Goal: Task Accomplishment & Management: Use online tool/utility

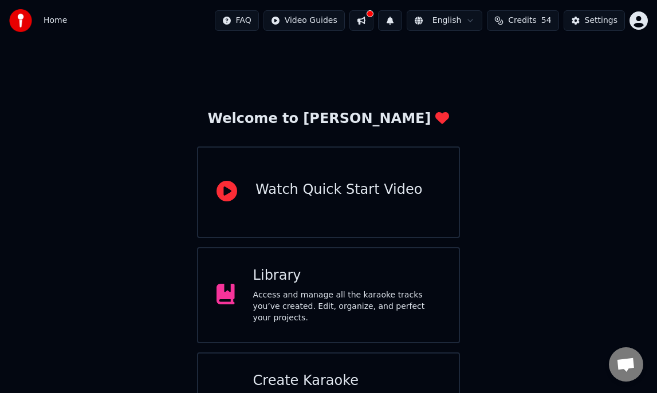
click at [281, 285] on div "Library" at bounding box center [346, 276] width 187 height 18
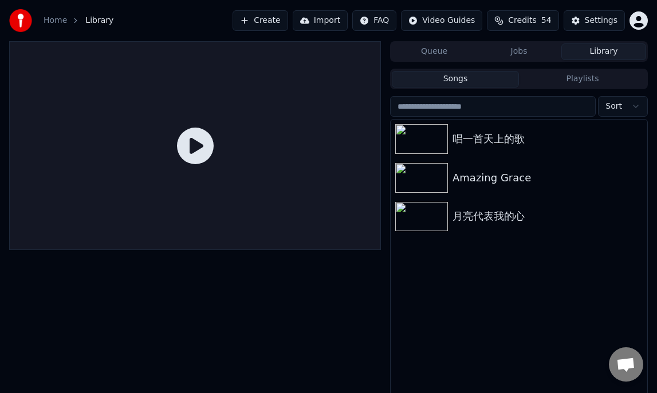
click at [270, 23] on button "Create" at bounding box center [260, 20] width 56 height 21
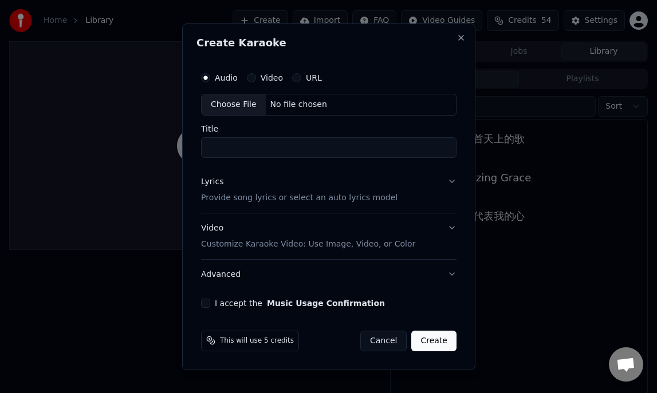
click at [290, 104] on div "No file chosen" at bounding box center [298, 104] width 66 height 11
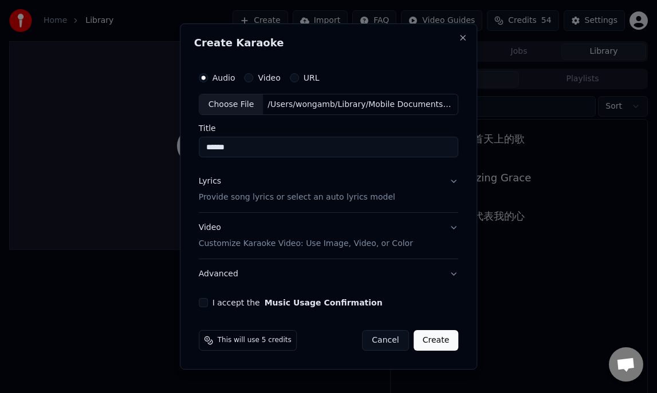
click at [255, 147] on input "******" at bounding box center [329, 147] width 260 height 21
type input "*****"
click at [450, 182] on button "Lyrics Provide song lyrics or select an auto lyrics model" at bounding box center [329, 190] width 260 height 46
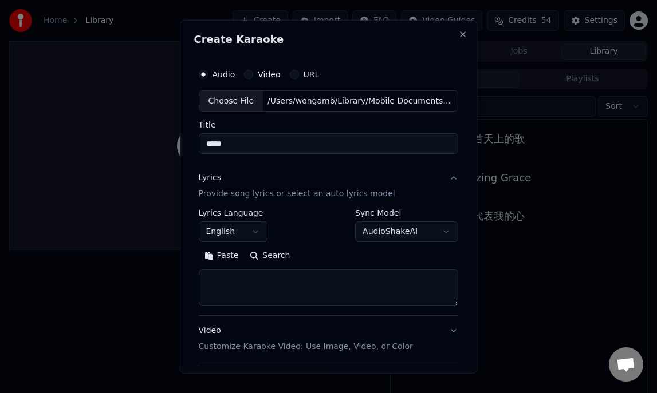
click at [227, 279] on textarea at bounding box center [329, 288] width 260 height 37
click at [207, 283] on textarea at bounding box center [329, 288] width 260 height 37
click at [230, 255] on button "Paste" at bounding box center [222, 256] width 46 height 18
type textarea "**********"
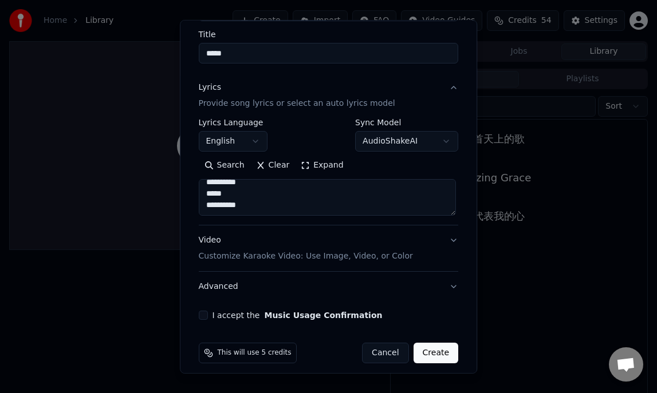
scroll to position [99, 0]
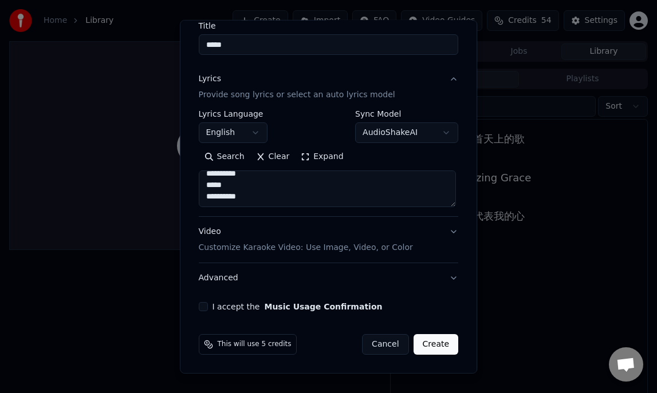
click at [203, 308] on button "I accept the Music Usage Confirmation" at bounding box center [203, 306] width 9 height 9
click at [438, 349] on button "Create" at bounding box center [435, 344] width 45 height 21
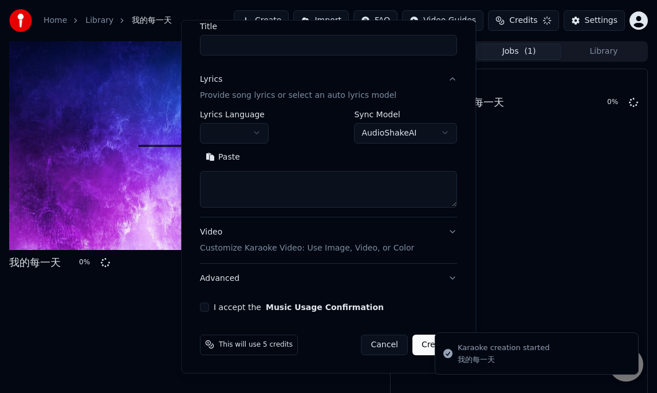
scroll to position [0, 0]
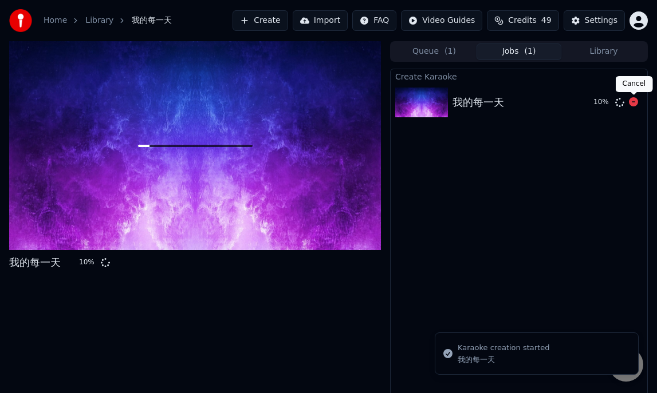
click at [634, 101] on icon at bounding box center [632, 101] width 9 height 9
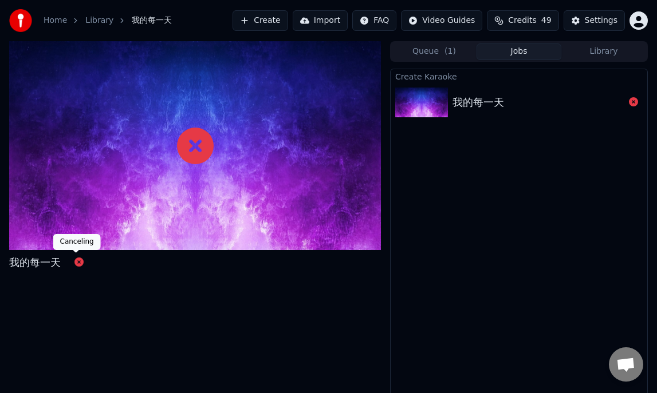
click at [76, 264] on icon at bounding box center [78, 262] width 9 height 9
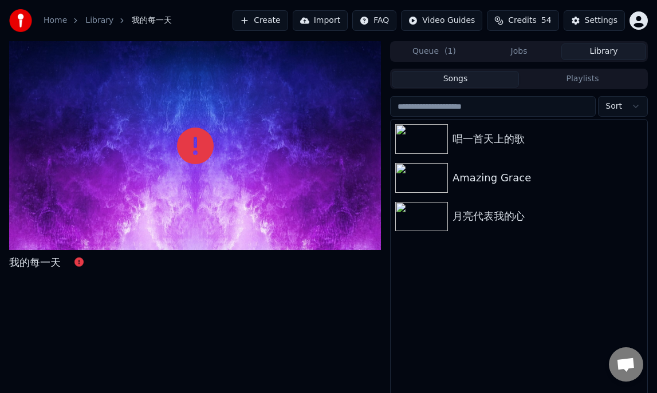
click at [603, 56] on button "Library" at bounding box center [603, 52] width 85 height 17
click at [139, 17] on span "我的每一天" at bounding box center [152, 20] width 40 height 11
click at [272, 20] on button "Create" at bounding box center [260, 20] width 56 height 21
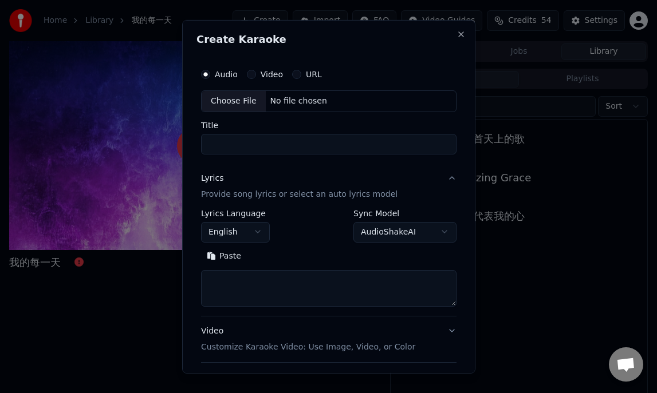
click at [280, 100] on div "No file chosen" at bounding box center [298, 100] width 66 height 11
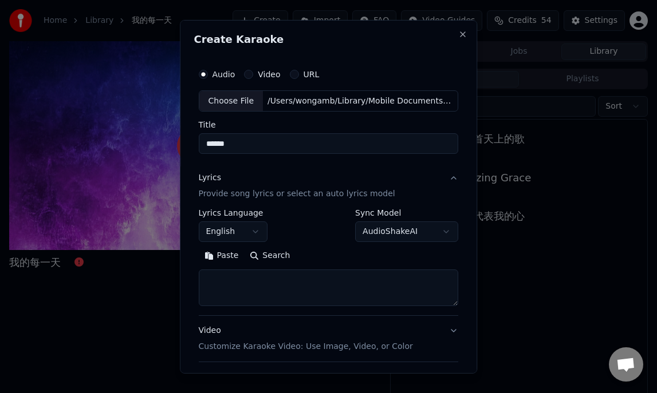
click at [252, 145] on input "******" at bounding box center [329, 143] width 260 height 21
click at [213, 143] on input "****" at bounding box center [329, 143] width 260 height 21
type input "*****"
click at [238, 278] on textarea at bounding box center [329, 288] width 260 height 37
click at [224, 254] on button "Paste" at bounding box center [222, 256] width 46 height 18
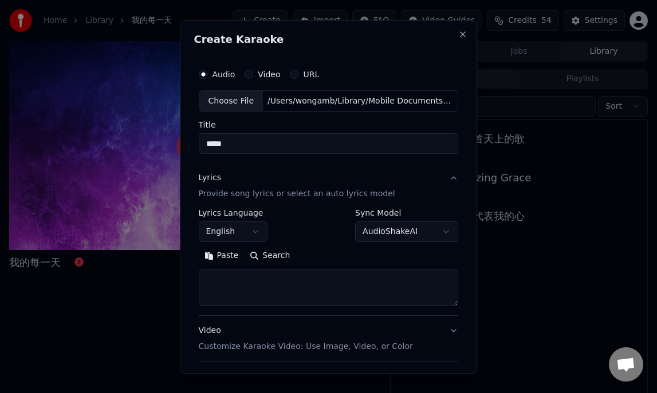
type textarea "**********"
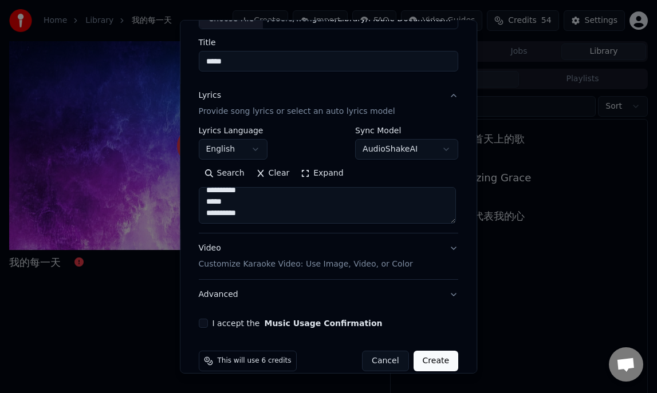
scroll to position [83, 0]
click at [452, 250] on button "Video Customize Karaoke Video: Use Image, Video, or Color" at bounding box center [329, 256] width 260 height 46
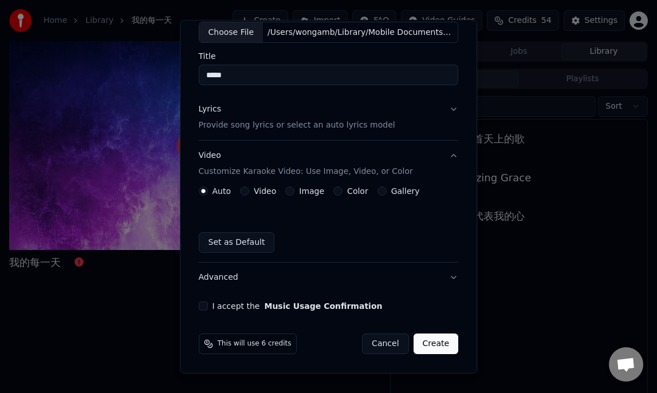
scroll to position [68, 0]
click at [359, 191] on label "Color" at bounding box center [357, 192] width 21 height 8
click at [342, 191] on button "Color" at bounding box center [337, 191] width 9 height 9
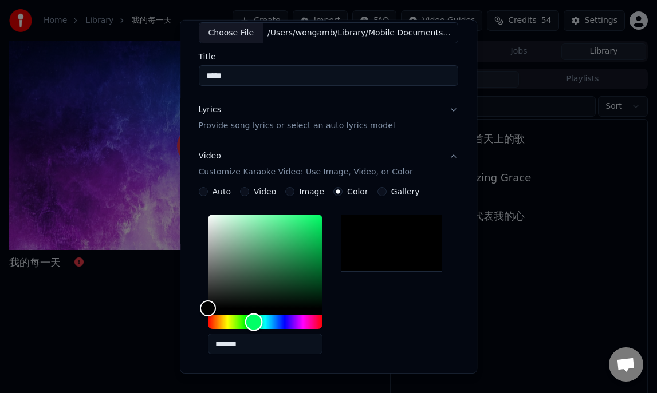
click at [255, 321] on div "Hue" at bounding box center [265, 322] width 114 height 14
click at [318, 255] on div "Color" at bounding box center [265, 262] width 114 height 94
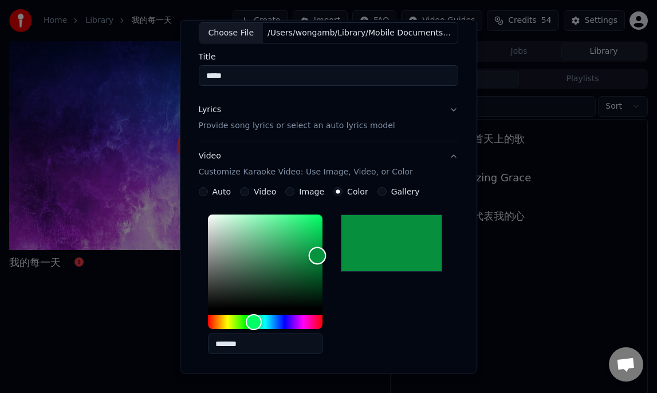
type input "*******"
click at [313, 263] on div "Color" at bounding box center [265, 262] width 114 height 94
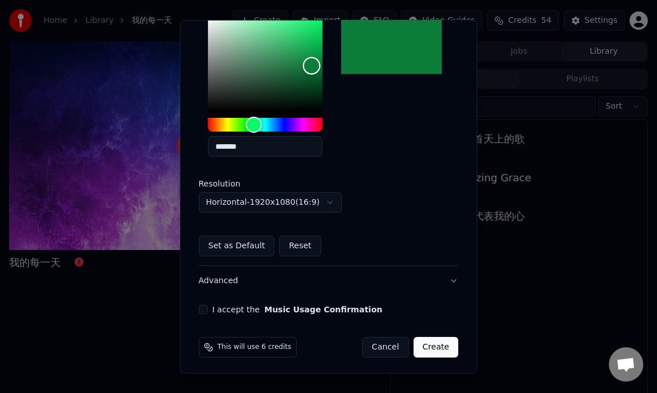
scroll to position [268, 0]
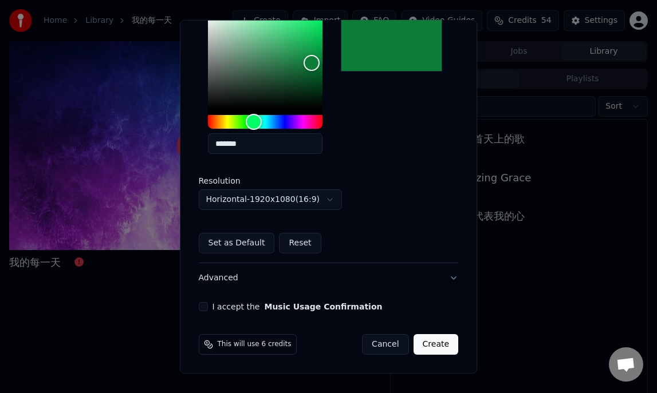
click at [251, 243] on button "Set as Default" at bounding box center [237, 243] width 76 height 21
click at [207, 307] on button "I accept the Music Usage Confirmation" at bounding box center [203, 306] width 9 height 9
click at [440, 343] on button "Create" at bounding box center [435, 344] width 45 height 21
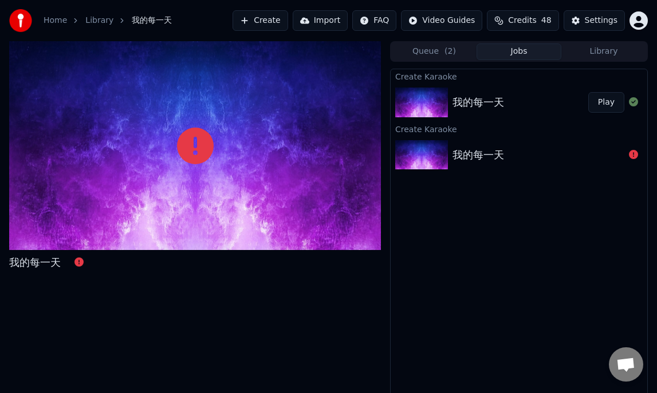
click at [606, 104] on button "Play" at bounding box center [606, 102] width 36 height 21
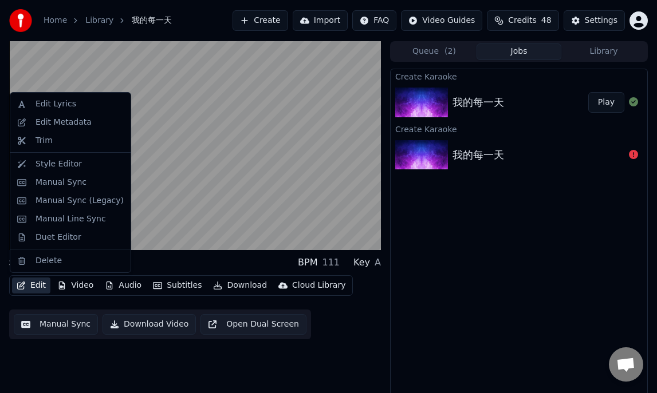
click at [29, 286] on button "Edit" at bounding box center [31, 286] width 38 height 16
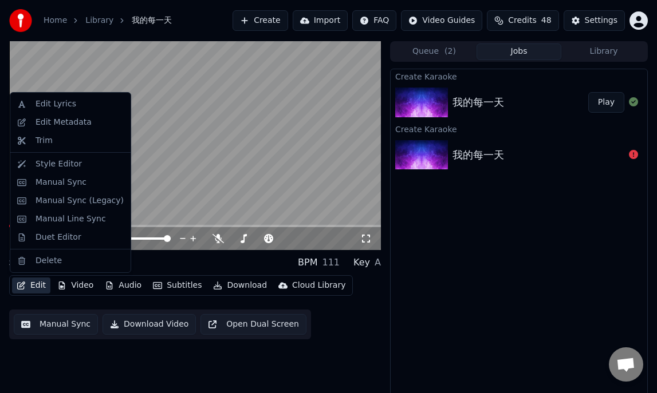
click at [30, 284] on button "Edit" at bounding box center [31, 286] width 38 height 16
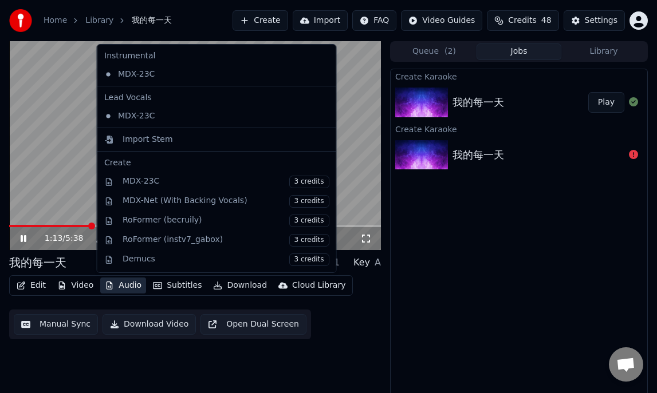
click at [128, 288] on button "Audio" at bounding box center [123, 286] width 46 height 16
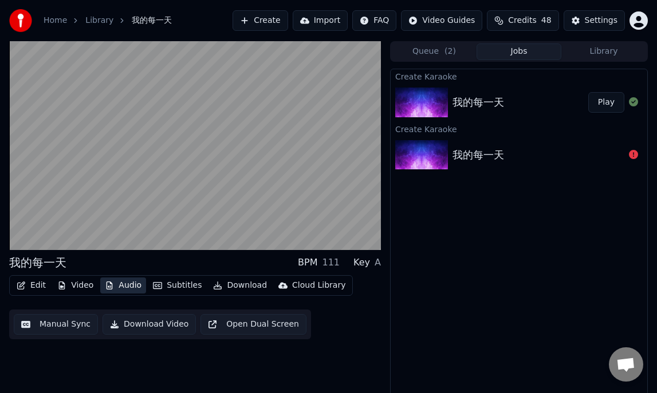
click at [126, 284] on button "Audio" at bounding box center [123, 286] width 46 height 16
click at [125, 284] on button "Audio" at bounding box center [123, 286] width 46 height 16
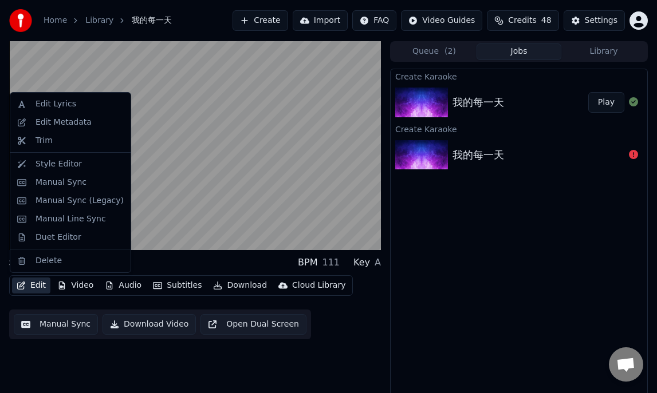
click at [29, 283] on button "Edit" at bounding box center [31, 286] width 38 height 16
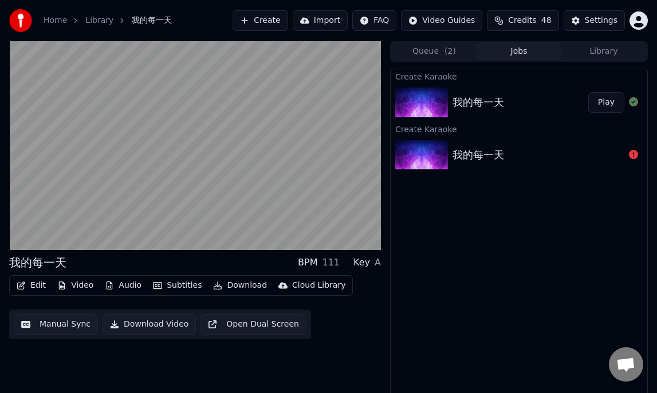
click at [60, 328] on button "Manual Sync" at bounding box center [56, 324] width 84 height 21
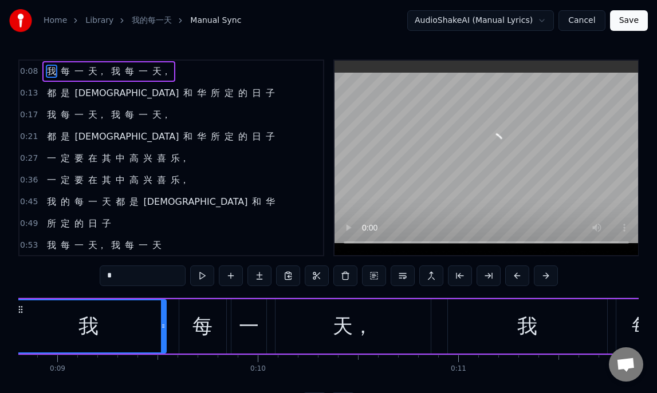
scroll to position [0, 1768]
click at [200, 271] on button at bounding box center [202, 276] width 24 height 21
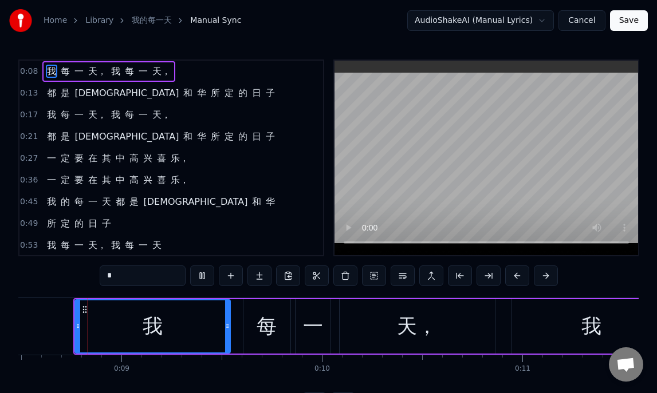
scroll to position [0, 1699]
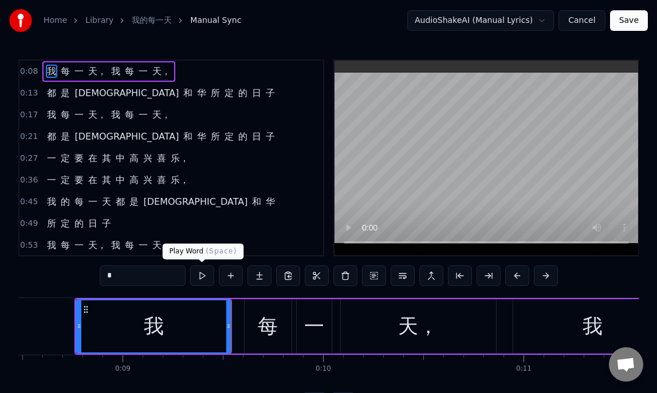
click at [203, 275] on button at bounding box center [202, 276] width 24 height 21
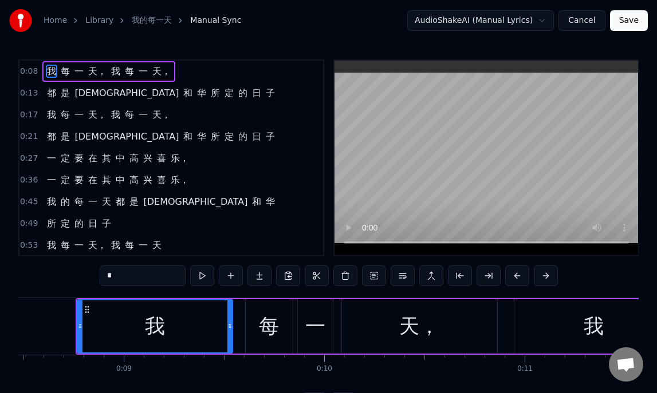
click at [258, 345] on div "每" at bounding box center [269, 326] width 47 height 54
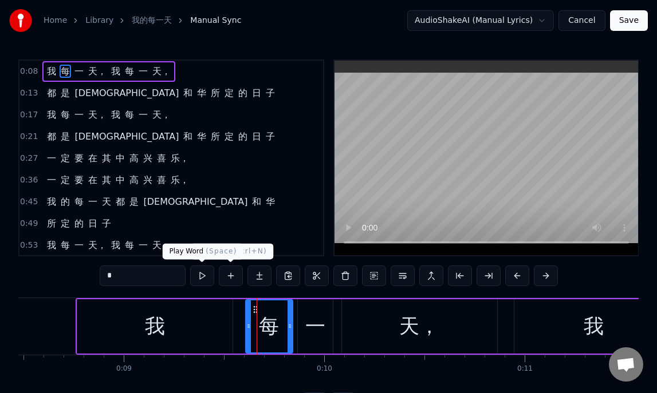
click at [203, 281] on button at bounding box center [202, 276] width 24 height 21
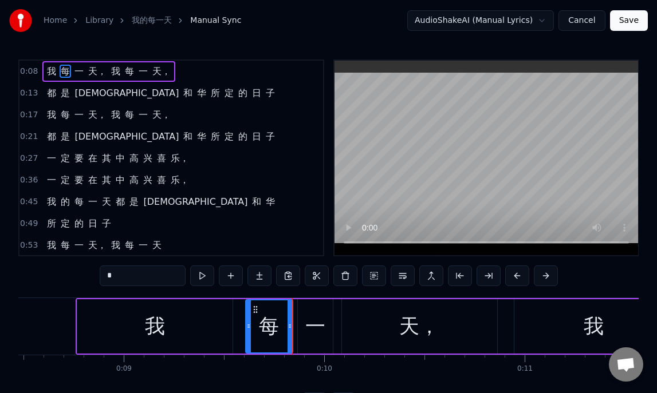
click at [313, 292] on div "0:08 我 每 一 天， 我 每 一 天， 0:13 都 是 [DEMOGRAPHIC_DATA] 所 定 的 日 子 0:17 我 每 一 天， 我 每 …" at bounding box center [328, 237] width 620 height 354
click at [197, 275] on button at bounding box center [202, 276] width 24 height 21
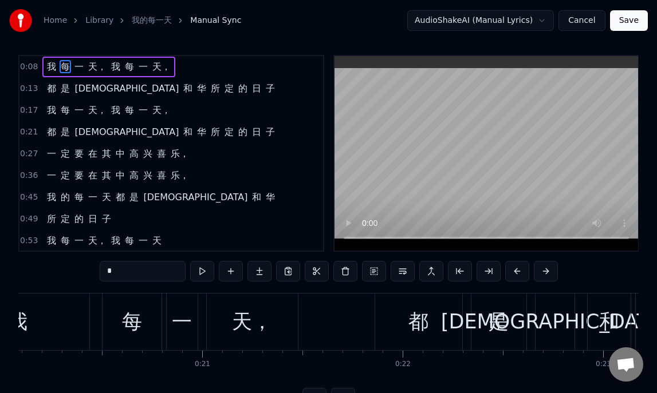
scroll to position [0, 4025]
click at [406, 327] on div "都" at bounding box center [416, 322] width 87 height 57
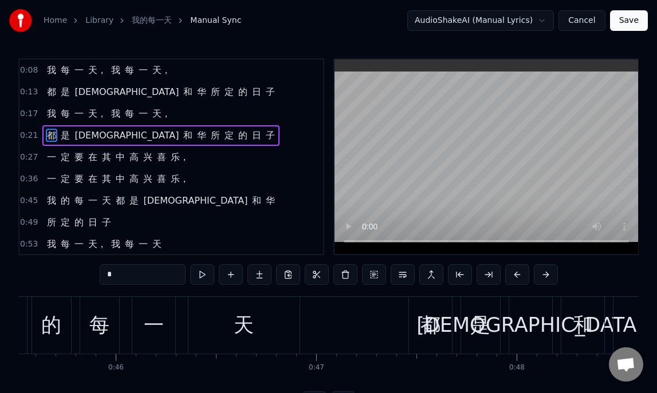
scroll to position [0, 9135]
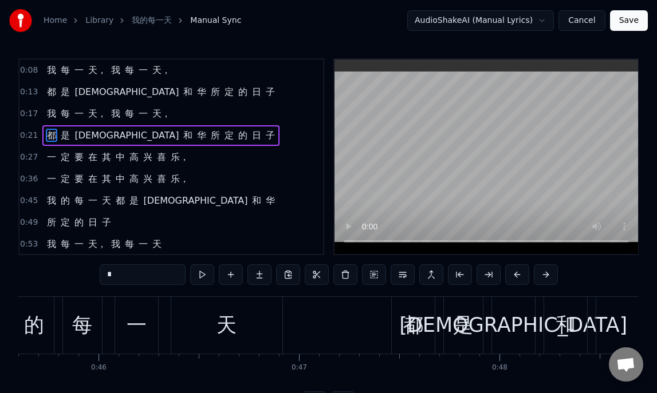
click at [418, 323] on div "都" at bounding box center [413, 325] width 20 height 30
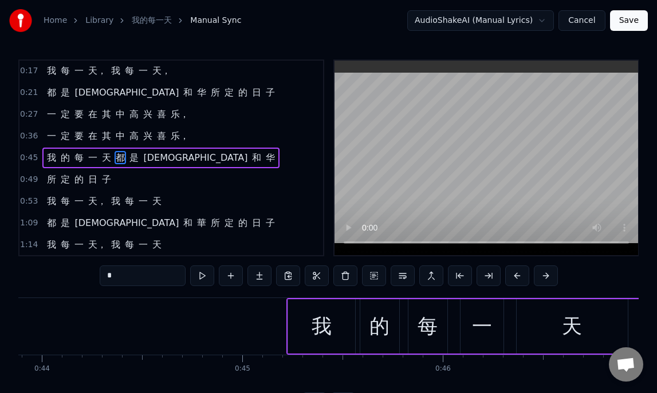
scroll to position [0, 8767]
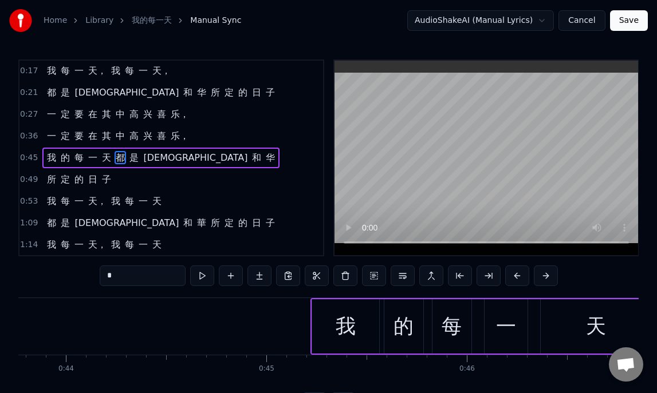
click at [349, 330] on div "我" at bounding box center [345, 326] width 20 height 30
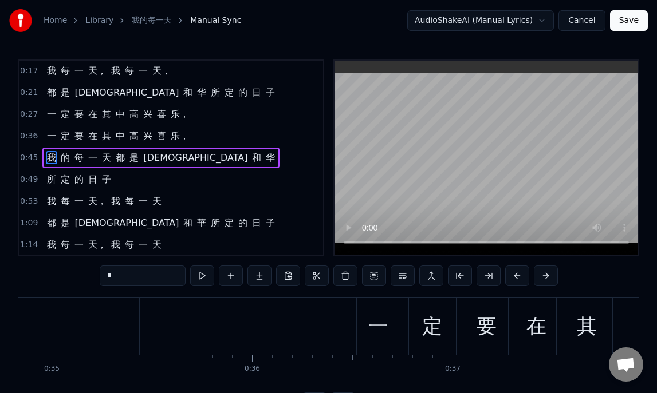
scroll to position [0, 6977]
click at [384, 336] on div "一" at bounding box center [379, 326] width 20 height 30
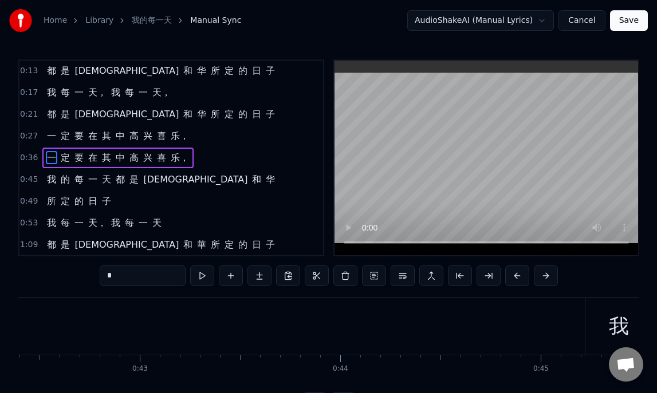
scroll to position [0, 8497]
click at [609, 328] on div "我" at bounding box center [615, 326] width 20 height 30
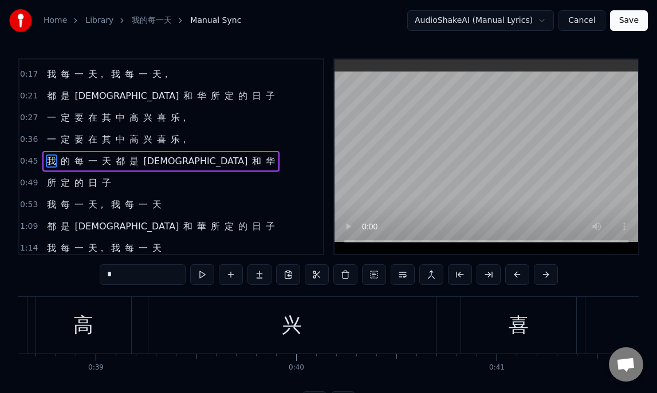
scroll to position [0, 7725]
click at [515, 330] on div "喜" at bounding box center [529, 325] width 115 height 57
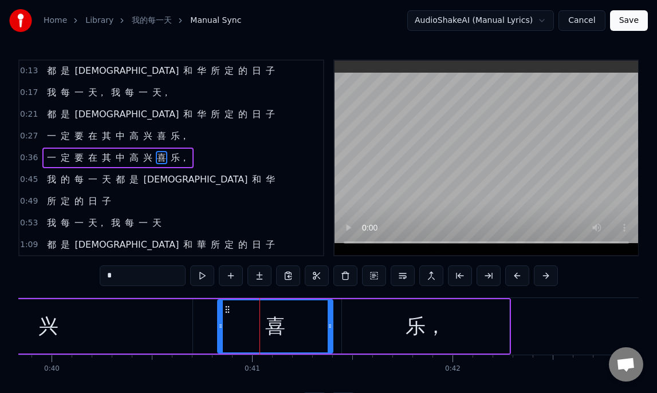
scroll to position [0, 7983]
click at [416, 338] on div "乐，" at bounding box center [423, 326] width 40 height 30
type input "**"
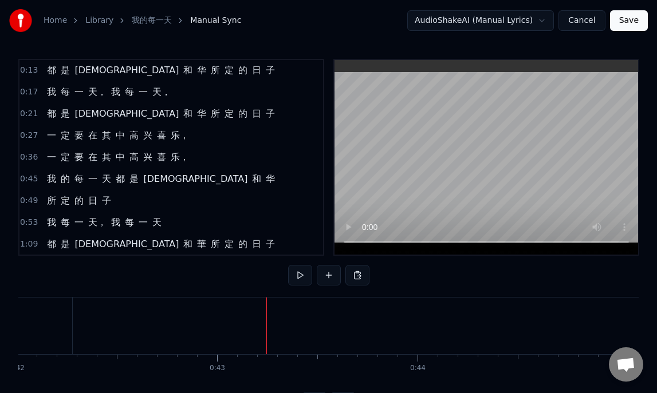
scroll to position [0, 8419]
click at [577, 18] on button "Cancel" at bounding box center [581, 20] width 46 height 21
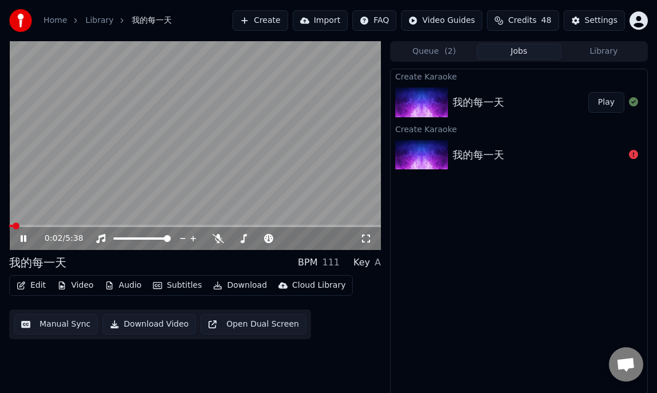
click at [34, 288] on button "Edit" at bounding box center [31, 286] width 38 height 16
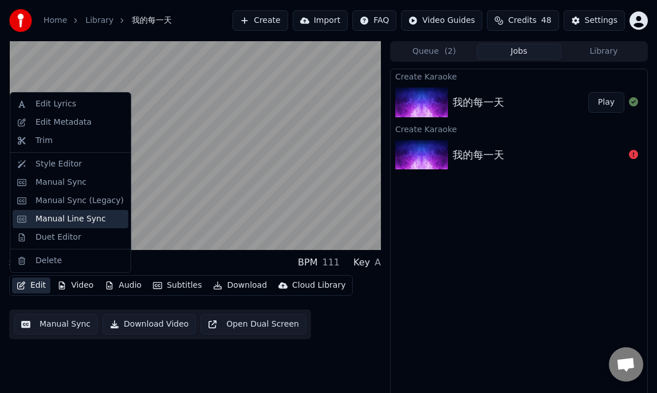
click at [54, 223] on div "Manual Line Sync" at bounding box center [70, 219] width 70 height 11
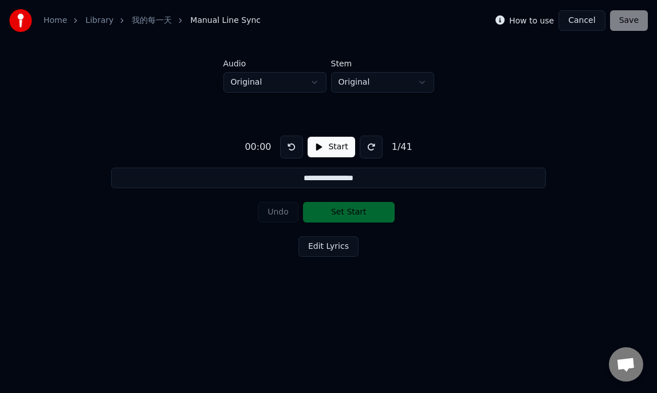
click at [327, 145] on button "Start" at bounding box center [330, 147] width 47 height 21
click at [328, 246] on button "Edit Lyrics" at bounding box center [328, 246] width 60 height 21
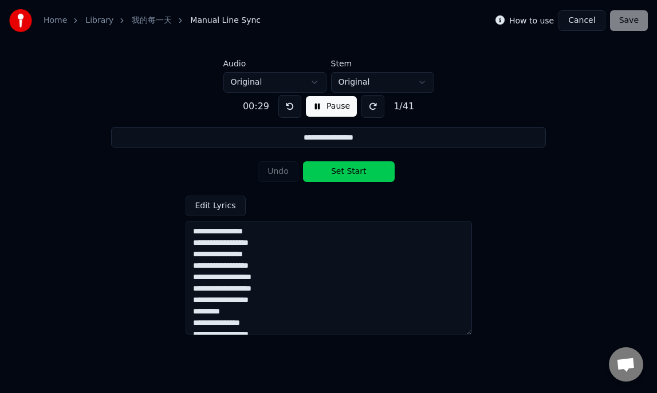
click at [346, 171] on button "Set Start" at bounding box center [349, 171] width 92 height 21
click at [285, 169] on button "Undo" at bounding box center [278, 171] width 41 height 21
click at [303, 85] on html "**********" at bounding box center [328, 157] width 657 height 314
click at [381, 86] on html "**********" at bounding box center [328, 157] width 657 height 314
click at [408, 79] on html "**********" at bounding box center [328, 157] width 657 height 314
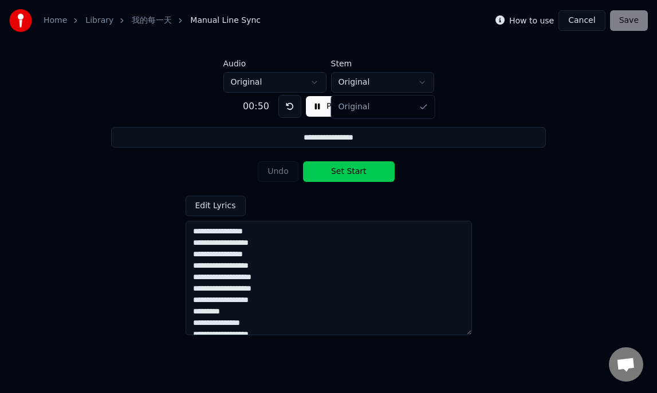
click at [193, 181] on html "**********" at bounding box center [328, 157] width 657 height 314
click at [384, 138] on input "**********" at bounding box center [328, 137] width 434 height 21
click at [277, 172] on div "Undo Set Start" at bounding box center [328, 172] width 141 height 30
click at [275, 171] on div "Undo Set Start" at bounding box center [328, 172] width 141 height 30
click at [534, 21] on label "How to use" at bounding box center [531, 21] width 45 height 8
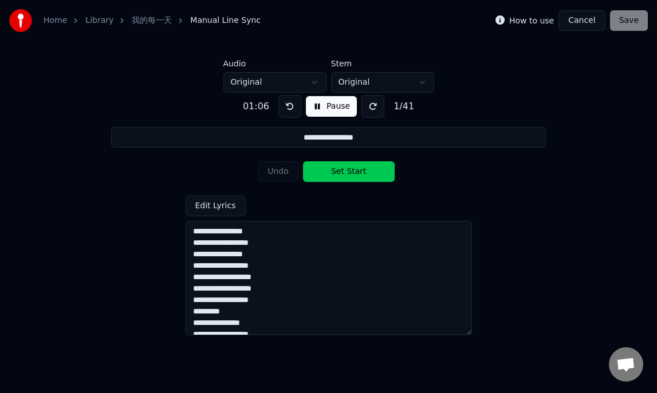
click at [521, 21] on label "How to use" at bounding box center [531, 21] width 45 height 8
click at [579, 17] on button "Cancel" at bounding box center [581, 20] width 46 height 21
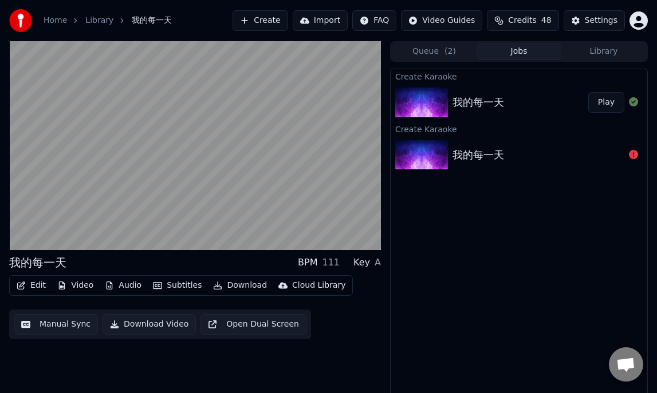
click at [125, 287] on button "Audio" at bounding box center [123, 286] width 46 height 16
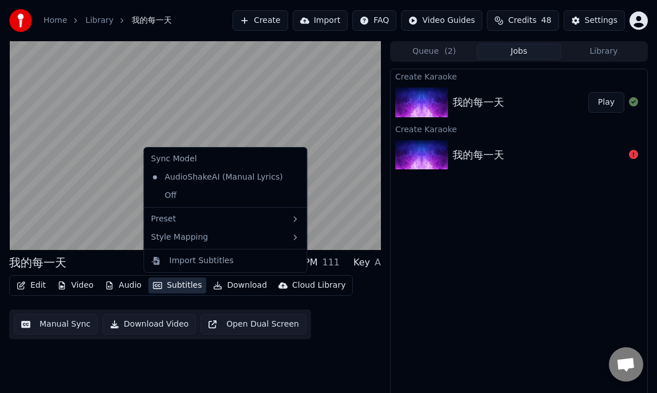
click at [174, 287] on button "Subtitles" at bounding box center [177, 286] width 58 height 16
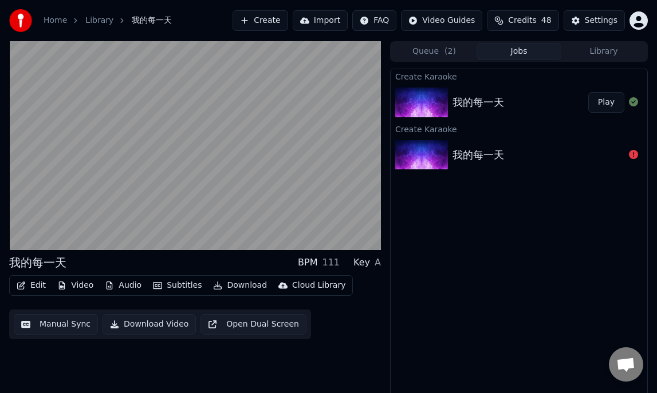
click at [183, 282] on button "Subtitles" at bounding box center [177, 286] width 58 height 16
click at [116, 283] on button "Audio" at bounding box center [123, 286] width 46 height 16
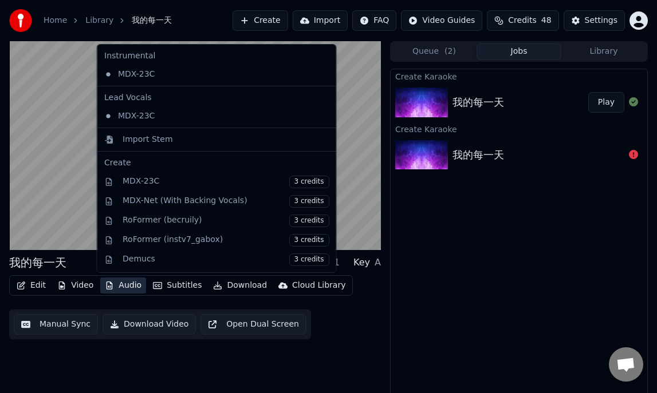
click at [127, 284] on button "Audio" at bounding box center [123, 286] width 46 height 16
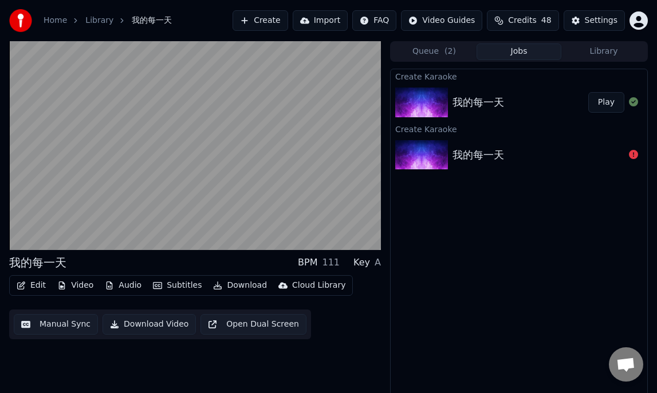
click at [75, 282] on button "Video" at bounding box center [75, 286] width 45 height 16
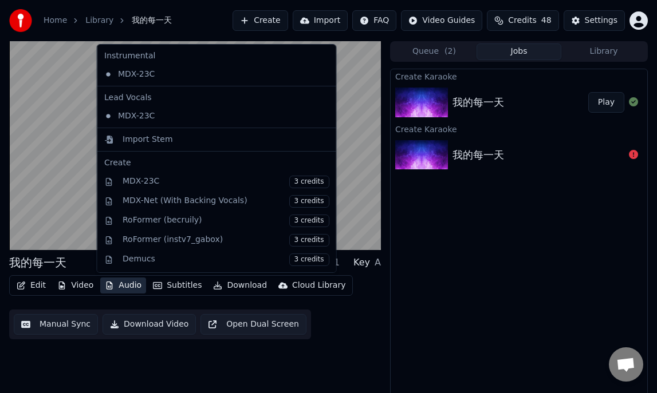
click at [282, 362] on div "我的每一天 BPM 111 Key A Edit Video Audio Subtitles Download Cloud Library Manual Sy…" at bounding box center [194, 222] width 371 height 362
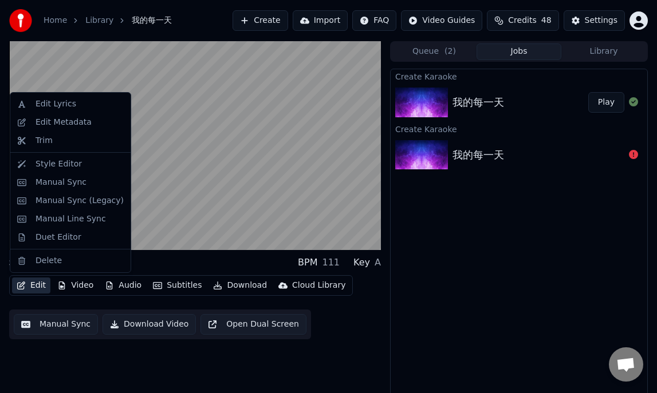
click at [33, 286] on button "Edit" at bounding box center [31, 286] width 38 height 16
click at [63, 216] on div "Manual Line Sync" at bounding box center [70, 219] width 70 height 11
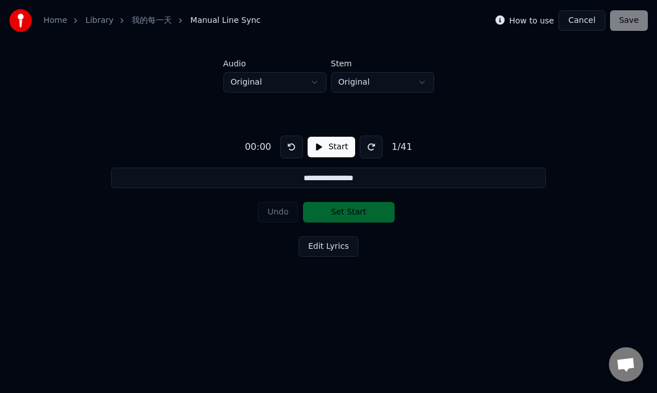
click at [527, 25] on div "How to use" at bounding box center [524, 21] width 58 height 14
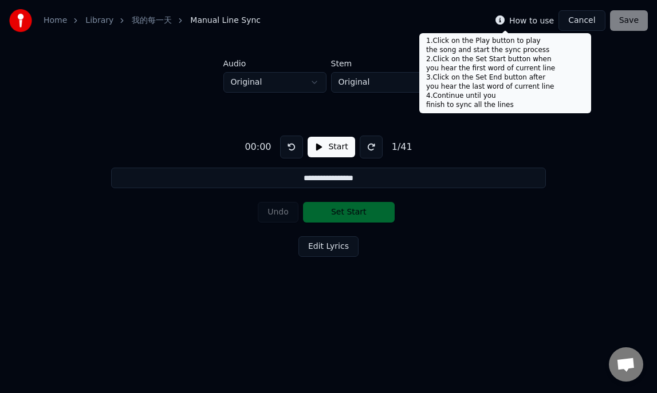
click at [504, 21] on icon at bounding box center [499, 19] width 9 height 9
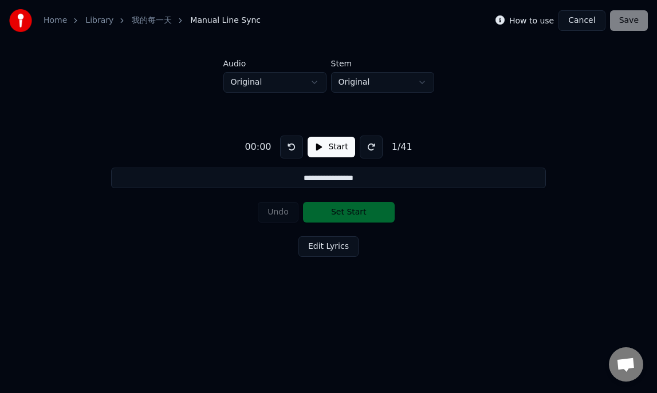
click at [504, 21] on icon at bounding box center [499, 19] width 9 height 9
click at [533, 21] on label "How to use" at bounding box center [531, 21] width 45 height 8
click at [540, 17] on label "How to use" at bounding box center [531, 21] width 45 height 8
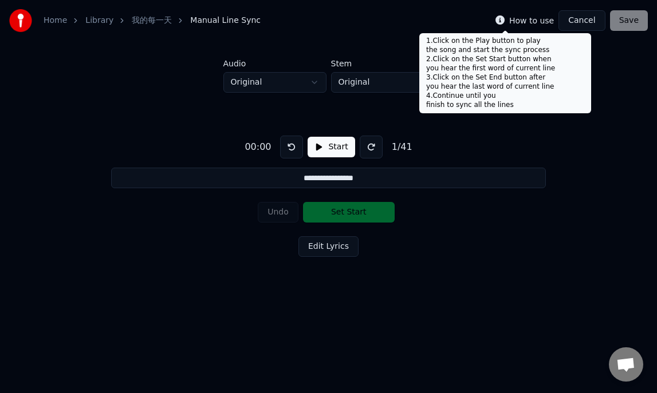
click at [502, 19] on icon at bounding box center [499, 19] width 9 height 9
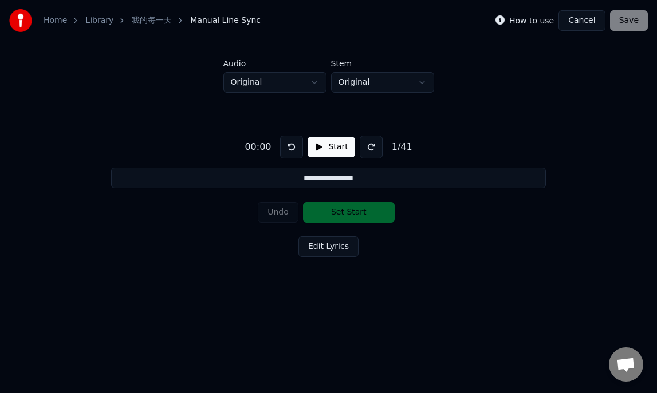
click at [529, 21] on label "How to use" at bounding box center [531, 21] width 45 height 8
click at [286, 149] on button at bounding box center [291, 147] width 23 height 23
click at [291, 147] on button at bounding box center [291, 147] width 23 height 23
click at [290, 149] on button at bounding box center [291, 147] width 23 height 23
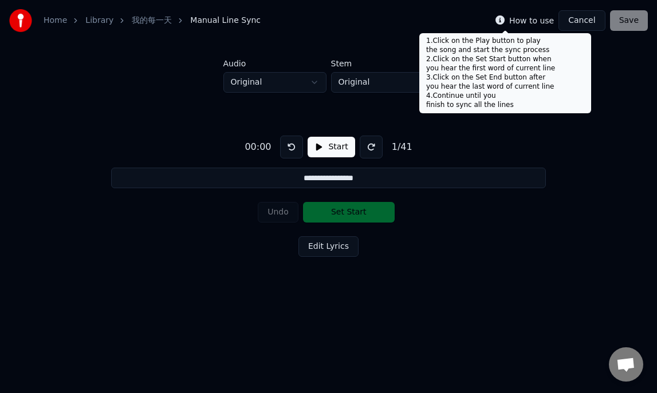
click at [503, 23] on icon at bounding box center [499, 19] width 9 height 9
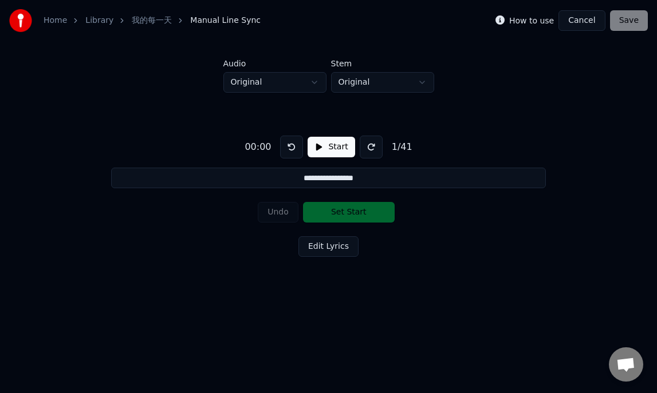
click at [313, 146] on button "Start" at bounding box center [330, 147] width 47 height 21
click at [341, 214] on button "Set Start" at bounding box center [349, 212] width 92 height 21
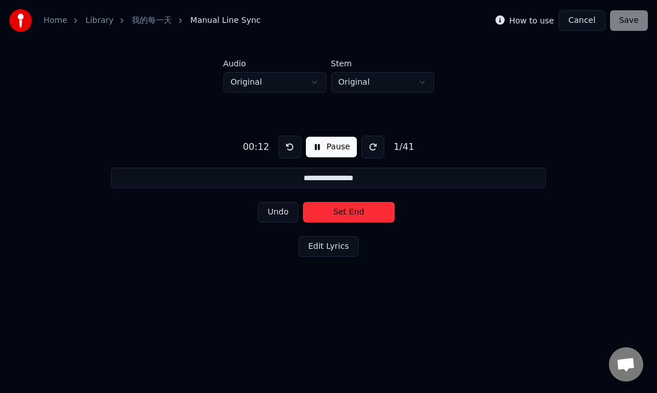
click at [341, 214] on button "Set End" at bounding box center [349, 212] width 92 height 21
type input "**********"
drag, startPoint x: 341, startPoint y: 214, endPoint x: 580, endPoint y: 22, distance: 307.0
click at [580, 22] on div "**********" at bounding box center [328, 147] width 657 height 295
click at [578, 20] on button "Cancel" at bounding box center [581, 20] width 46 height 21
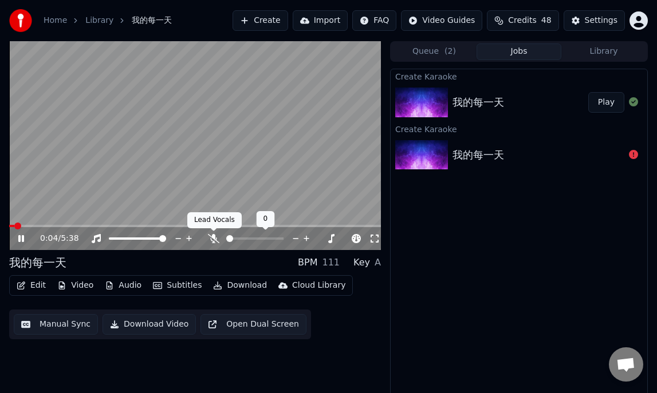
click at [214, 241] on icon at bounding box center [213, 238] width 11 height 9
click at [216, 239] on icon at bounding box center [213, 238] width 11 height 9
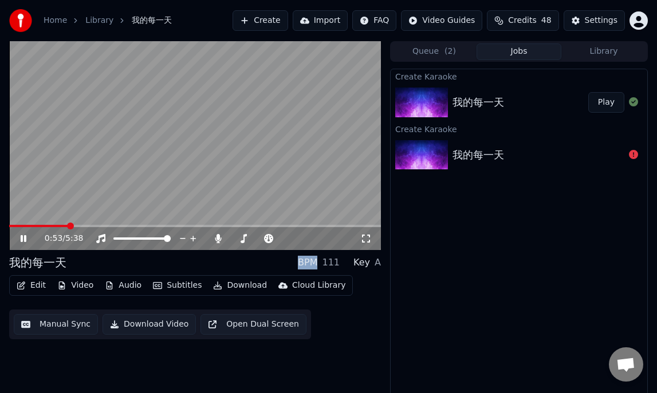
click at [61, 329] on button "Manual Sync" at bounding box center [56, 324] width 84 height 21
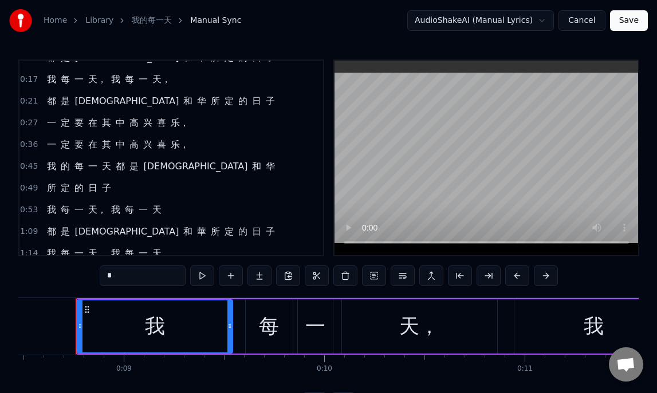
scroll to position [39, 0]
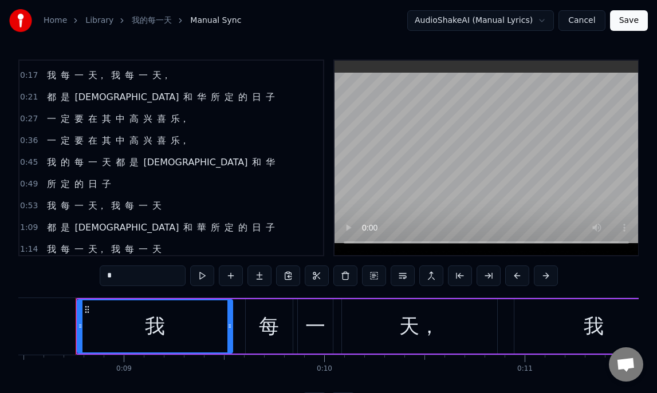
click at [32, 161] on span "0:45" at bounding box center [29, 162] width 18 height 11
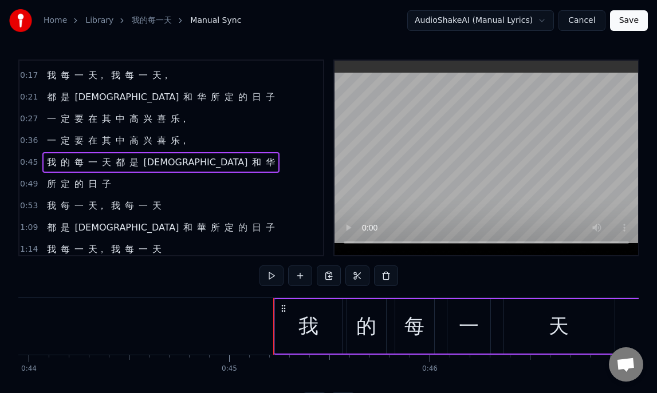
scroll to position [0, 9001]
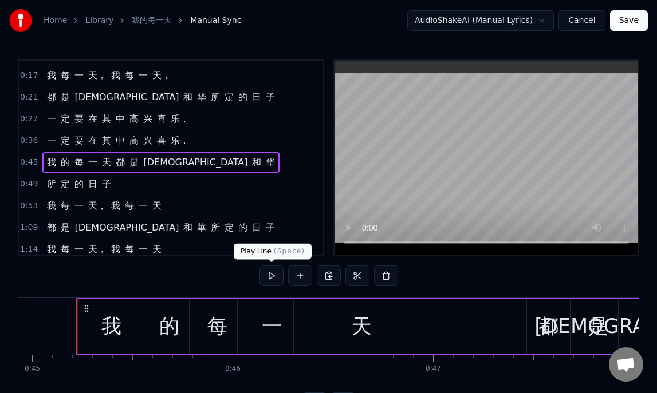
click at [274, 274] on button at bounding box center [271, 276] width 24 height 21
click at [88, 182] on span "日" at bounding box center [92, 183] width 11 height 13
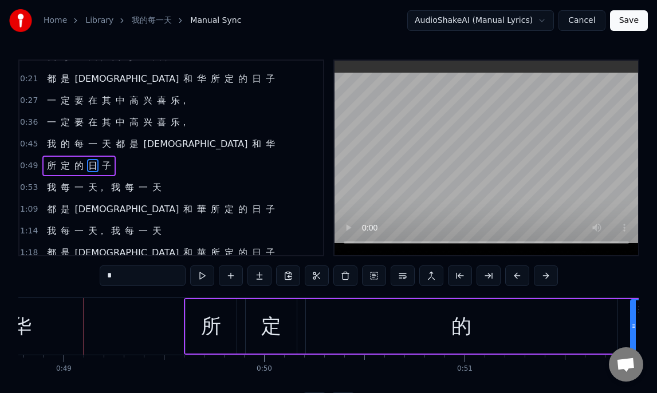
scroll to position [0, 9779]
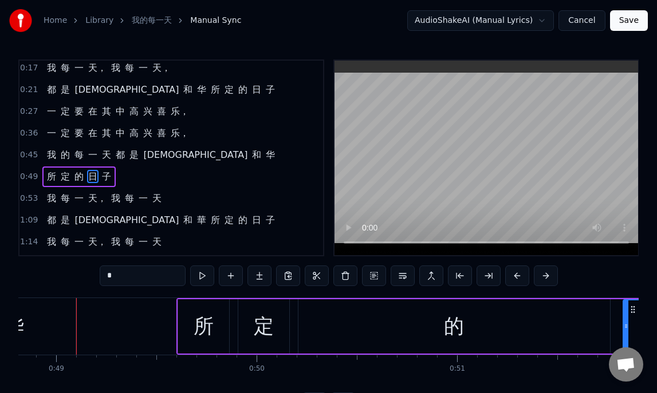
click at [182, 90] on span "和" at bounding box center [187, 89] width 11 height 13
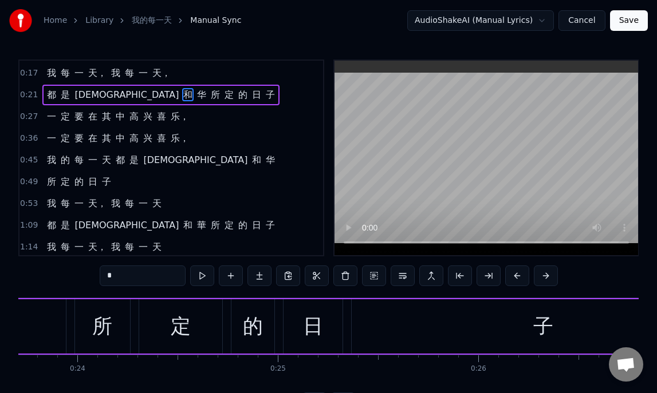
scroll to position [0, 4535]
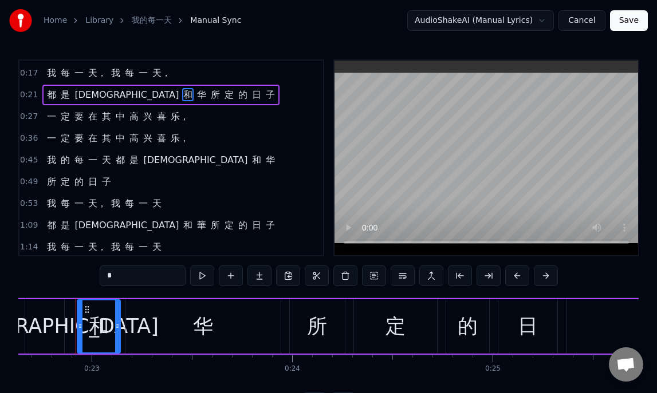
click at [61, 185] on span "定" at bounding box center [65, 181] width 11 height 13
type input "*"
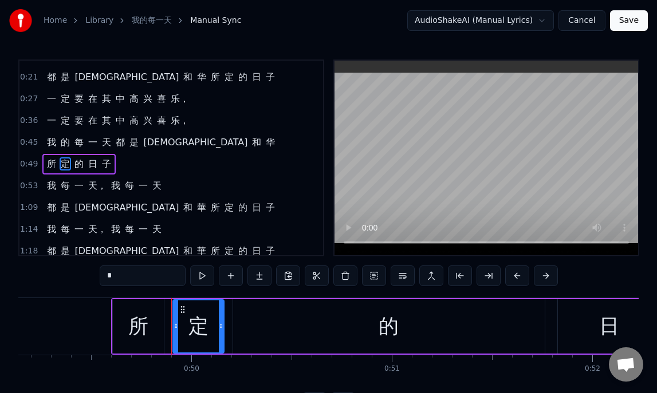
scroll to position [0, 9939]
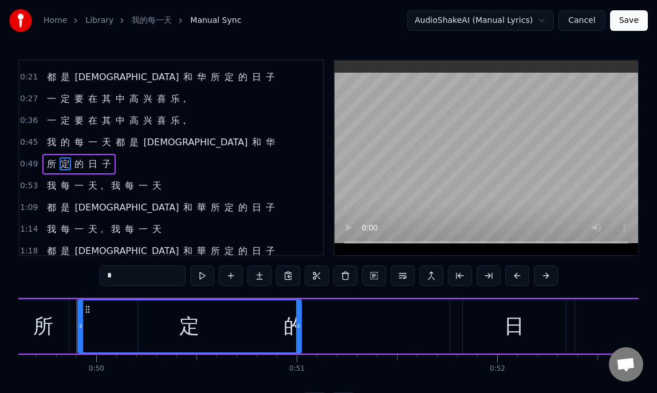
drag, startPoint x: 126, startPoint y: 329, endPoint x: 295, endPoint y: 329, distance: 169.4
click at [301, 338] on div at bounding box center [298, 327] width 5 height 52
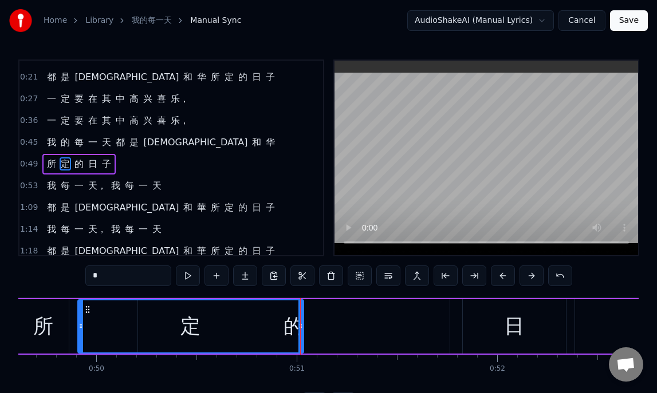
scroll to position [66, 0]
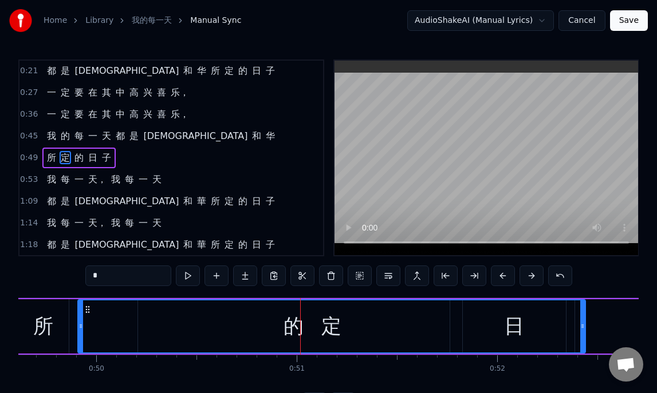
drag, startPoint x: 300, startPoint y: 330, endPoint x: 582, endPoint y: 329, distance: 281.6
click at [582, 329] on icon at bounding box center [582, 326] width 5 height 9
click at [39, 161] on div "0:49 所 定 的 日 子" at bounding box center [170, 158] width 303 height 22
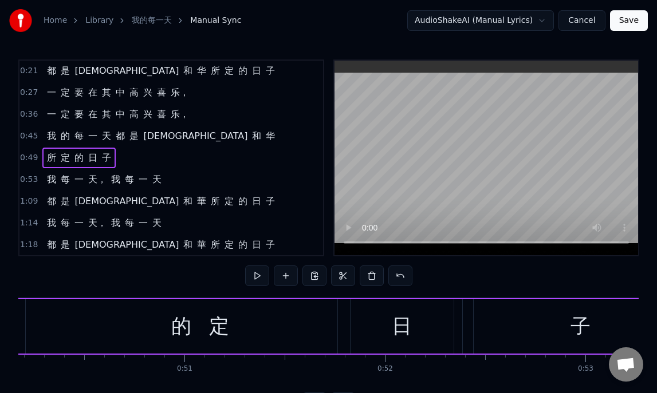
scroll to position [0, 10056]
click at [267, 322] on div "的" at bounding box center [176, 326] width 311 height 54
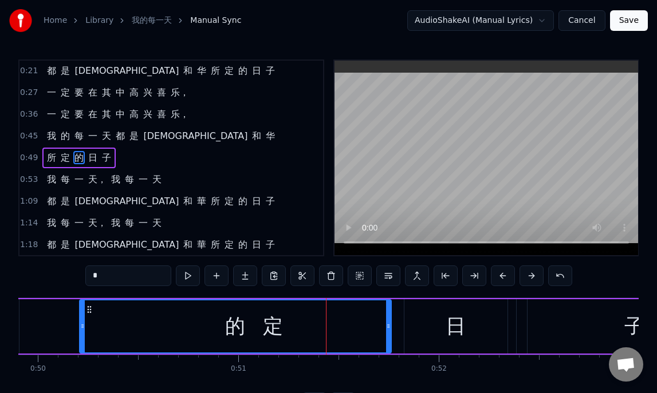
scroll to position [0, 9955]
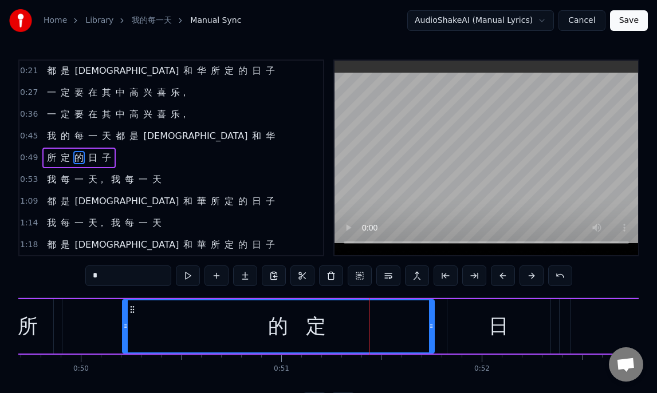
drag, startPoint x: 425, startPoint y: 330, endPoint x: 367, endPoint y: 318, distance: 59.0
click at [365, 318] on div "的" at bounding box center [278, 327] width 310 height 52
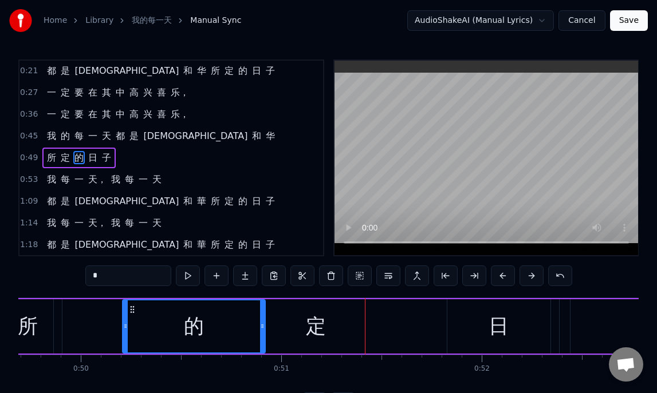
drag, startPoint x: 430, startPoint y: 327, endPoint x: 262, endPoint y: 314, distance: 169.4
click at [262, 314] on div at bounding box center [262, 327] width 5 height 52
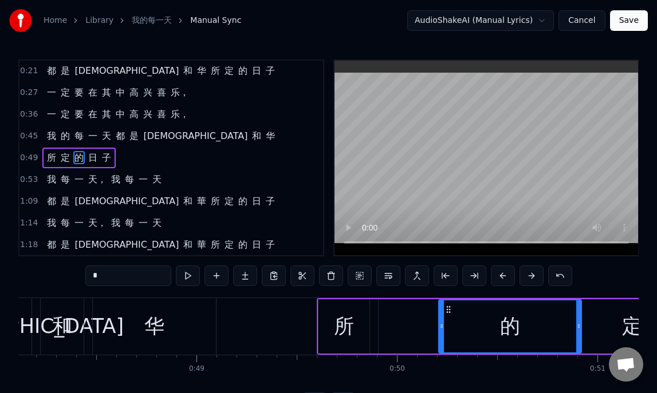
scroll to position [0, 9628]
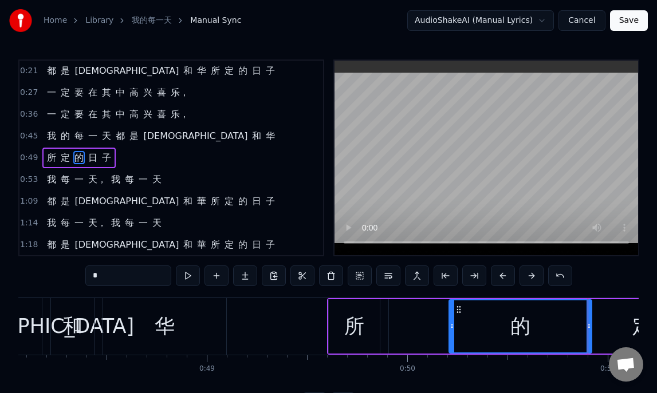
click at [352, 326] on div "所" at bounding box center [354, 326] width 20 height 30
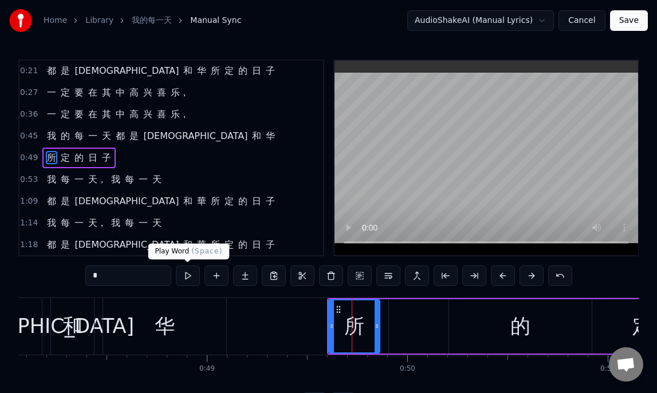
click at [187, 273] on button at bounding box center [188, 276] width 24 height 21
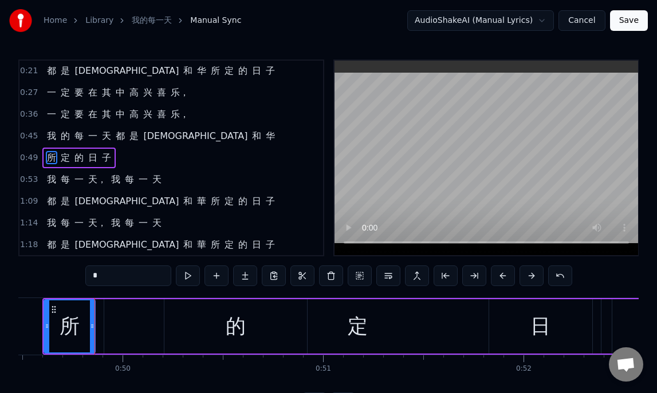
scroll to position [0, 9918]
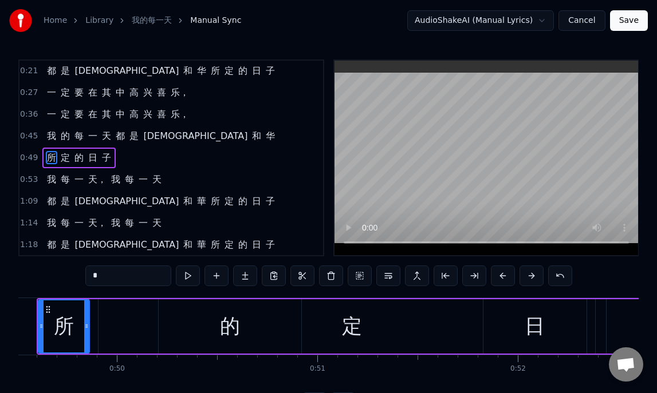
drag, startPoint x: 353, startPoint y: 327, endPoint x: 325, endPoint y: 328, distance: 28.1
click at [324, 326] on div "定" at bounding box center [351, 326] width 507 height 54
type input "*"
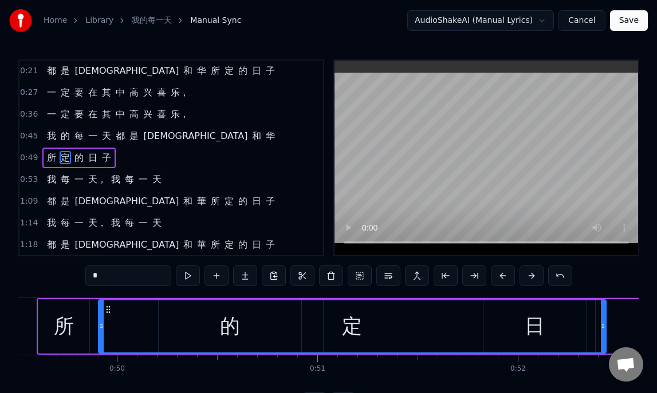
click at [345, 335] on div "定" at bounding box center [352, 326] width 20 height 30
click at [377, 330] on div "定" at bounding box center [352, 327] width 506 height 52
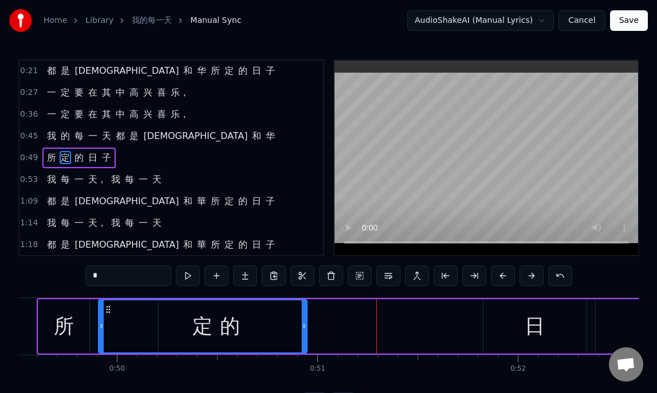
drag, startPoint x: 603, startPoint y: 328, endPoint x: 303, endPoint y: 306, distance: 300.7
click at [303, 306] on div at bounding box center [304, 327] width 5 height 52
drag, startPoint x: 302, startPoint y: 324, endPoint x: 279, endPoint y: 325, distance: 23.5
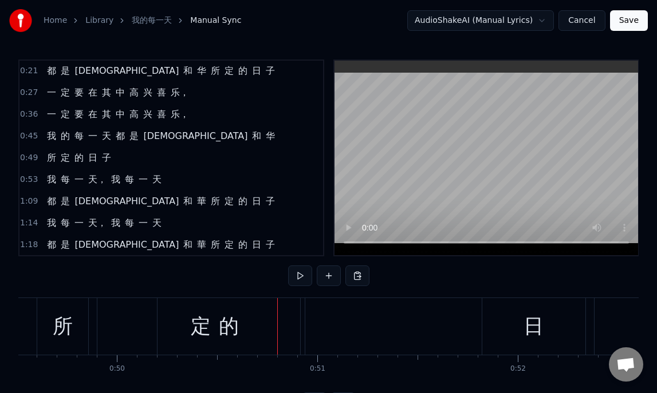
click at [299, 327] on div "的" at bounding box center [229, 326] width 144 height 57
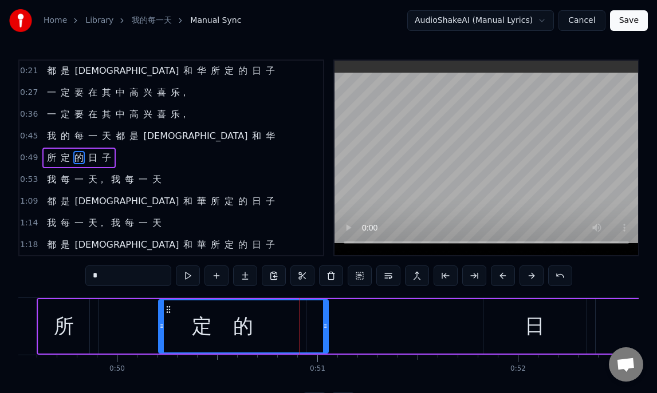
drag, startPoint x: 298, startPoint y: 327, endPoint x: 325, endPoint y: 333, distance: 27.5
click at [325, 333] on div at bounding box center [325, 327] width 5 height 52
click at [197, 330] on div "的" at bounding box center [243, 327] width 168 height 52
click at [136, 327] on div "定" at bounding box center [201, 326] width 207 height 54
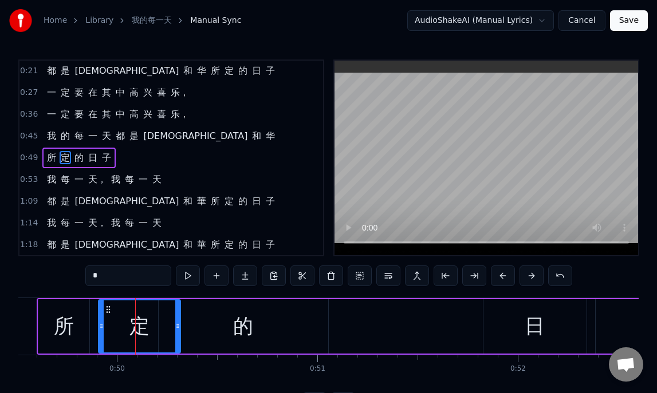
drag, startPoint x: 304, startPoint y: 327, endPoint x: 178, endPoint y: 324, distance: 126.0
click at [179, 323] on icon at bounding box center [177, 326] width 5 height 9
click at [187, 277] on button at bounding box center [188, 276] width 24 height 21
drag, startPoint x: 177, startPoint y: 325, endPoint x: 150, endPoint y: 323, distance: 27.5
click at [150, 323] on icon at bounding box center [150, 326] width 5 height 9
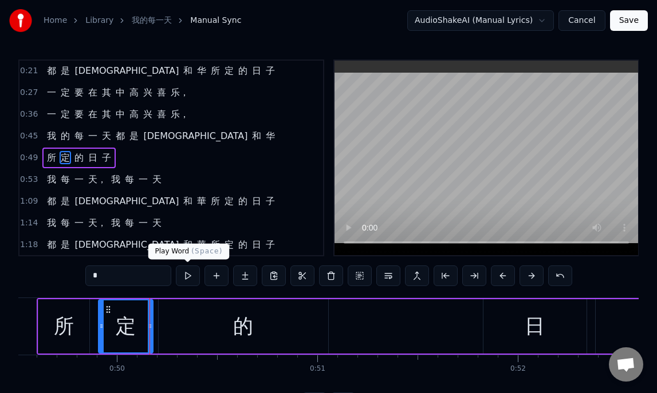
click at [189, 272] on button at bounding box center [188, 276] width 24 height 21
click at [286, 327] on div "的" at bounding box center [243, 326] width 169 height 54
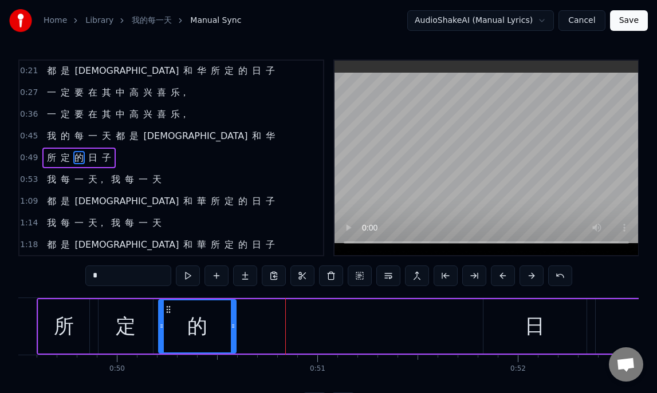
drag, startPoint x: 326, startPoint y: 329, endPoint x: 234, endPoint y: 327, distance: 92.2
click at [234, 327] on icon at bounding box center [233, 326] width 5 height 9
click at [119, 320] on div "定" at bounding box center [126, 326] width 20 height 30
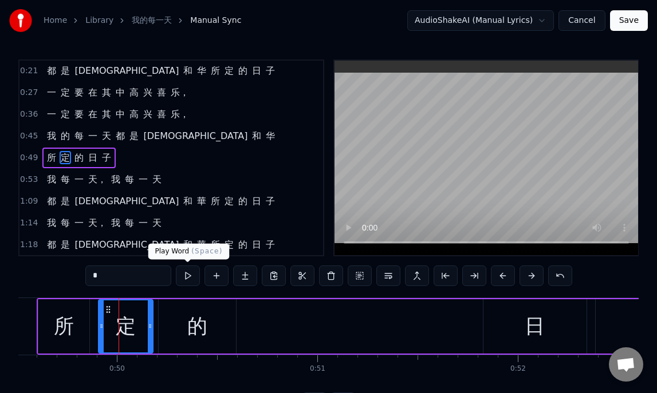
click at [183, 277] on button at bounding box center [188, 276] width 24 height 21
click at [201, 328] on div "的" at bounding box center [197, 326] width 20 height 30
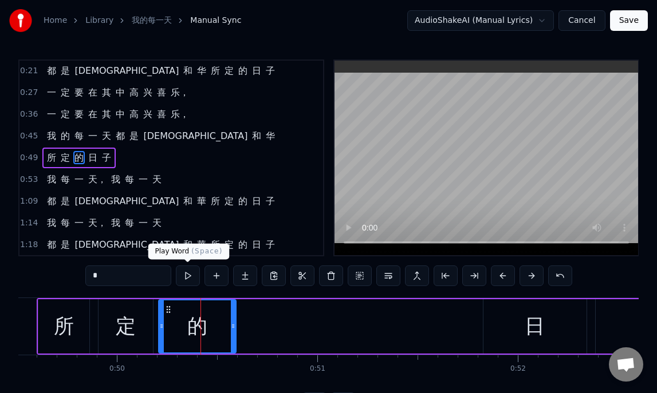
click at [190, 274] on button at bounding box center [188, 276] width 24 height 21
drag, startPoint x: 190, startPoint y: 274, endPoint x: 498, endPoint y: 321, distance: 311.5
click at [498, 321] on div "0:08 我 每 一 天， 我 每 一 天， 0:13 都 是 [DEMOGRAPHIC_DATA] 所 定 的 日 子 0:17 我 每 一 天， 我 每 …" at bounding box center [328, 237] width 620 height 354
click at [584, 329] on div "日" at bounding box center [534, 326] width 103 height 54
type input "*"
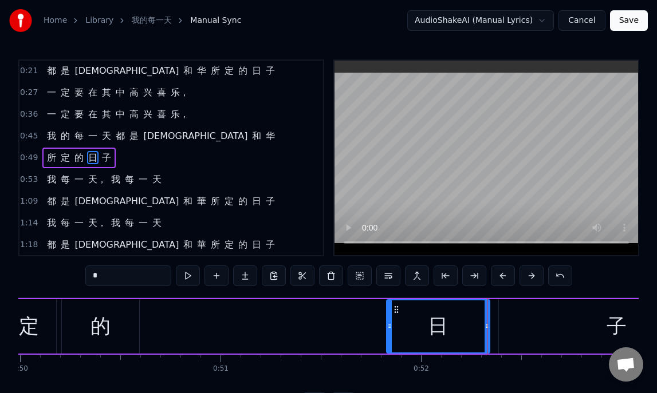
scroll to position [0, 10012]
drag, startPoint x: 489, startPoint y: 327, endPoint x: 428, endPoint y: 328, distance: 61.3
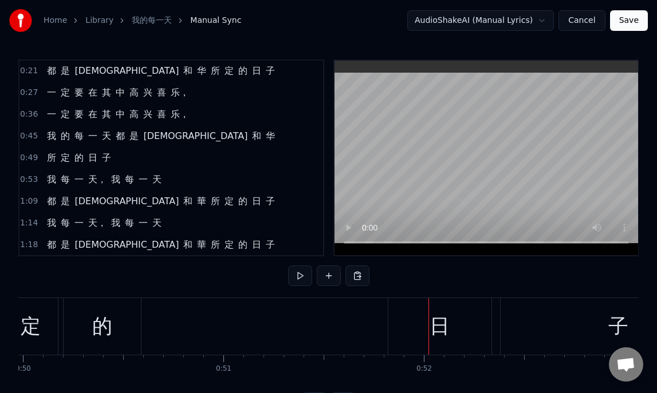
click at [389, 329] on div "日" at bounding box center [439, 326] width 103 height 57
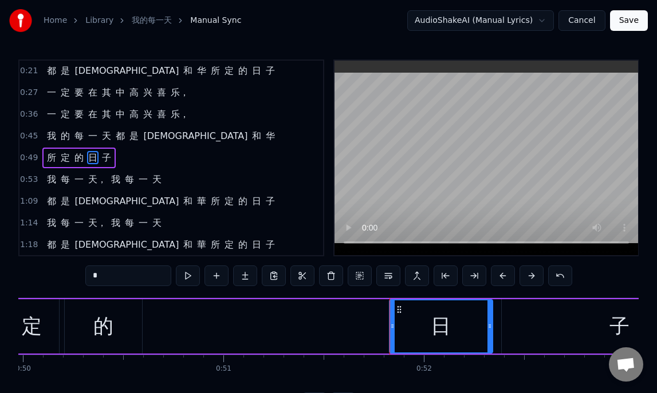
click at [440, 329] on div "日" at bounding box center [440, 326] width 20 height 30
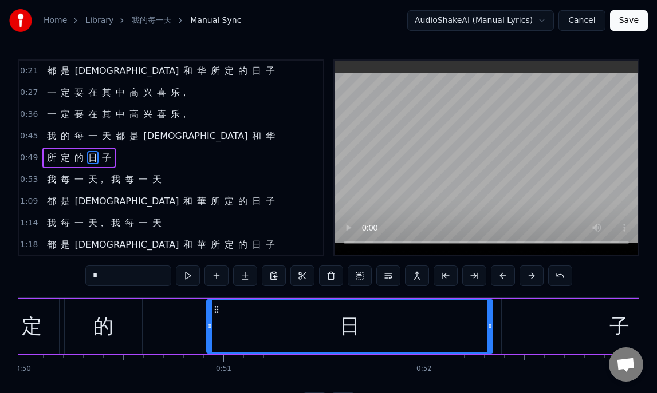
drag, startPoint x: 390, startPoint y: 327, endPoint x: 208, endPoint y: 313, distance: 183.2
click at [208, 313] on div at bounding box center [209, 327] width 5 height 52
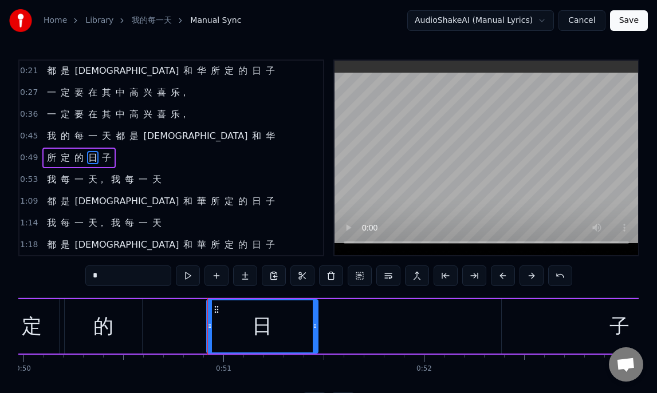
drag, startPoint x: 488, startPoint y: 326, endPoint x: 313, endPoint y: 318, distance: 174.8
click at [313, 318] on div at bounding box center [315, 327] width 5 height 52
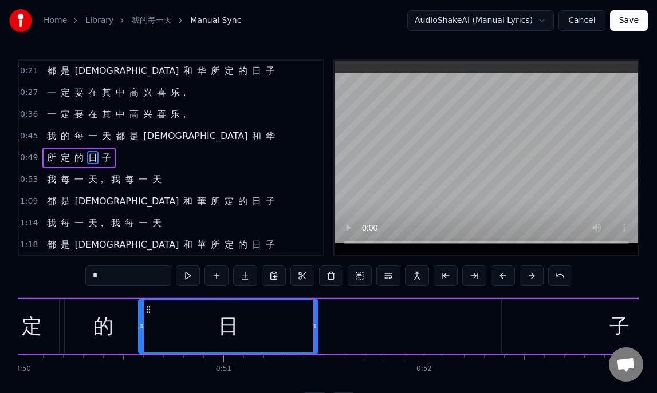
drag, startPoint x: 208, startPoint y: 325, endPoint x: 137, endPoint y: 314, distance: 71.8
click at [139, 314] on div at bounding box center [141, 327] width 5 height 52
click at [101, 329] on div "的" at bounding box center [103, 326] width 20 height 30
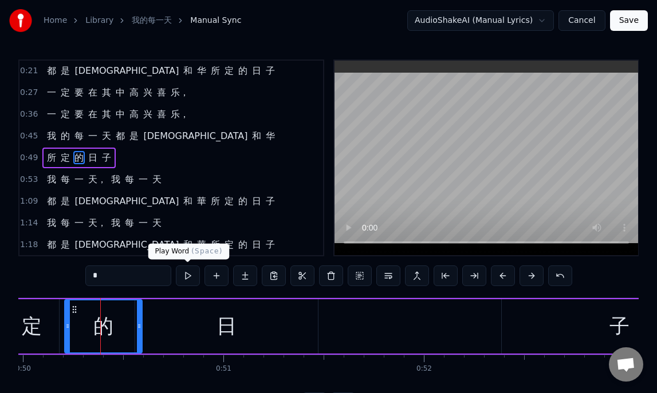
click at [192, 272] on button at bounding box center [188, 276] width 24 height 21
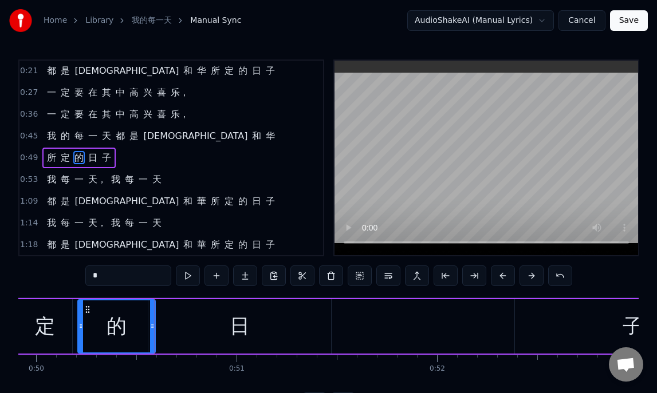
click at [195, 334] on div "日" at bounding box center [239, 326] width 183 height 54
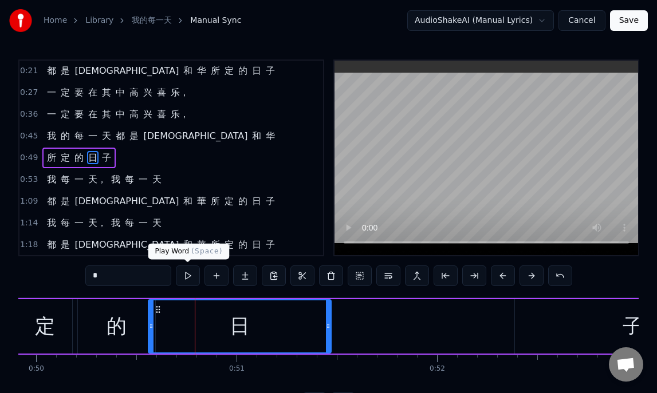
click at [189, 274] on button at bounding box center [188, 276] width 24 height 21
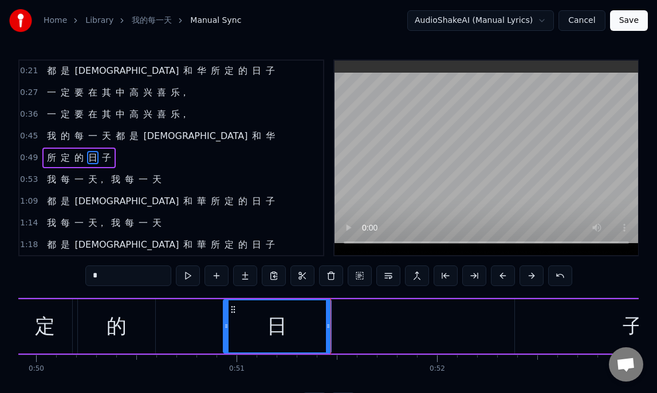
drag, startPoint x: 152, startPoint y: 323, endPoint x: 227, endPoint y: 329, distance: 75.2
click at [227, 329] on icon at bounding box center [226, 326] width 5 height 9
click at [184, 273] on button at bounding box center [188, 276] width 24 height 21
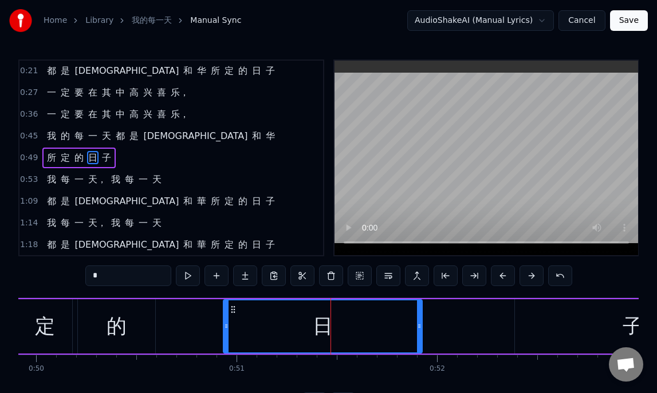
drag, startPoint x: 328, startPoint y: 324, endPoint x: 420, endPoint y: 327, distance: 91.6
click at [420, 327] on icon at bounding box center [419, 326] width 5 height 9
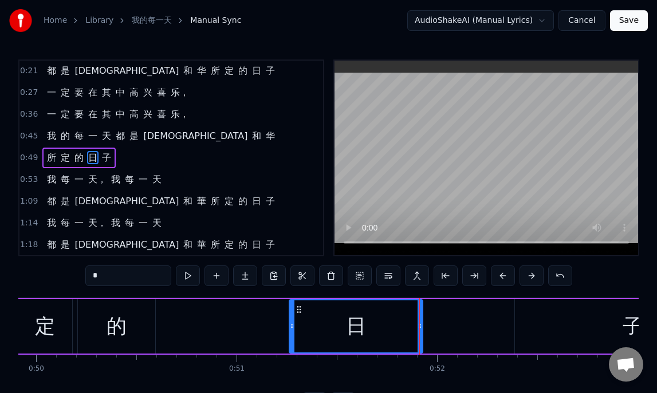
drag, startPoint x: 226, startPoint y: 325, endPoint x: 291, endPoint y: 331, distance: 65.5
click at [291, 331] on div at bounding box center [292, 327] width 5 height 52
click at [184, 275] on button at bounding box center [188, 276] width 24 height 21
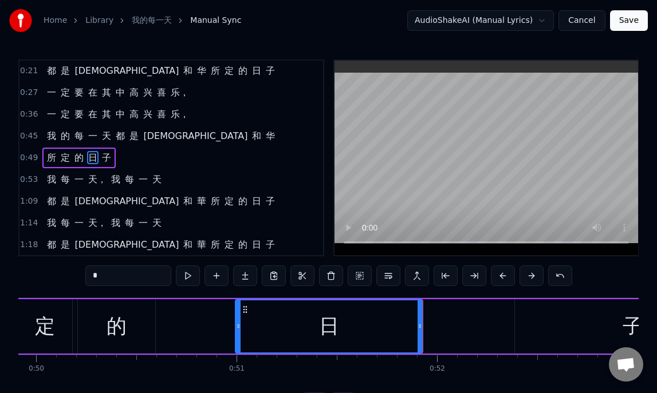
drag, startPoint x: 291, startPoint y: 326, endPoint x: 231, endPoint y: 326, distance: 60.7
click at [236, 326] on icon at bounding box center [238, 326] width 5 height 9
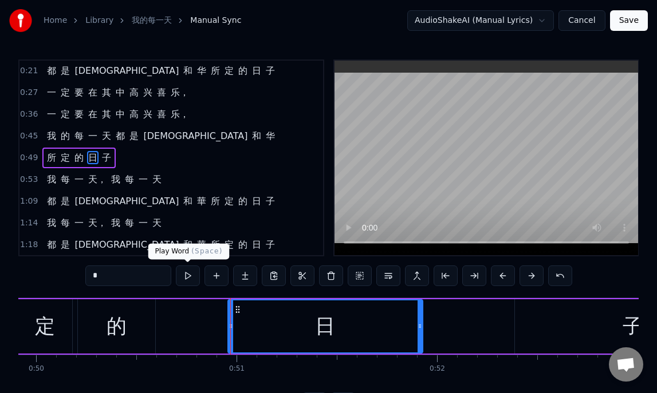
click at [185, 276] on button at bounding box center [188, 276] width 24 height 21
click at [139, 326] on div "的" at bounding box center [116, 326] width 77 height 54
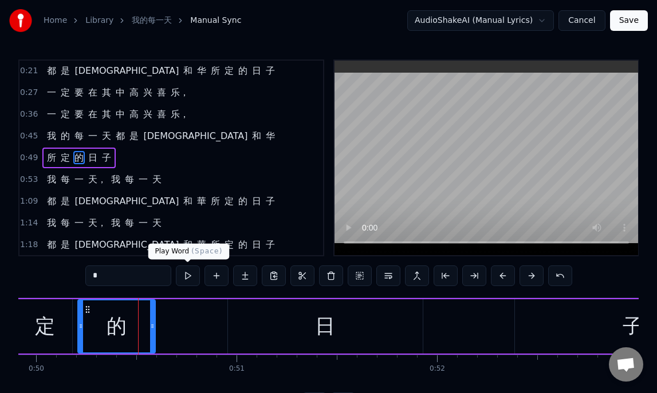
click at [186, 278] on button at bounding box center [188, 276] width 24 height 21
click at [257, 334] on div "日" at bounding box center [325, 326] width 195 height 54
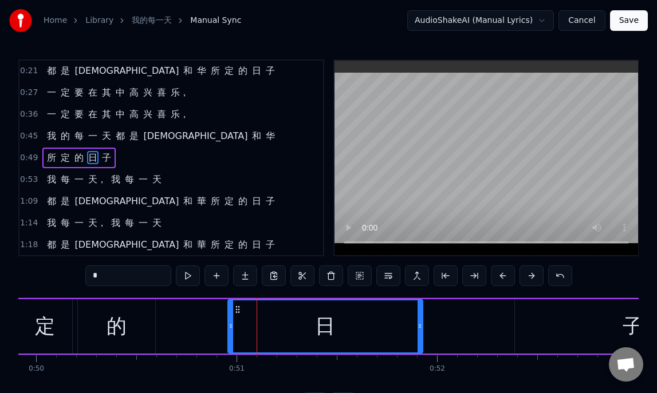
drag, startPoint x: 421, startPoint y: 329, endPoint x: 375, endPoint y: 329, distance: 45.8
click at [375, 329] on div "日" at bounding box center [325, 326] width 196 height 54
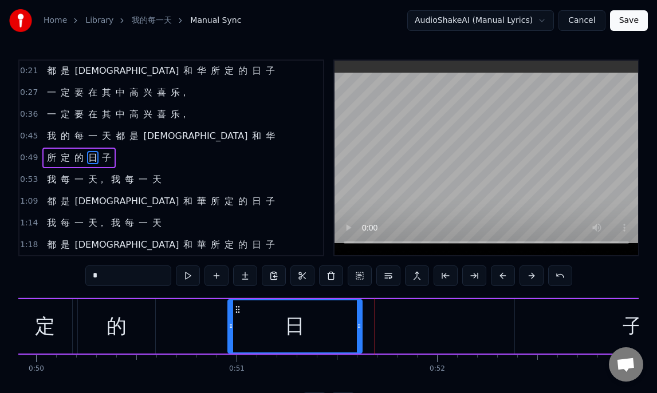
drag, startPoint x: 419, startPoint y: 326, endPoint x: 358, endPoint y: 326, distance: 60.7
click at [358, 326] on icon at bounding box center [359, 326] width 5 height 9
click at [189, 278] on button at bounding box center [188, 276] width 24 height 21
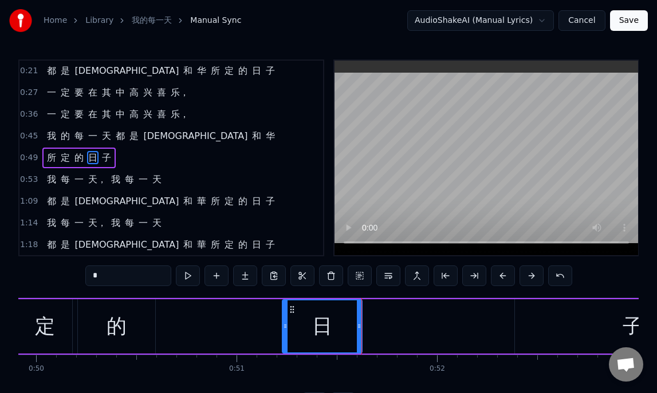
drag, startPoint x: 230, startPoint y: 323, endPoint x: 284, endPoint y: 331, distance: 54.9
click at [284, 331] on div at bounding box center [285, 327] width 5 height 52
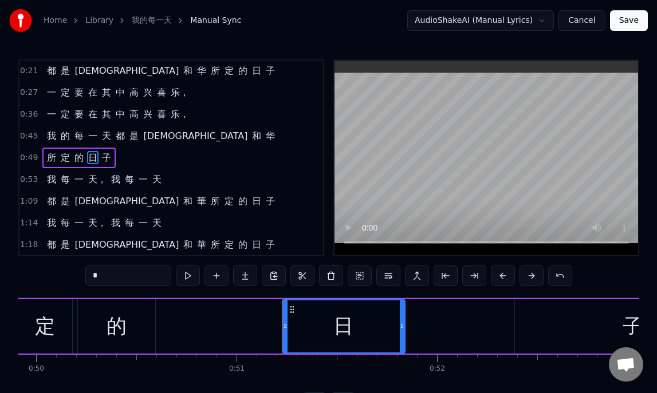
drag, startPoint x: 360, startPoint y: 326, endPoint x: 415, endPoint y: 329, distance: 55.0
click at [404, 329] on icon at bounding box center [402, 326] width 5 height 9
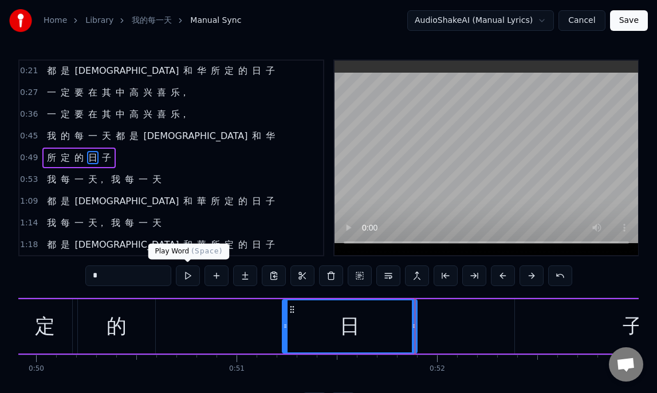
click at [185, 279] on button at bounding box center [188, 276] width 24 height 21
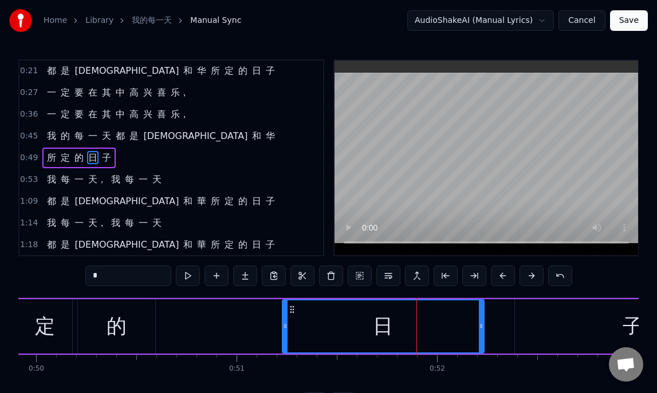
drag, startPoint x: 411, startPoint y: 326, endPoint x: 478, endPoint y: 334, distance: 67.4
click at [479, 334] on div at bounding box center [481, 327] width 5 height 52
click at [189, 279] on button at bounding box center [188, 276] width 24 height 21
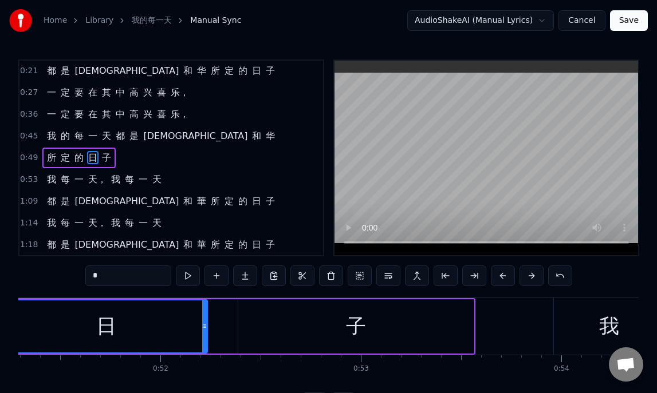
scroll to position [0, 10319]
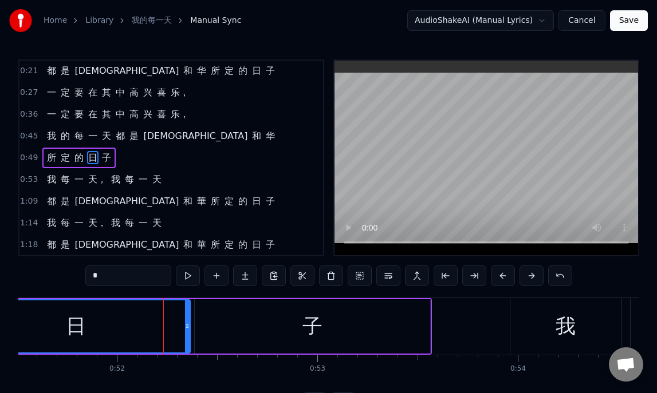
drag, startPoint x: 159, startPoint y: 328, endPoint x: 182, endPoint y: 333, distance: 23.5
click at [185, 330] on icon at bounding box center [187, 326] width 5 height 9
click at [182, 333] on div "日" at bounding box center [76, 327] width 227 height 52
click at [313, 325] on div "子" at bounding box center [312, 326] width 20 height 30
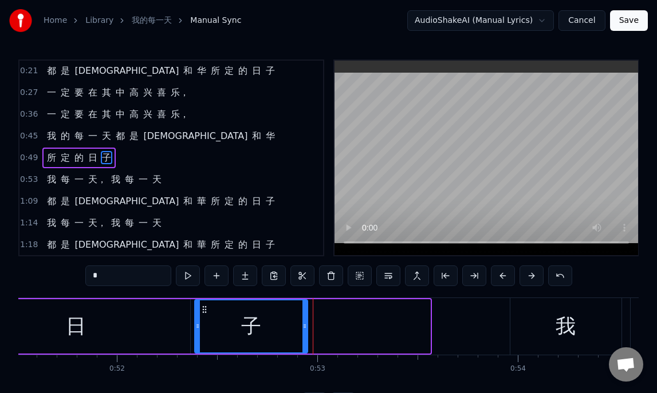
drag, startPoint x: 428, startPoint y: 327, endPoint x: 303, endPoint y: 322, distance: 124.3
click at [303, 322] on icon at bounding box center [304, 326] width 5 height 9
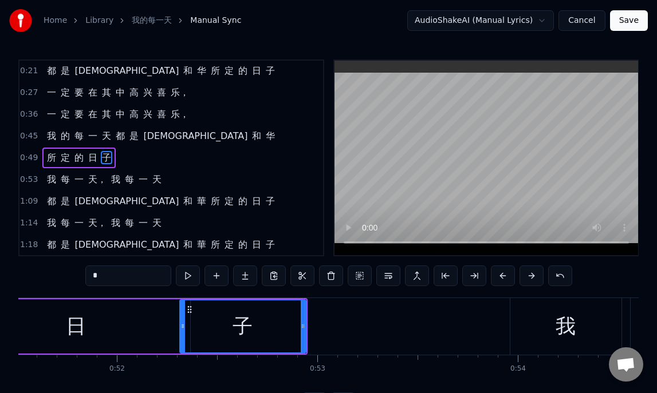
drag, startPoint x: 196, startPoint y: 323, endPoint x: 181, endPoint y: 323, distance: 14.9
click at [181, 323] on icon at bounding box center [182, 326] width 5 height 9
click at [198, 323] on div "子" at bounding box center [242, 327] width 125 height 52
click at [184, 273] on button at bounding box center [188, 276] width 24 height 21
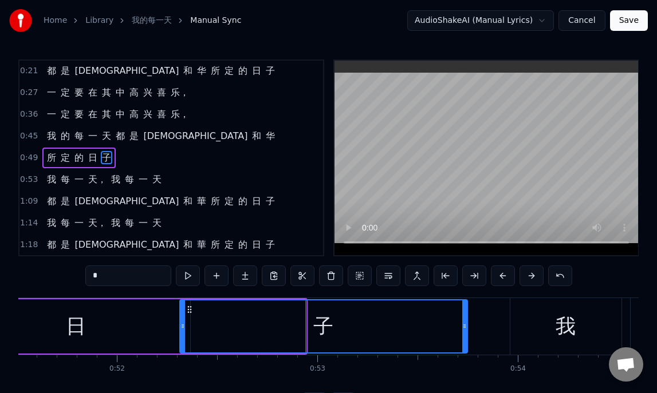
drag, startPoint x: 302, startPoint y: 327, endPoint x: 461, endPoint y: 333, distance: 159.8
click at [462, 333] on div at bounding box center [464, 327] width 5 height 52
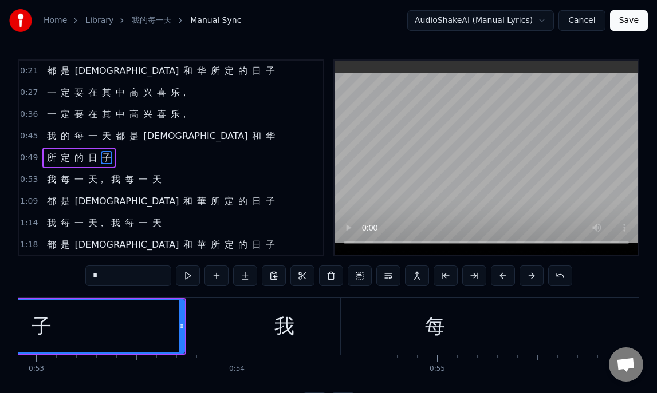
scroll to position [0, 10603]
click at [246, 328] on div "我" at bounding box center [281, 326] width 111 height 57
type input "*"
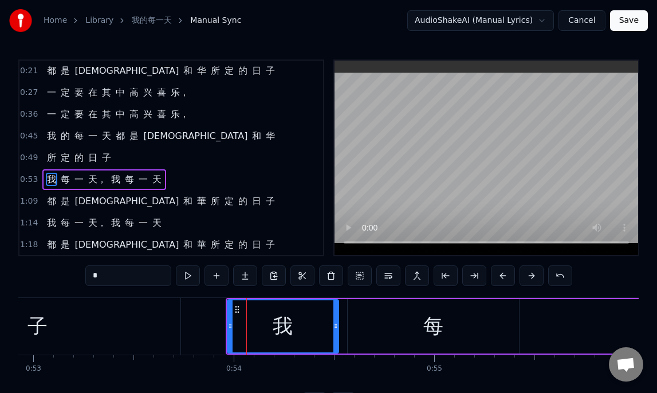
scroll to position [88, 0]
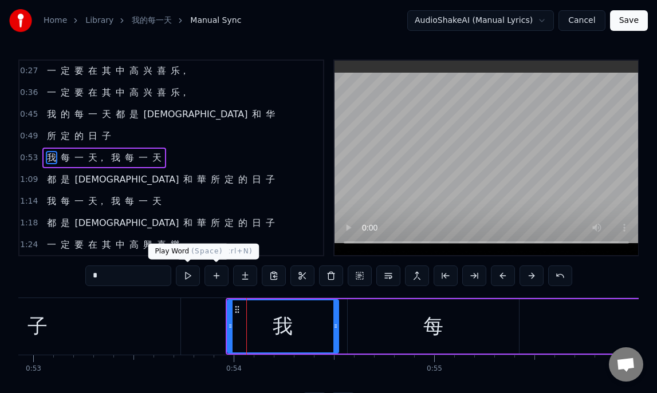
click at [189, 276] on button at bounding box center [188, 276] width 24 height 21
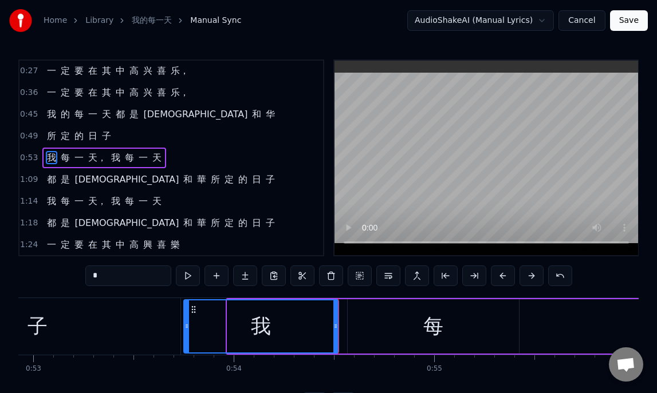
drag, startPoint x: 227, startPoint y: 326, endPoint x: 182, endPoint y: 322, distance: 44.8
click at [183, 322] on div "我" at bounding box center [261, 326] width 156 height 54
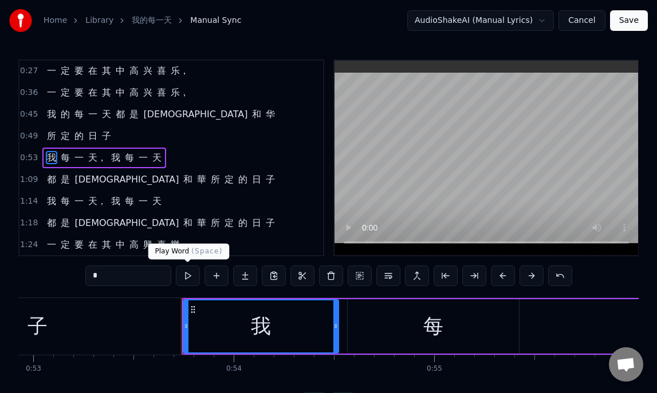
click at [191, 272] on button at bounding box center [188, 276] width 24 height 21
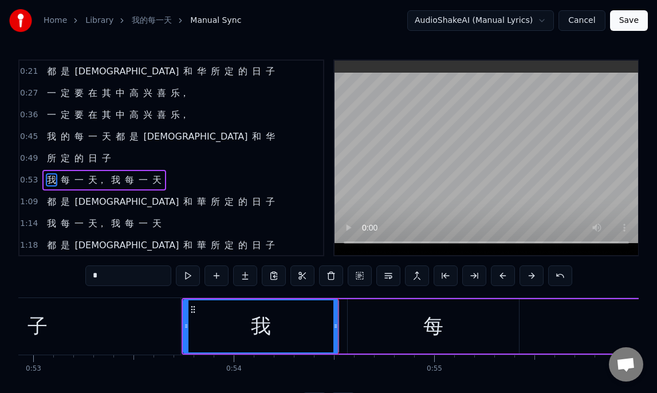
scroll to position [67, 0]
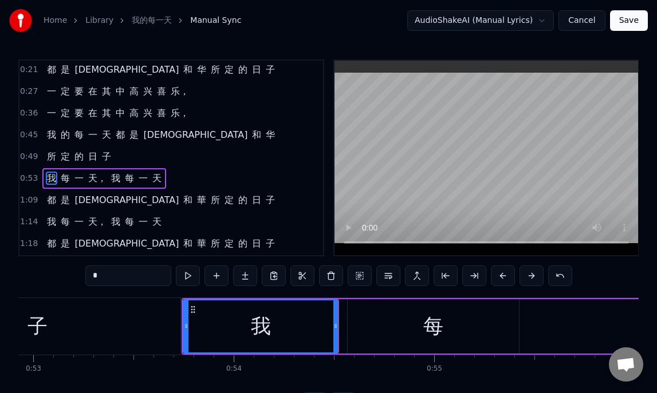
click at [121, 156] on div "0:49 所 定 的 日 子" at bounding box center [170, 157] width 303 height 22
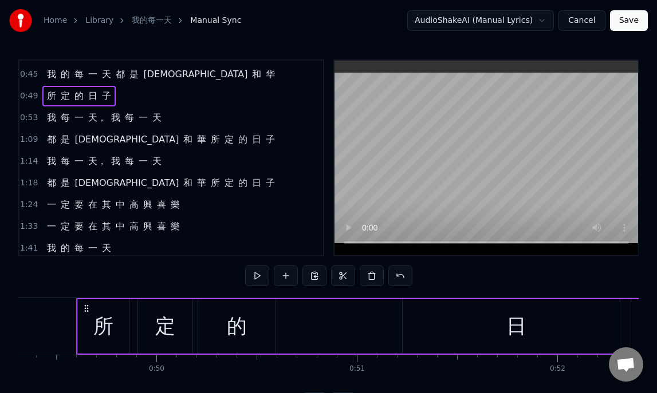
scroll to position [128, 0]
click at [117, 101] on div "0:49 所 定 的 日 子" at bounding box center [170, 96] width 303 height 22
click at [129, 94] on div "0:49 所 定 的 日 子" at bounding box center [170, 96] width 303 height 22
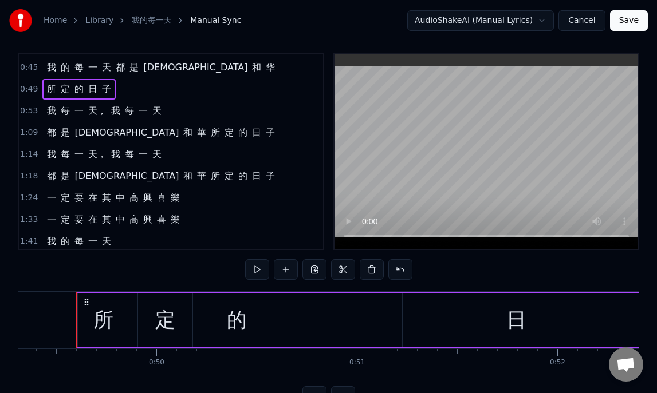
scroll to position [11, 0]
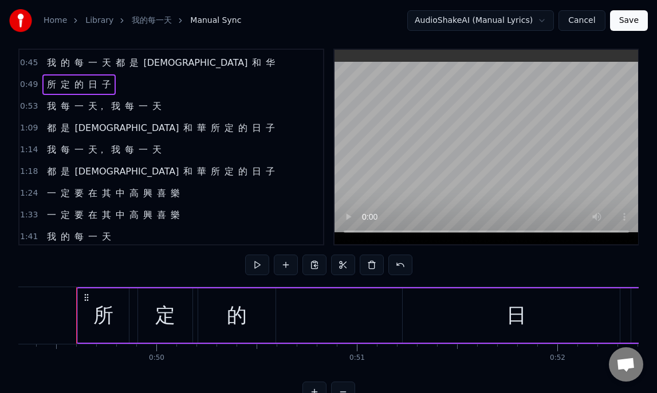
click at [626, 17] on button "Save" at bounding box center [629, 20] width 38 height 21
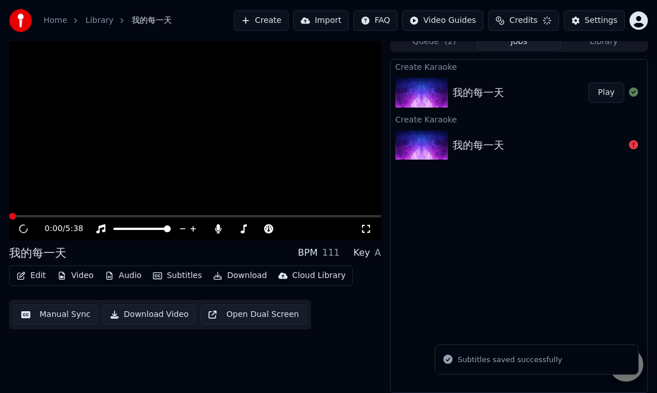
scroll to position [10, 0]
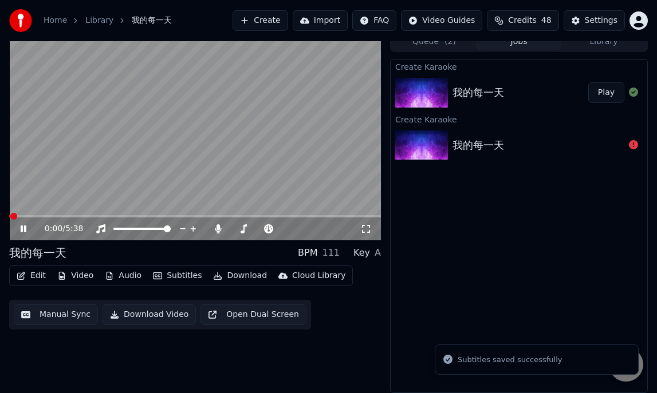
click at [35, 277] on button "Edit" at bounding box center [31, 276] width 38 height 16
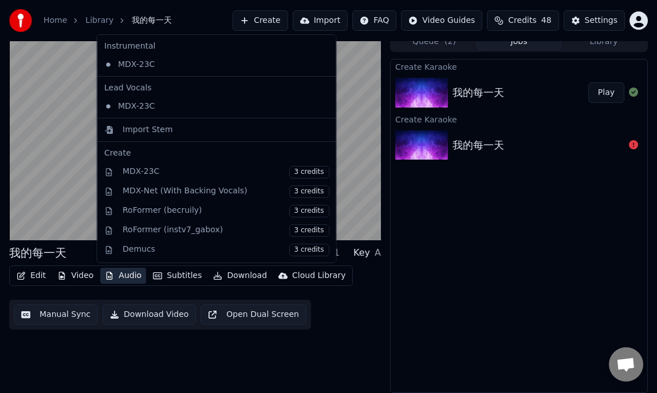
click at [96, 288] on div "Edit Video Audio Subtitles Download Cloud Library Manual Sync Download Video Op…" at bounding box center [194, 298] width 371 height 64
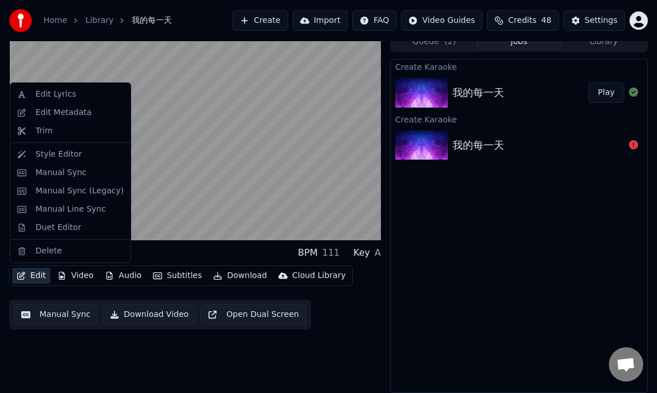
click at [38, 276] on button "Edit" at bounding box center [31, 276] width 38 height 16
click at [62, 97] on div "Edit Lyrics" at bounding box center [55, 94] width 41 height 11
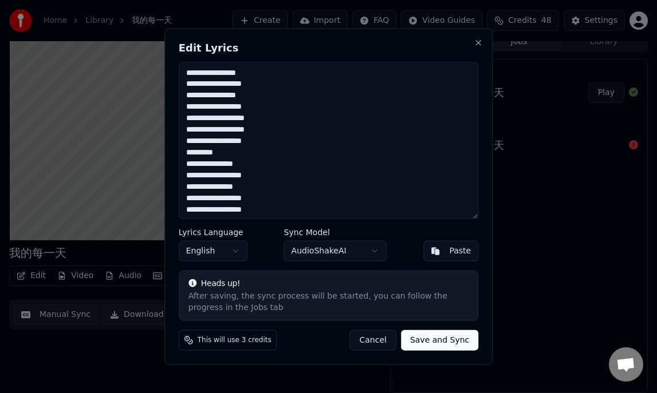
drag, startPoint x: 185, startPoint y: 143, endPoint x: 237, endPoint y: 152, distance: 52.4
click at [239, 152] on textarea "**********" at bounding box center [329, 140] width 300 height 157
click at [234, 151] on textarea "**********" at bounding box center [329, 140] width 300 height 157
type textarea "**********"
click at [433, 341] on button "Save and Sync" at bounding box center [439, 340] width 77 height 21
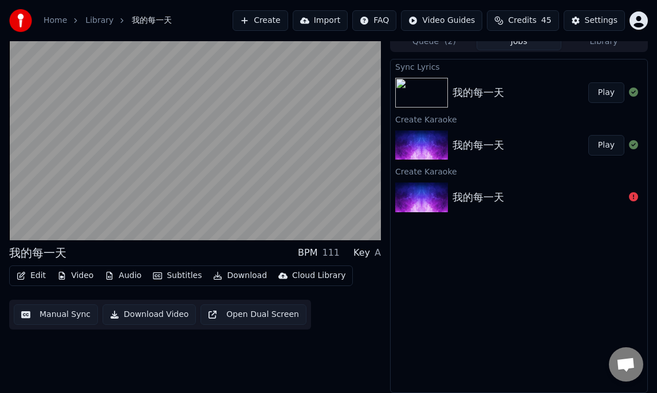
click at [601, 94] on button "Play" at bounding box center [606, 92] width 36 height 21
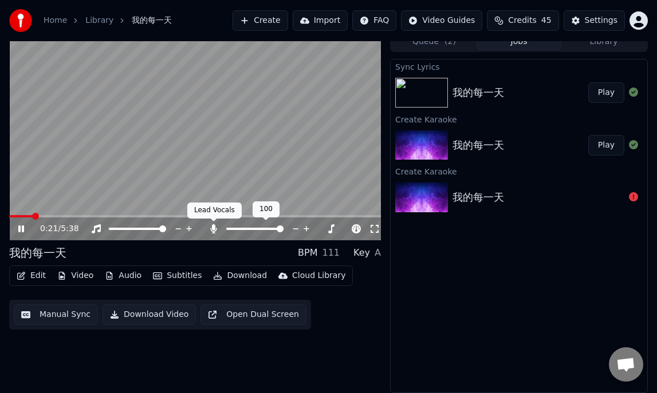
click at [214, 228] on icon at bounding box center [214, 228] width 6 height 9
click at [214, 228] on icon at bounding box center [213, 228] width 11 height 9
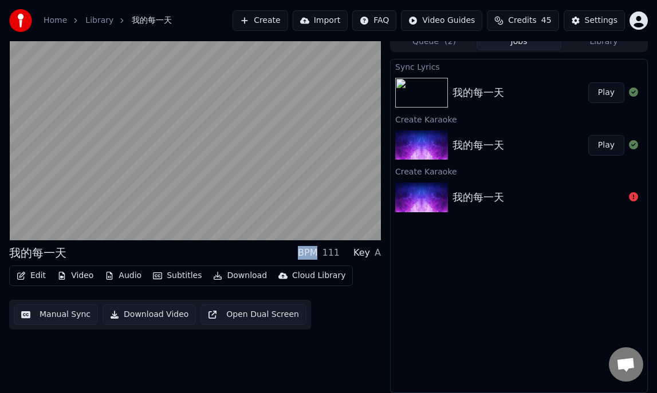
click at [34, 277] on button "Edit" at bounding box center [31, 276] width 38 height 16
click at [64, 313] on button "Manual Sync" at bounding box center [56, 315] width 84 height 21
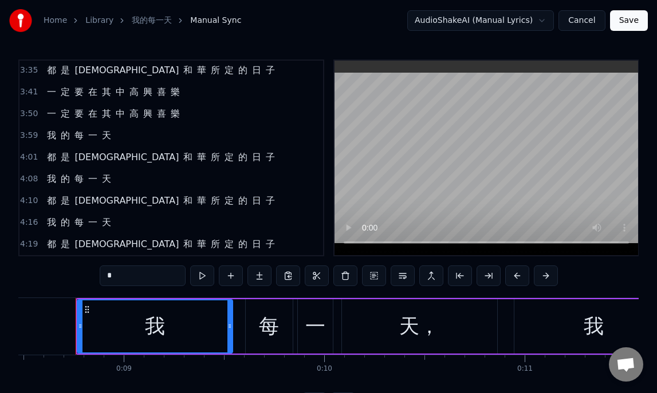
scroll to position [38, 0]
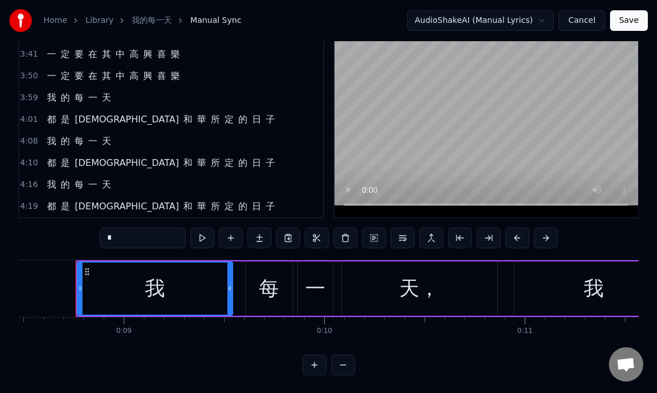
click at [56, 185] on div "我 的 每 一 天" at bounding box center [78, 185] width 73 height 21
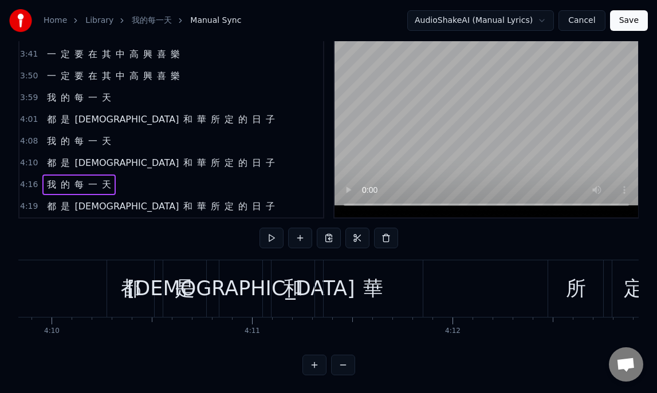
scroll to position [0, 51412]
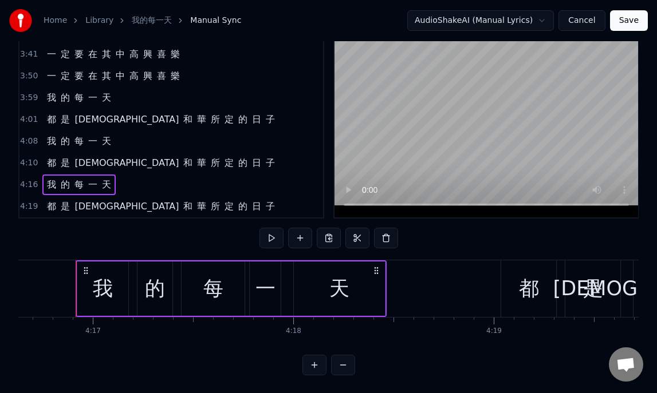
click at [46, 208] on span "都" at bounding box center [51, 206] width 11 height 13
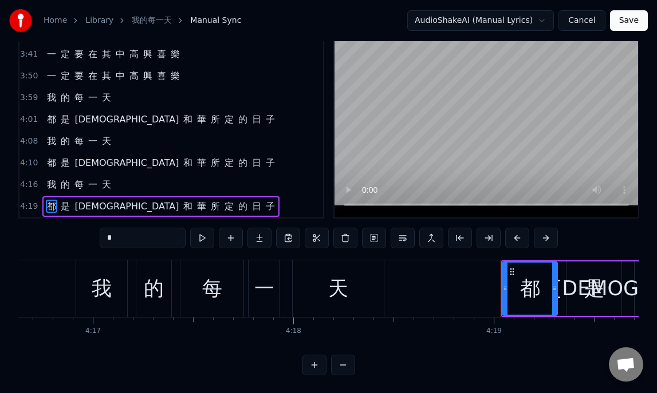
click at [43, 184] on div "我 的 每 一 天" at bounding box center [78, 185] width 73 height 21
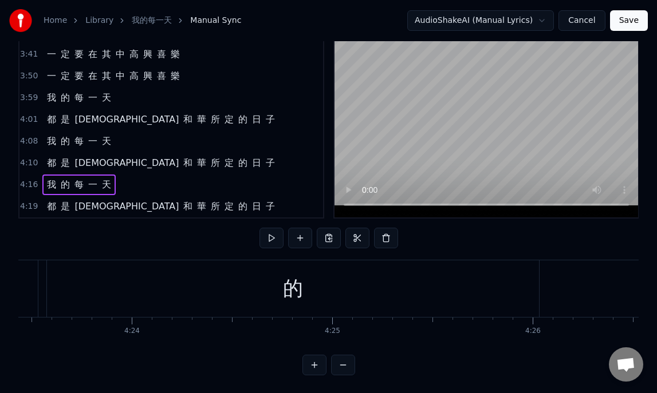
scroll to position [0, 52784]
click at [294, 301] on div "的" at bounding box center [285, 288] width 492 height 57
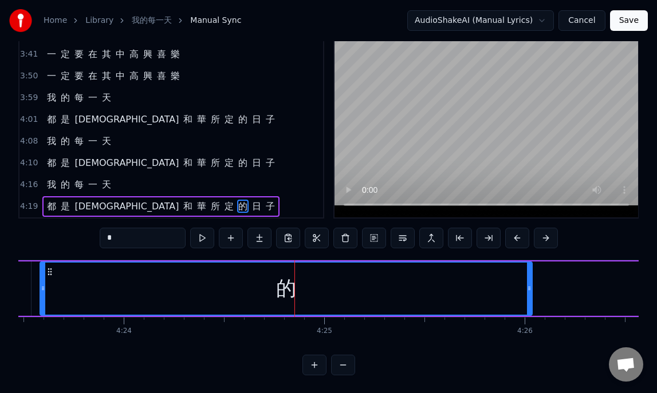
click at [82, 185] on div "我 的 每 一 天" at bounding box center [78, 185] width 73 height 21
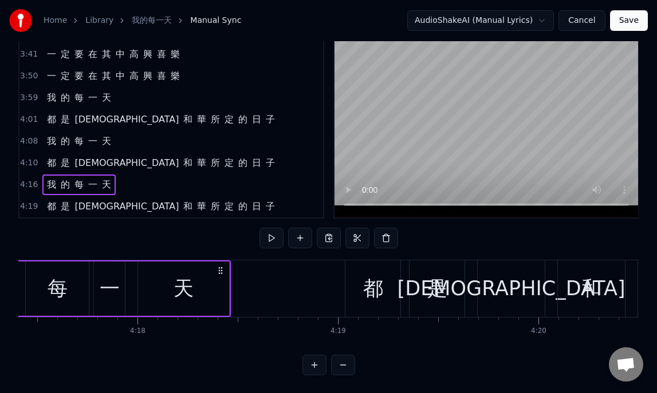
scroll to position [0, 51412]
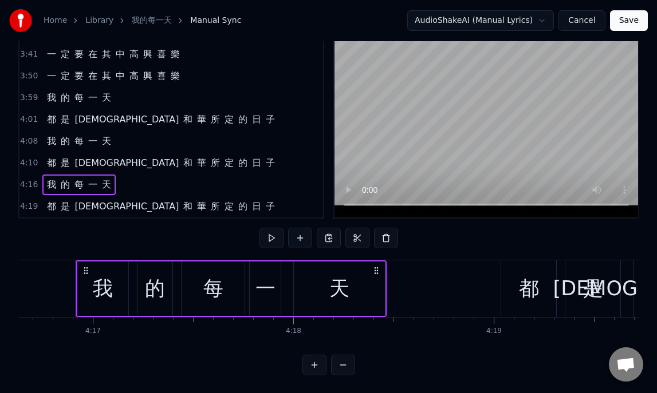
click at [220, 288] on div "每" at bounding box center [213, 289] width 20 height 30
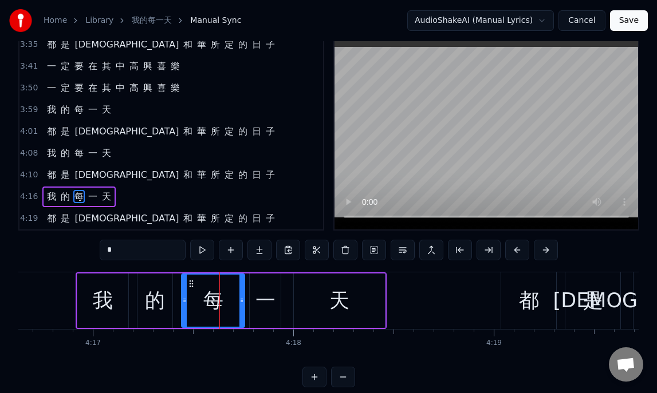
click at [266, 307] on div "一" at bounding box center [265, 301] width 20 height 30
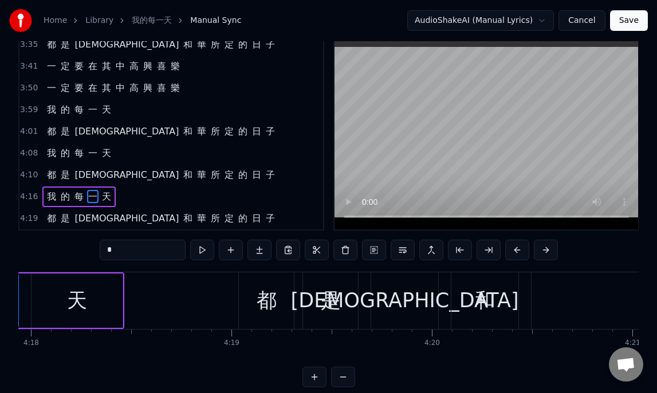
scroll to position [0, 51693]
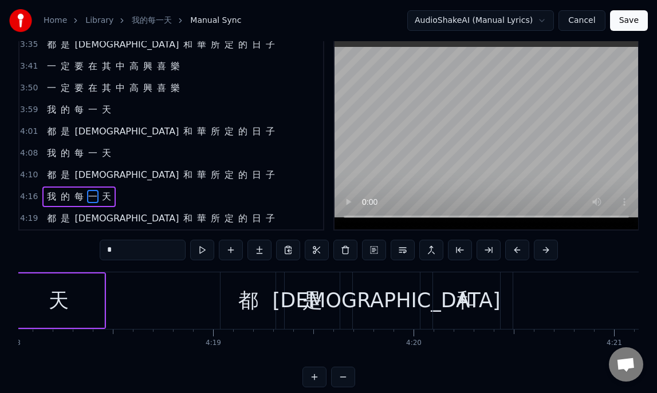
click at [256, 307] on div "都" at bounding box center [248, 301] width 20 height 30
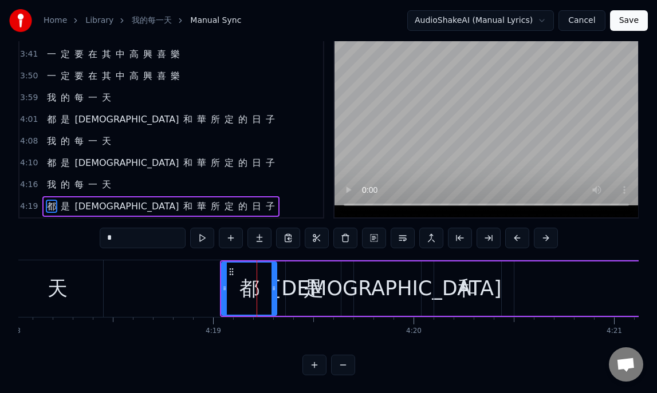
click at [318, 292] on div "是" at bounding box center [313, 289] width 20 height 30
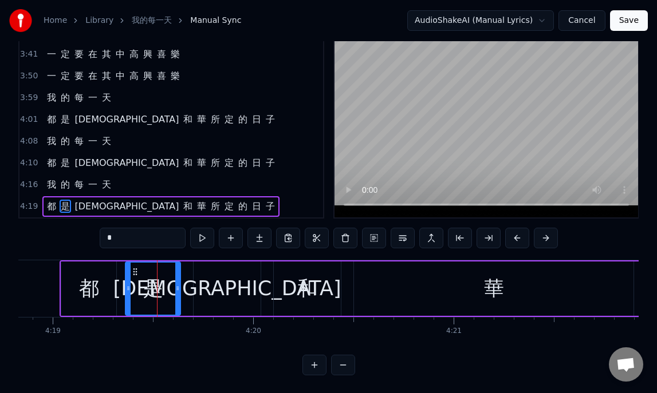
scroll to position [0, 51861]
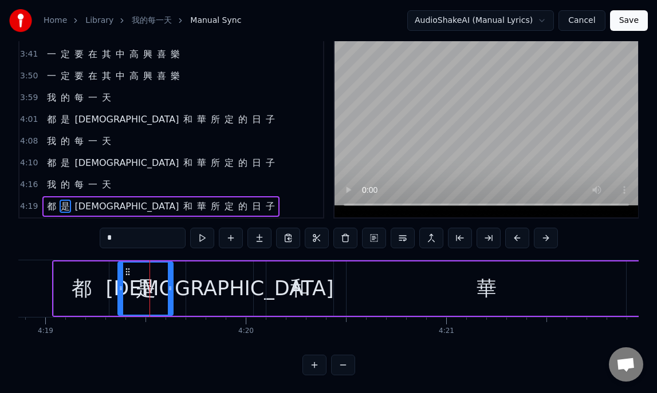
click at [230, 291] on div "[DEMOGRAPHIC_DATA]" at bounding box center [219, 289] width 67 height 54
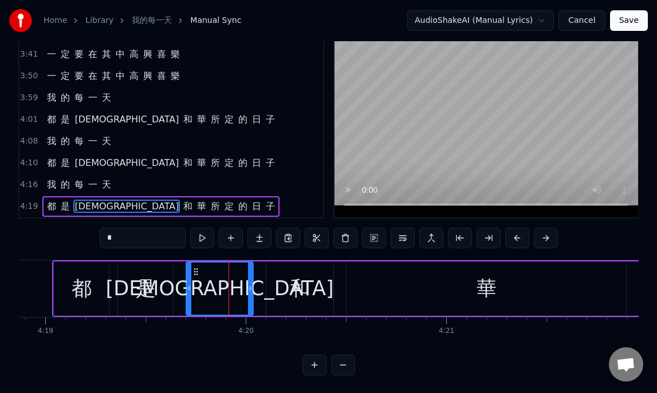
click at [295, 292] on div "和" at bounding box center [300, 289] width 20 height 30
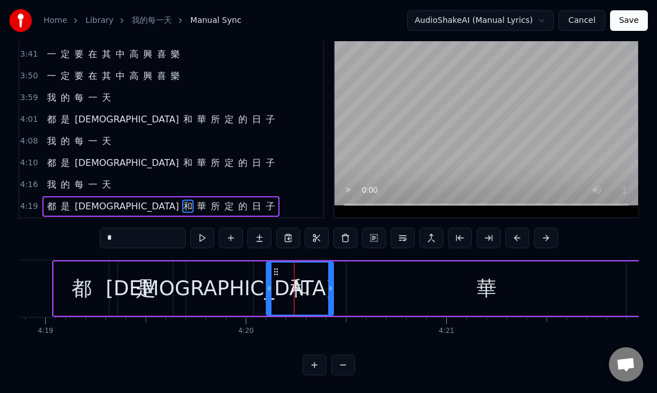
click at [466, 288] on div "華" at bounding box center [485, 289] width 279 height 54
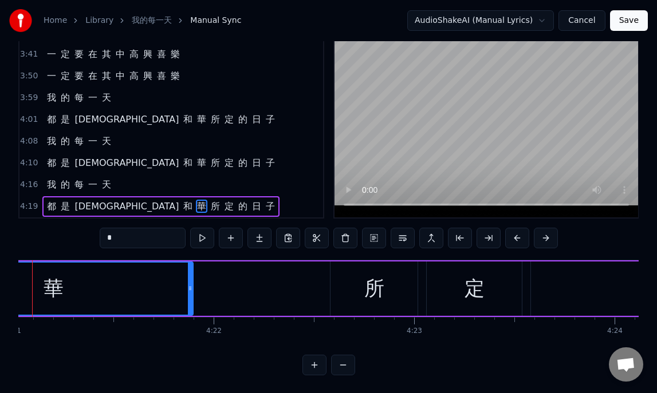
scroll to position [0, 52296]
click at [367, 296] on div "所" at bounding box center [371, 289] width 20 height 30
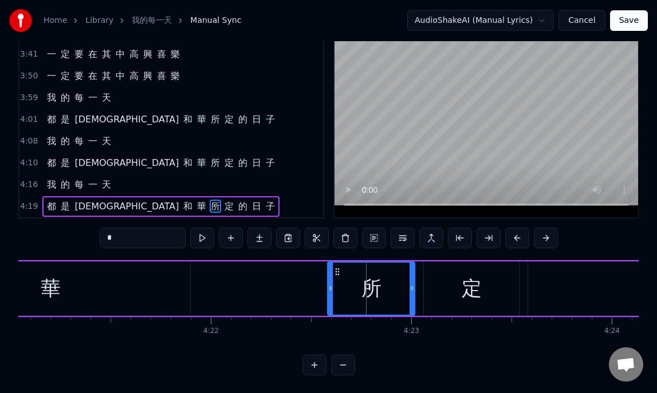
click at [465, 293] on div "定" at bounding box center [471, 289] width 20 height 30
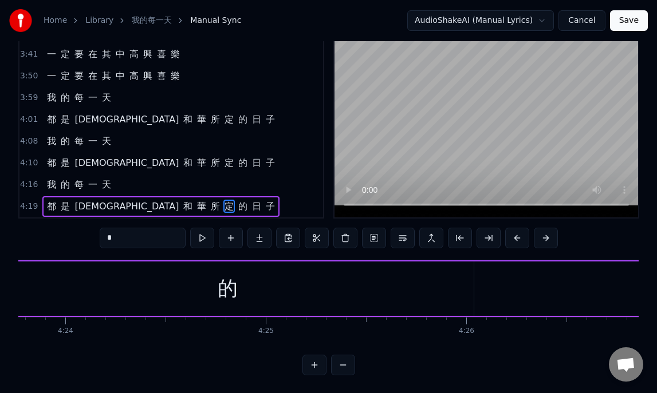
scroll to position [0, 52841]
click at [467, 289] on div "的" at bounding box center [229, 289] width 492 height 54
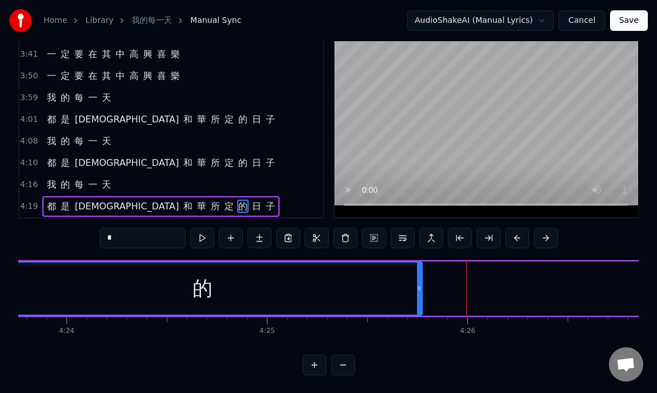
drag, startPoint x: 472, startPoint y: 288, endPoint x: 420, endPoint y: 290, distance: 52.7
click at [420, 290] on icon at bounding box center [419, 288] width 5 height 9
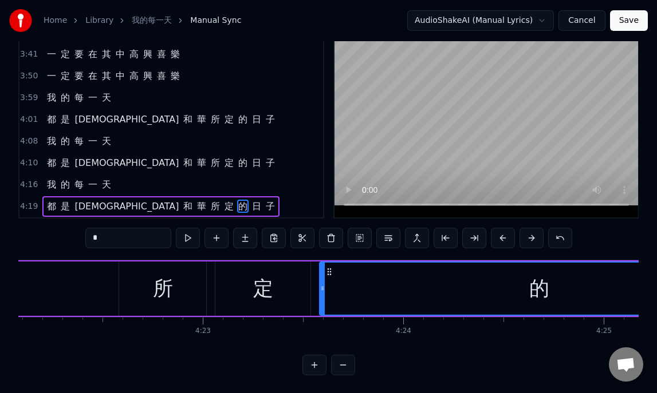
scroll to position [0, 52470]
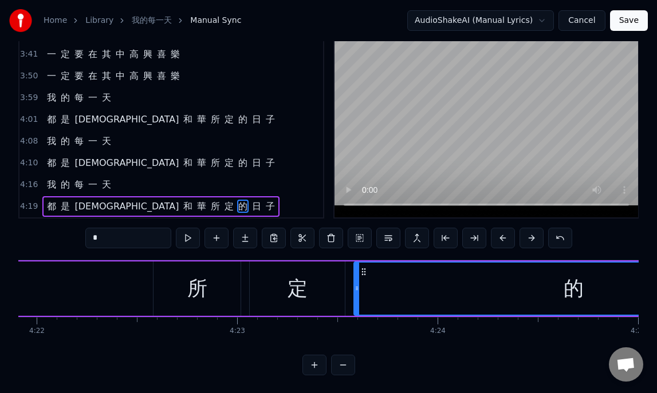
click at [193, 294] on div "所" at bounding box center [197, 289] width 20 height 30
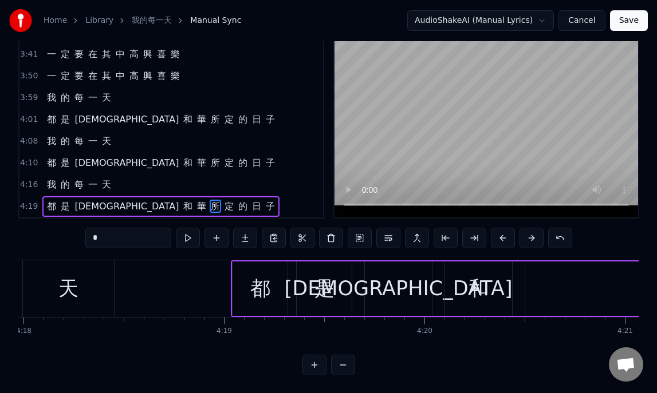
scroll to position [0, 51663]
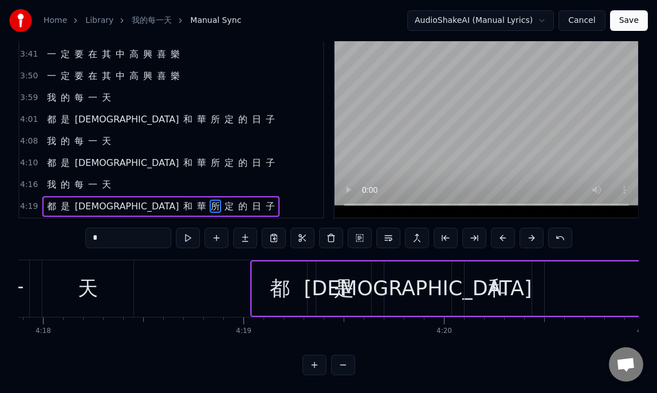
click at [276, 296] on div "都" at bounding box center [280, 289] width 20 height 30
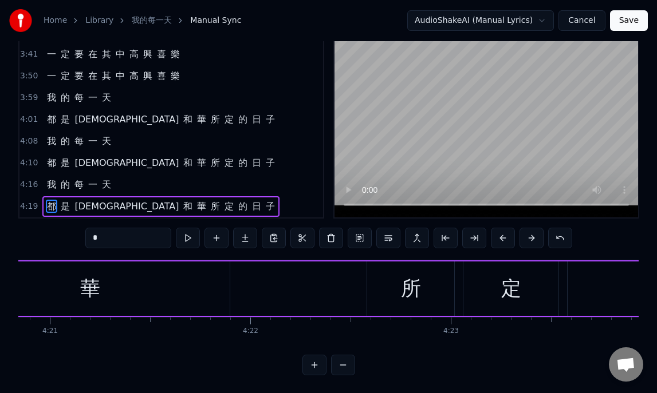
scroll to position [0, 52247]
click at [407, 291] on div "所" at bounding box center [420, 289] width 87 height 54
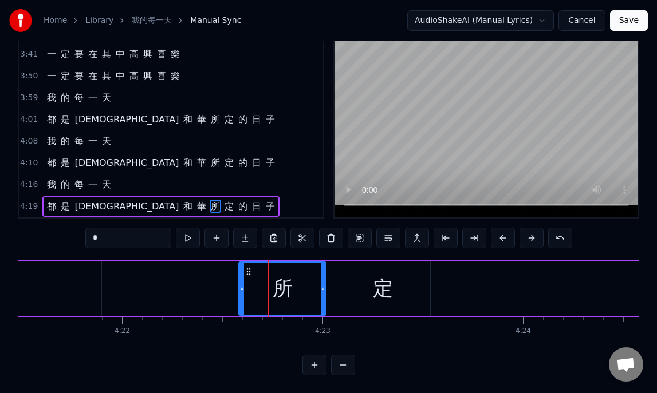
scroll to position [0, 52391]
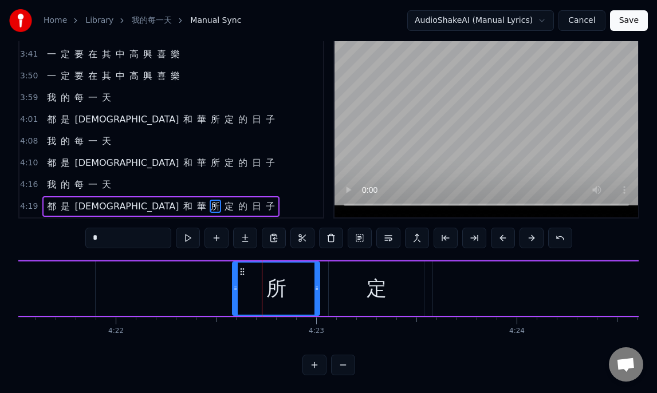
click at [378, 297] on div "定" at bounding box center [376, 289] width 20 height 30
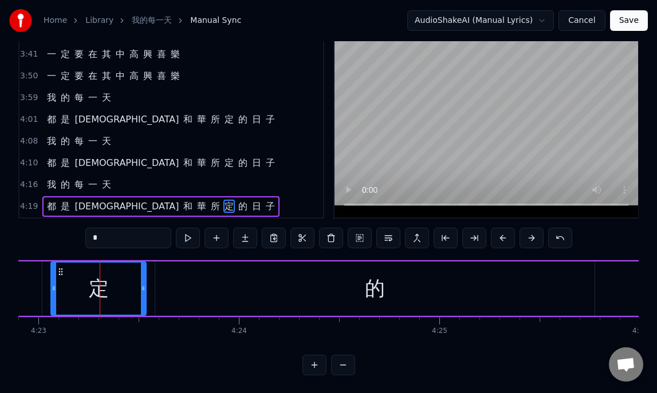
scroll to position [0, 52739]
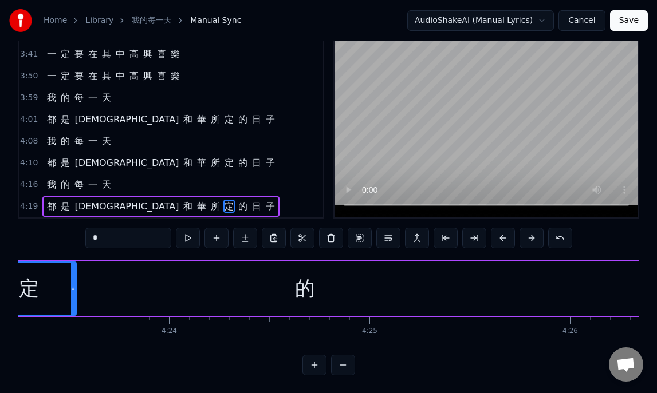
click at [520, 287] on div "的" at bounding box center [304, 289] width 439 height 54
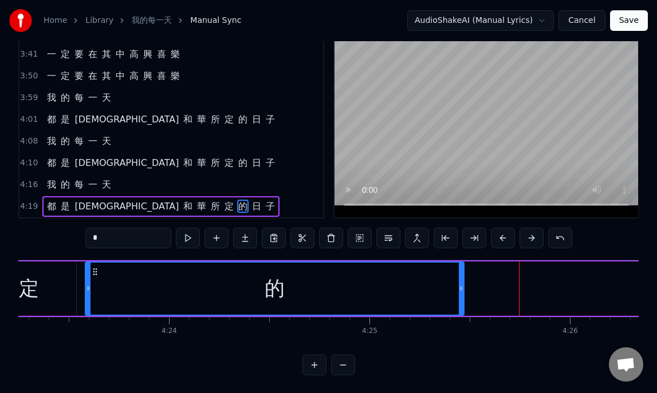
drag, startPoint x: 522, startPoint y: 290, endPoint x: 461, endPoint y: 288, distance: 60.7
click at [461, 288] on icon at bounding box center [460, 288] width 5 height 9
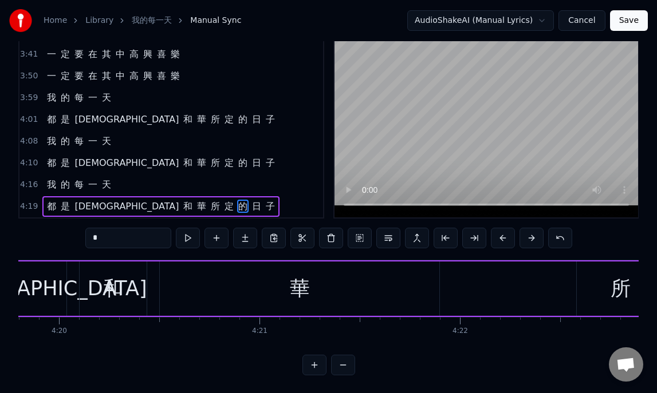
scroll to position [0, 52019]
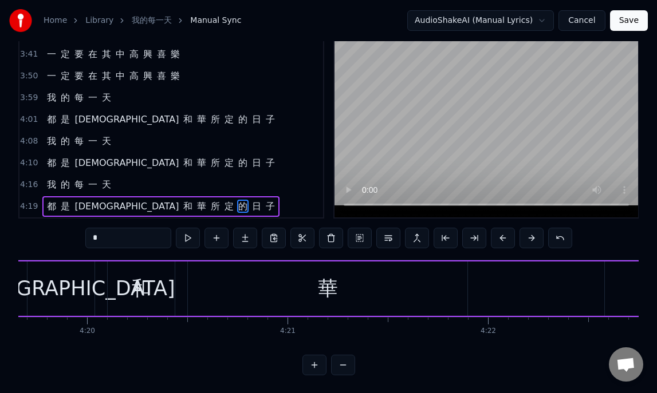
click at [322, 290] on div "華" at bounding box center [328, 289] width 20 height 30
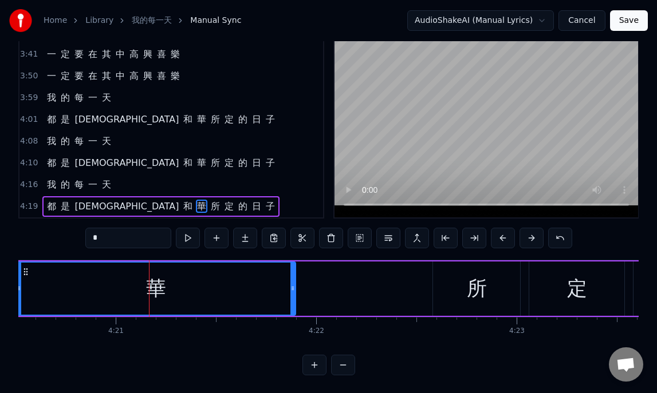
scroll to position [0, 52194]
click at [466, 291] on div "所" at bounding box center [474, 289] width 20 height 30
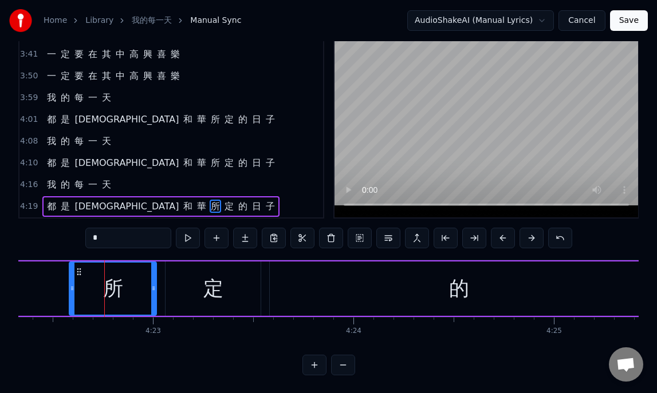
scroll to position [0, 52555]
click at [457, 291] on div "的" at bounding box center [458, 289] width 20 height 30
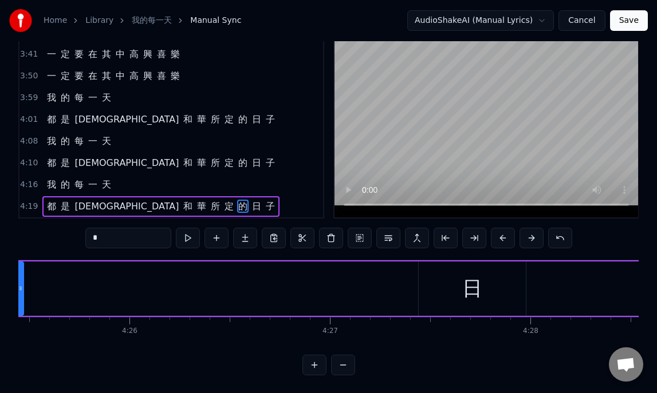
scroll to position [0, 53201]
click at [467, 288] on div "日" at bounding box center [449, 289] width 107 height 54
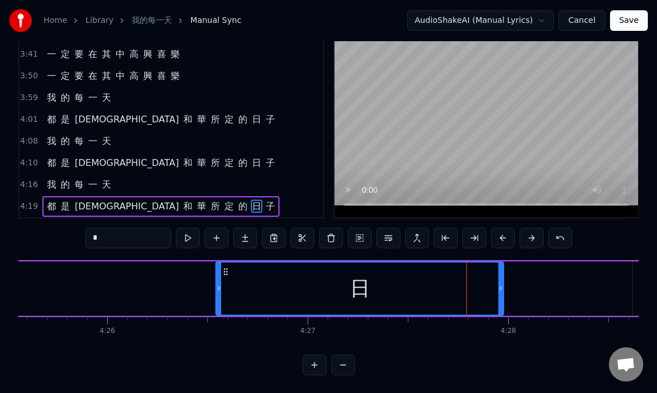
drag, startPoint x: 399, startPoint y: 290, endPoint x: 211, endPoint y: 298, distance: 188.5
click at [216, 298] on div at bounding box center [218, 289] width 5 height 52
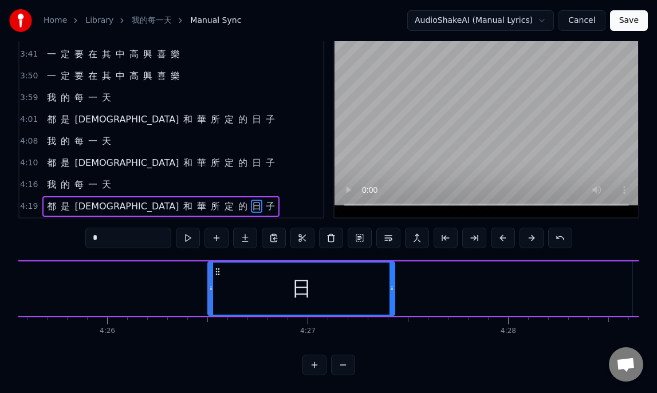
drag, startPoint x: 499, startPoint y: 290, endPoint x: 390, endPoint y: 290, distance: 108.8
click at [390, 290] on icon at bounding box center [391, 288] width 5 height 9
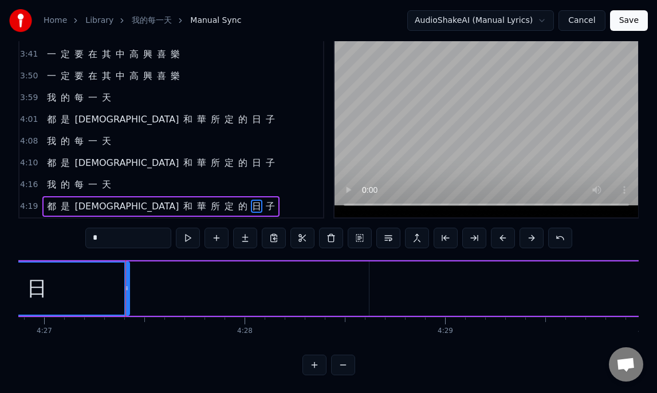
scroll to position [0, 53465]
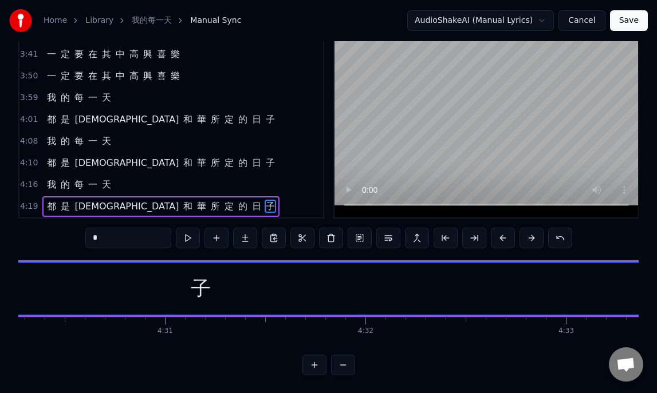
scroll to position [0, 54146]
click at [281, 278] on div "子" at bounding box center [199, 289] width 1023 height 52
click at [180, 287] on div "子" at bounding box center [199, 289] width 1023 height 52
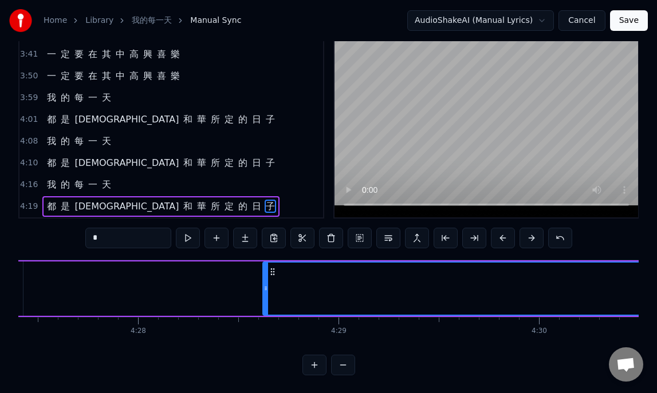
scroll to position [0, 53566]
drag, startPoint x: 269, startPoint y: 290, endPoint x: 227, endPoint y: 290, distance: 42.4
click at [228, 290] on icon at bounding box center [230, 288] width 5 height 9
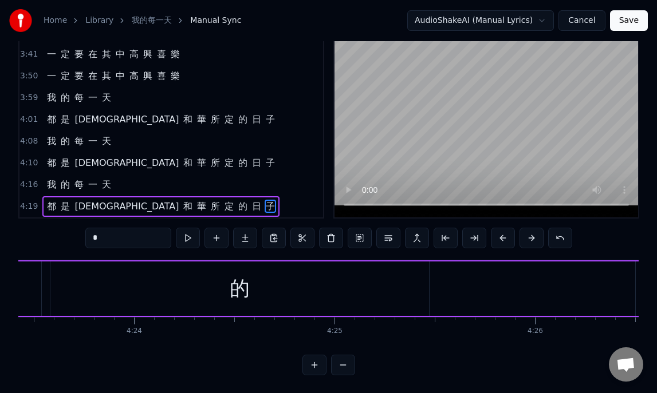
scroll to position [0, 52755]
click at [138, 294] on div "的" at bounding box center [258, 289] width 378 height 54
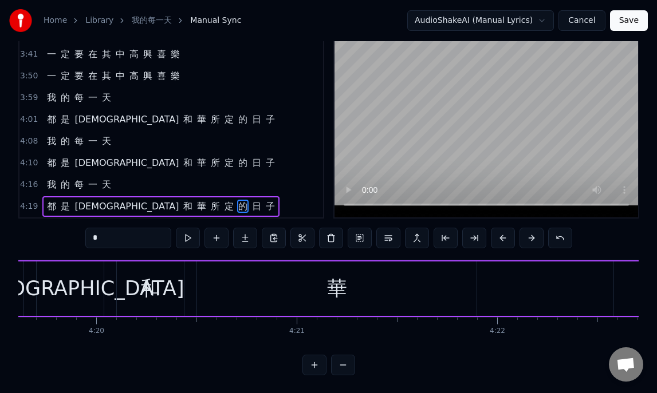
scroll to position [0, 52022]
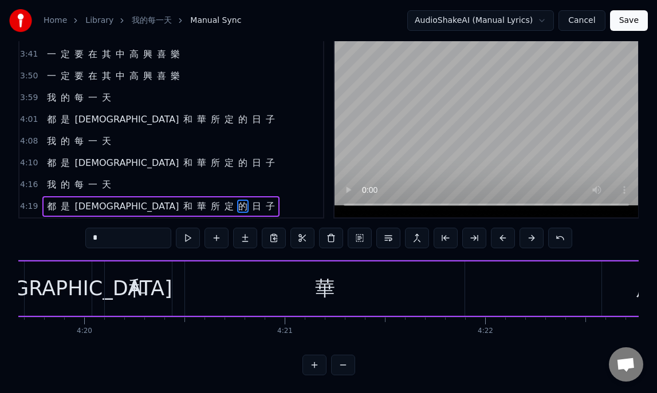
click at [277, 305] on div "華" at bounding box center [324, 289] width 279 height 54
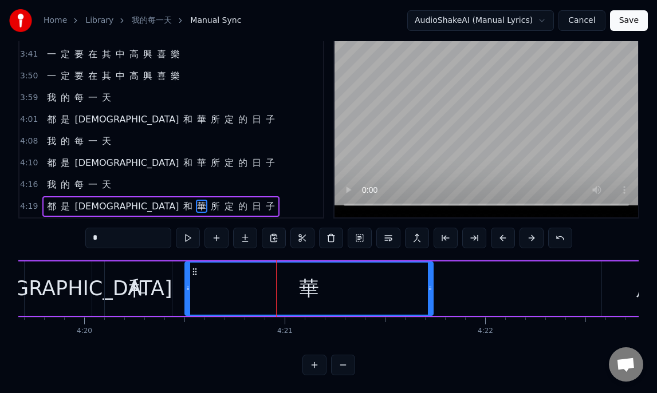
drag, startPoint x: 462, startPoint y: 290, endPoint x: 434, endPoint y: 287, distance: 28.2
click at [432, 287] on icon at bounding box center [430, 288] width 5 height 9
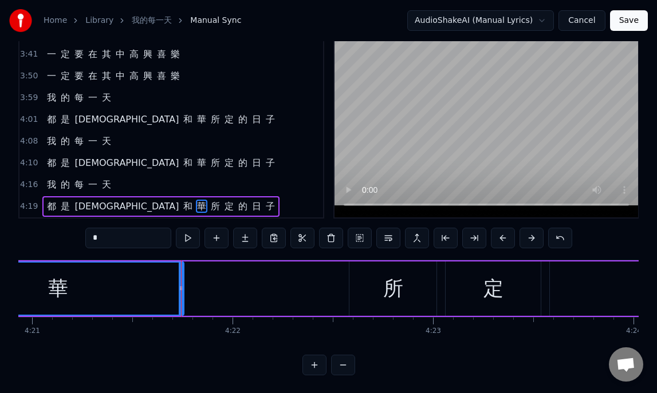
scroll to position [0, 52286]
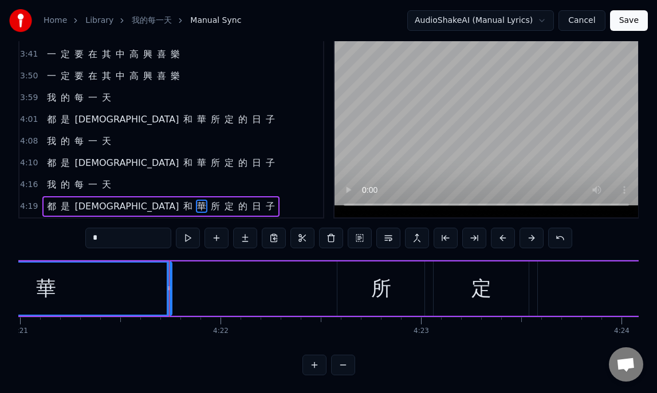
click at [474, 291] on div "定" at bounding box center [481, 289] width 20 height 30
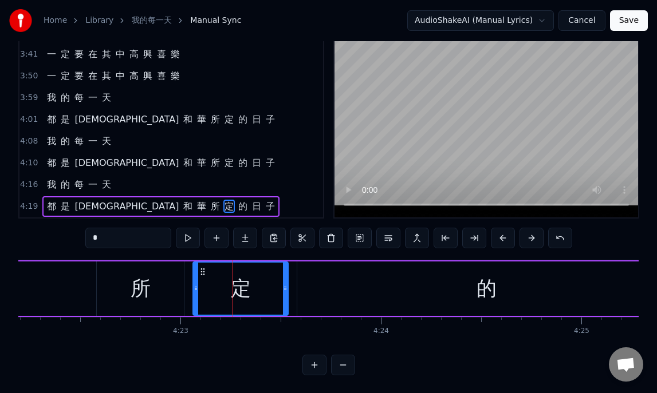
scroll to position [0, 52548]
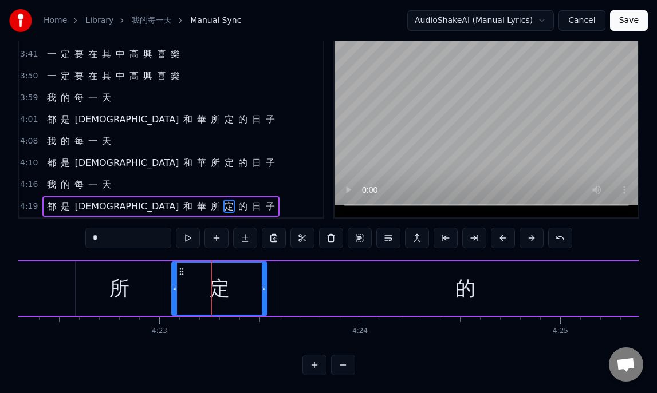
click at [505, 286] on div "的" at bounding box center [465, 289] width 378 height 54
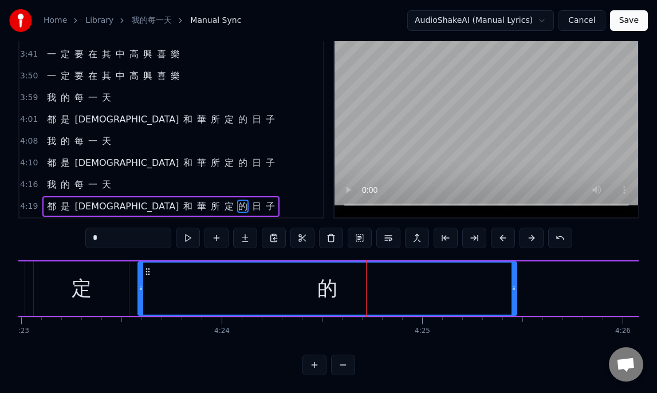
scroll to position [0, 52699]
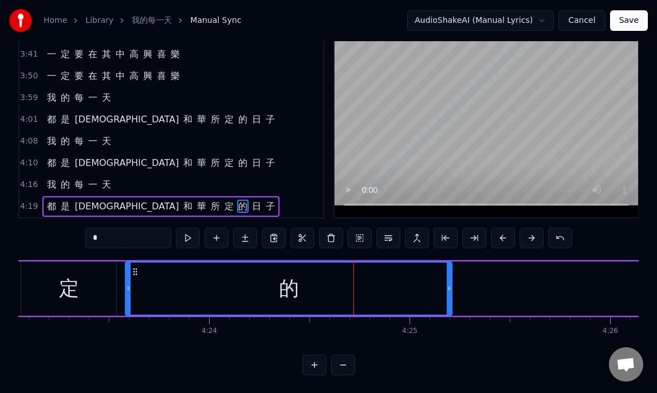
drag, startPoint x: 501, startPoint y: 288, endPoint x: 449, endPoint y: 288, distance: 52.1
click at [449, 288] on circle at bounding box center [449, 288] width 1 height 1
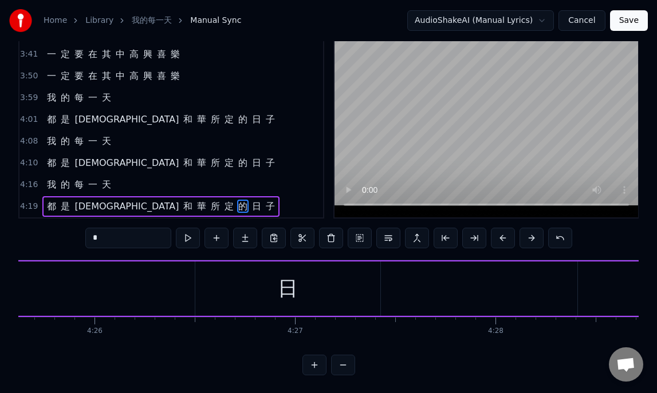
scroll to position [0, 53217]
click at [208, 292] on div "日" at bounding box center [284, 289] width 185 height 54
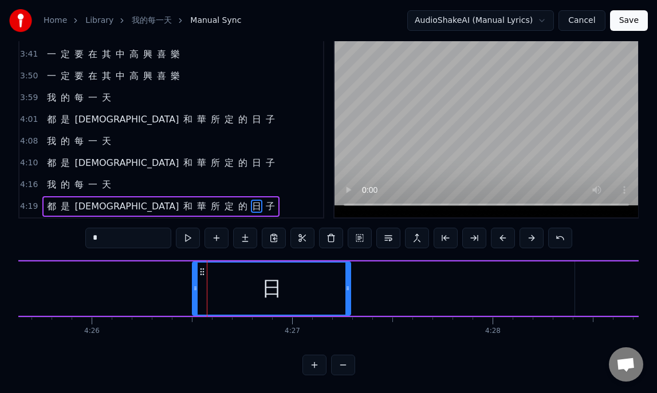
drag, startPoint x: 374, startPoint y: 288, endPoint x: 347, endPoint y: 288, distance: 26.9
click at [347, 288] on icon at bounding box center [347, 288] width 5 height 9
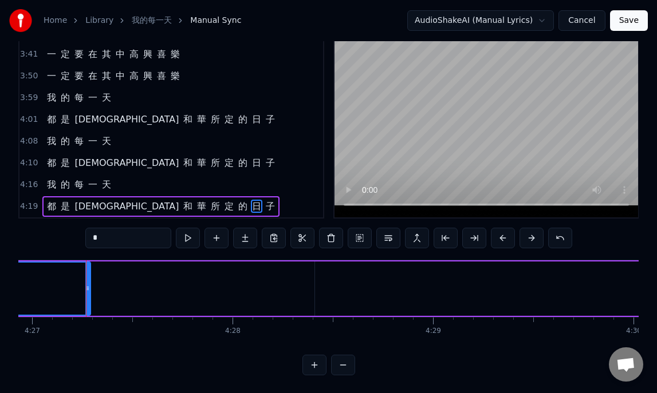
scroll to position [0, 53487]
type input "*"
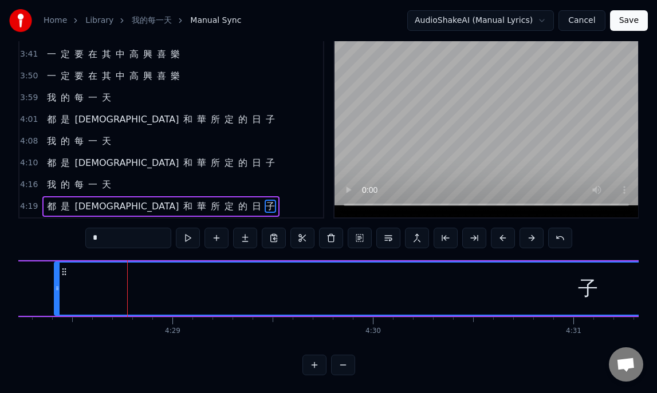
scroll to position [0, 53727]
drag, startPoint x: 64, startPoint y: 288, endPoint x: 38, endPoint y: 280, distance: 27.7
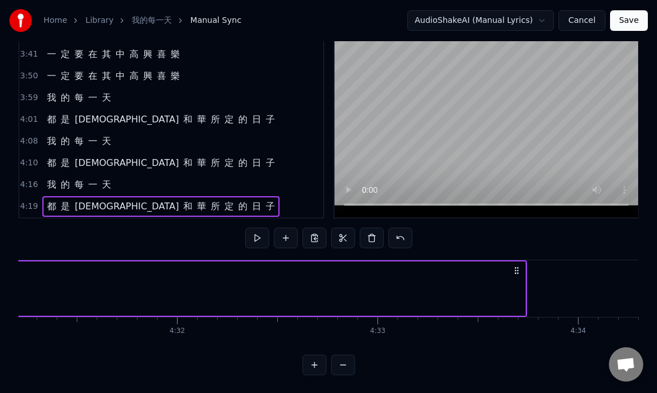
scroll to position [0, 54352]
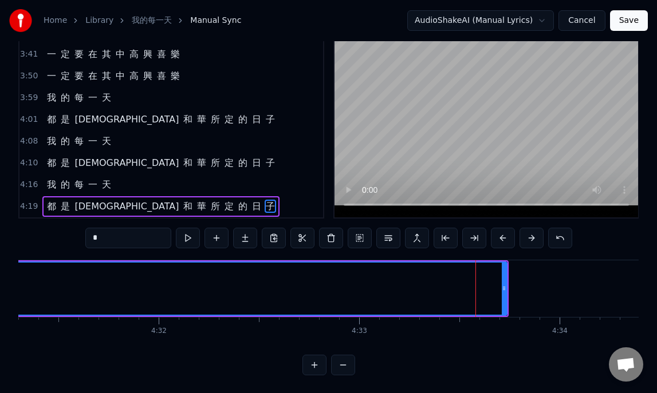
drag, startPoint x: 506, startPoint y: 290, endPoint x: 451, endPoint y: 286, distance: 55.1
drag, startPoint x: 505, startPoint y: 288, endPoint x: 437, endPoint y: 286, distance: 68.2
click at [437, 286] on icon at bounding box center [435, 288] width 5 height 9
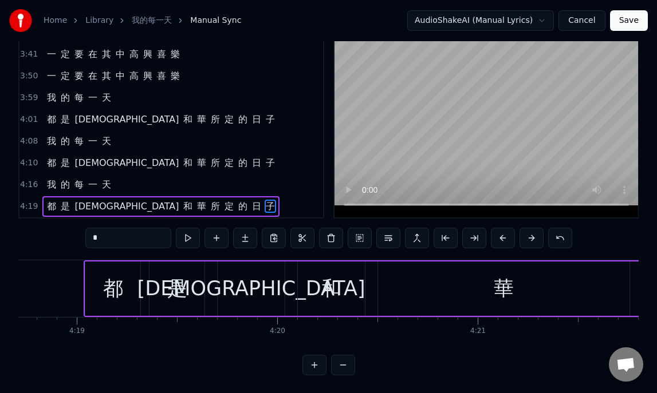
scroll to position [0, 51700]
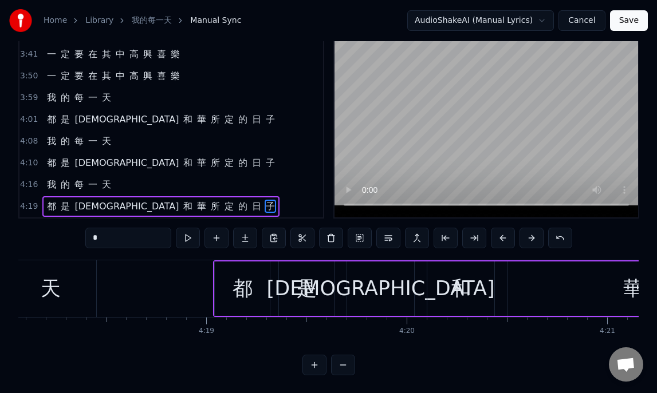
click at [240, 296] on div "都" at bounding box center [242, 289] width 20 height 30
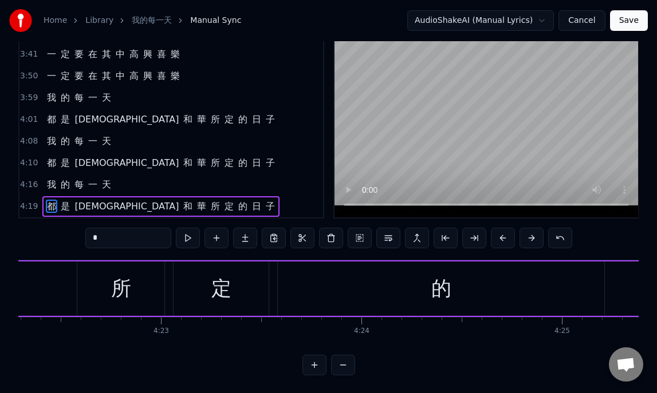
scroll to position [0, 52549]
click at [335, 284] on div "的" at bounding box center [438, 289] width 326 height 54
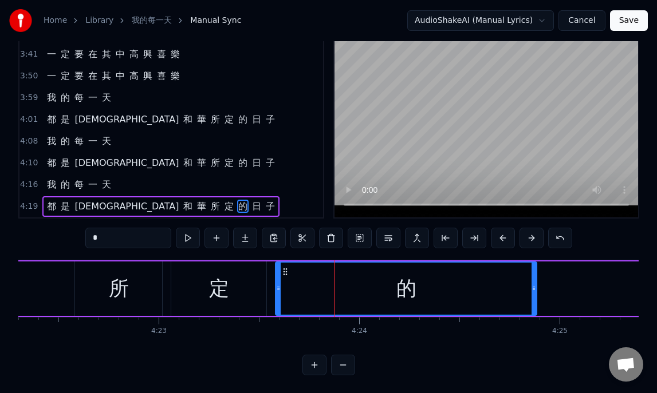
drag, startPoint x: 599, startPoint y: 289, endPoint x: 533, endPoint y: 292, distance: 65.3
click at [533, 292] on icon at bounding box center [533, 288] width 5 height 9
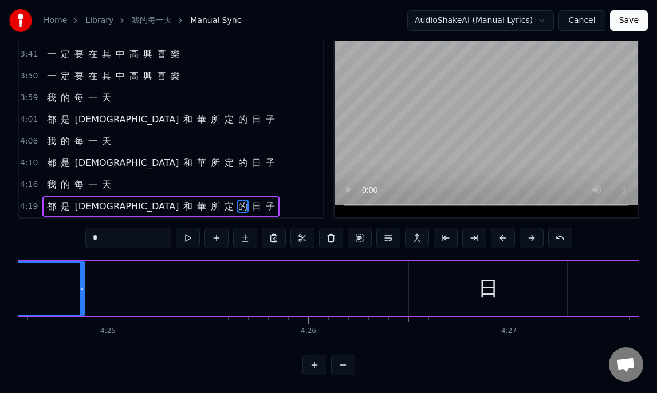
scroll to position [0, 52991]
click at [486, 295] on div "子" at bounding box center [633, 289] width 999 height 54
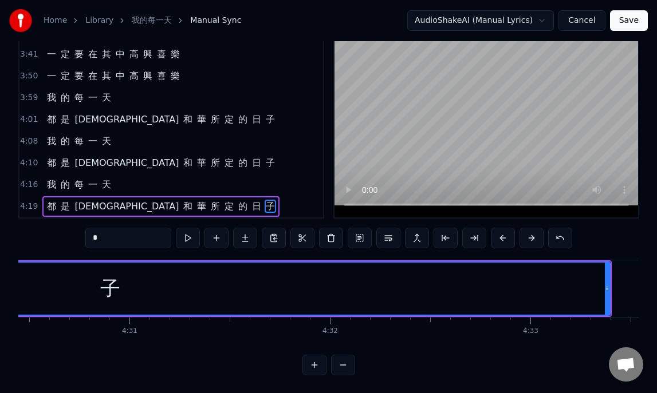
scroll to position [0, 54189]
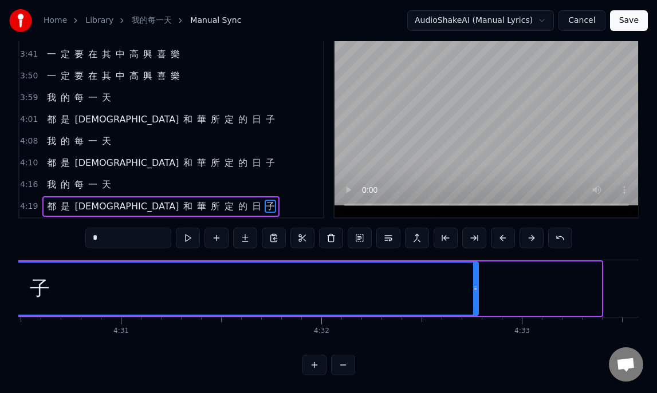
drag, startPoint x: 597, startPoint y: 287, endPoint x: 470, endPoint y: 288, distance: 127.1
click at [473, 287] on icon at bounding box center [475, 288] width 5 height 9
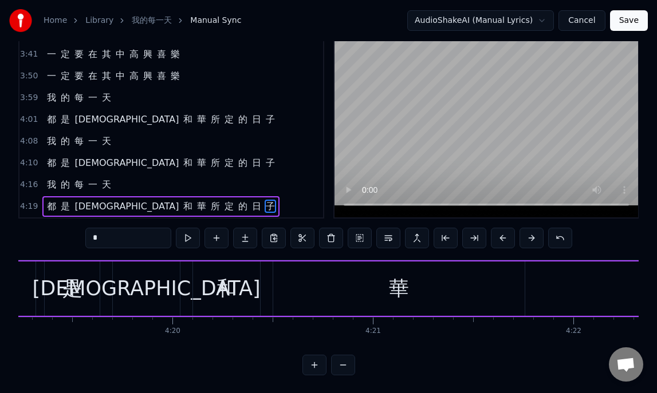
scroll to position [0, 51915]
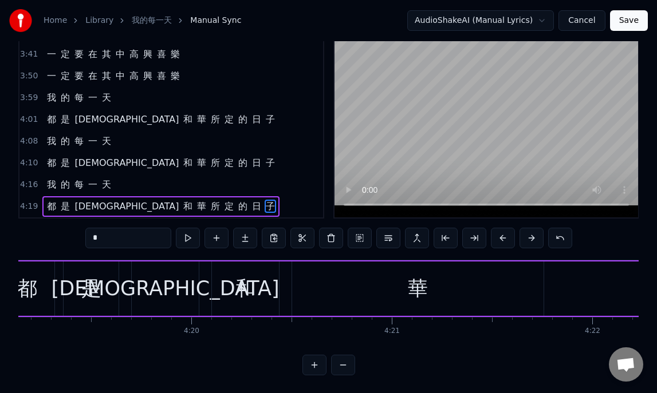
click at [90, 291] on div "是" at bounding box center [91, 289] width 20 height 30
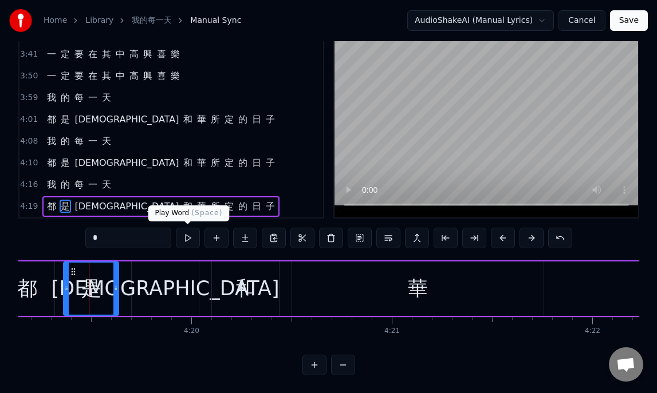
click at [185, 239] on button at bounding box center [188, 238] width 24 height 21
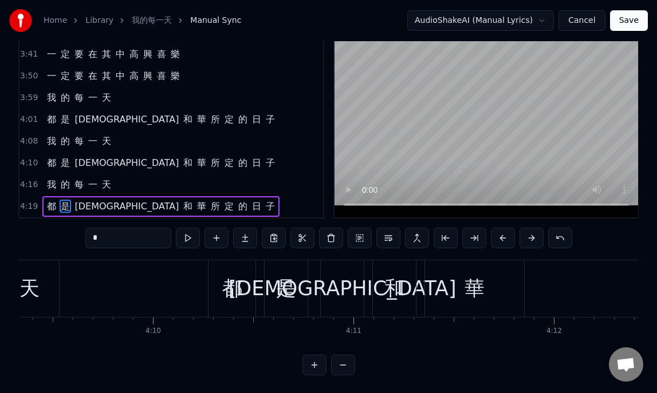
scroll to position [0, 49922]
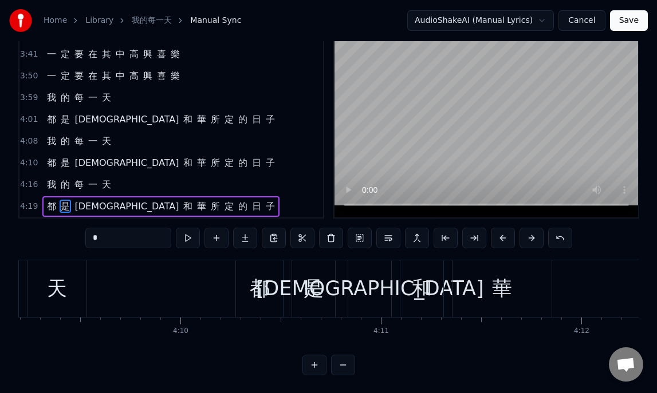
click at [263, 287] on div "都" at bounding box center [260, 289] width 20 height 30
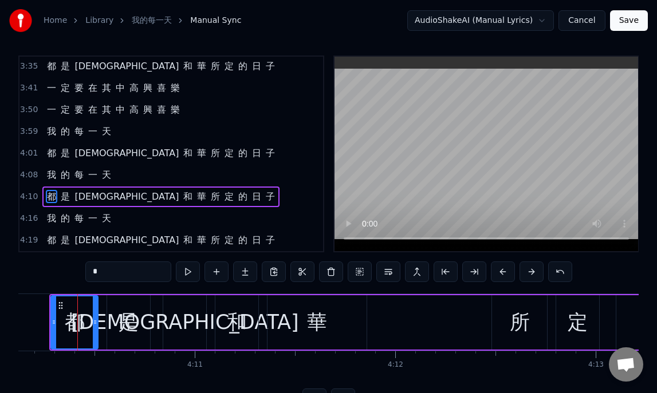
scroll to position [0, 50113]
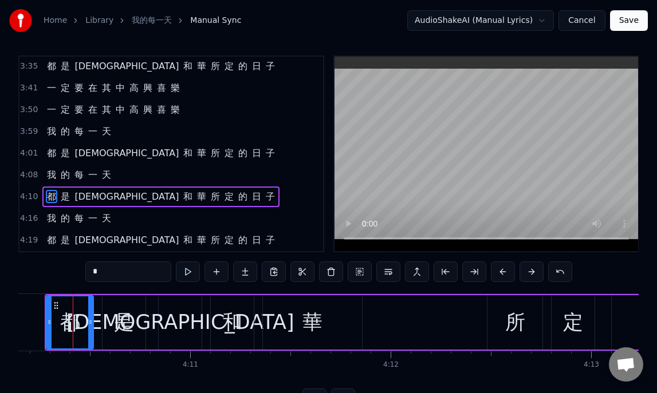
click at [311, 322] on div "華" at bounding box center [312, 322] width 20 height 30
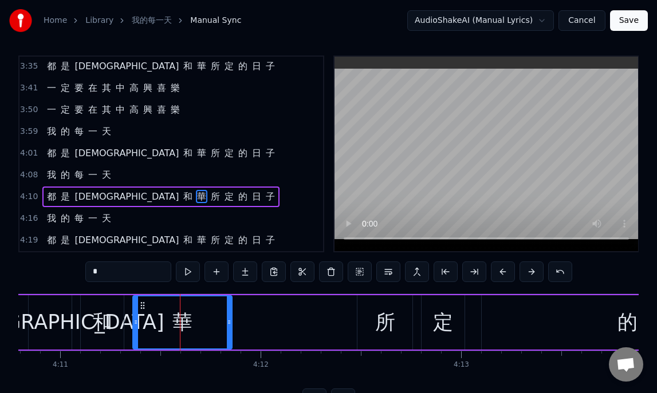
scroll to position [0, 50263]
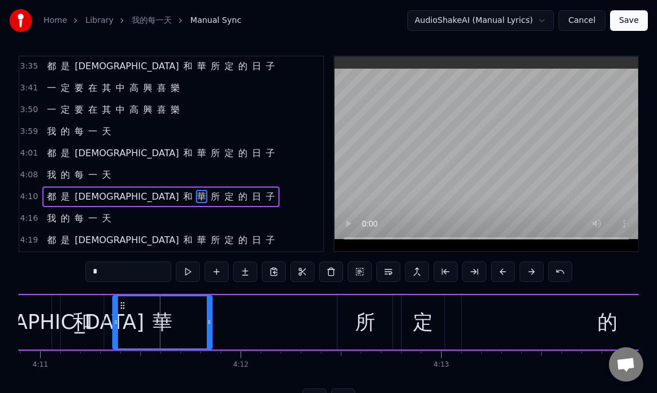
click at [357, 325] on div "所" at bounding box center [365, 322] width 20 height 30
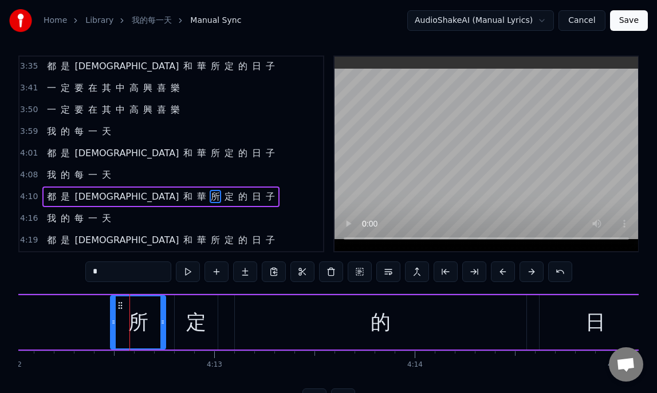
scroll to position [0, 50512]
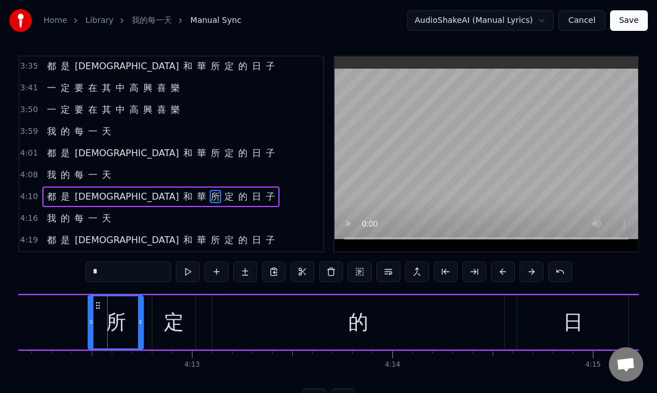
click at [363, 324] on div "的" at bounding box center [358, 322] width 20 height 30
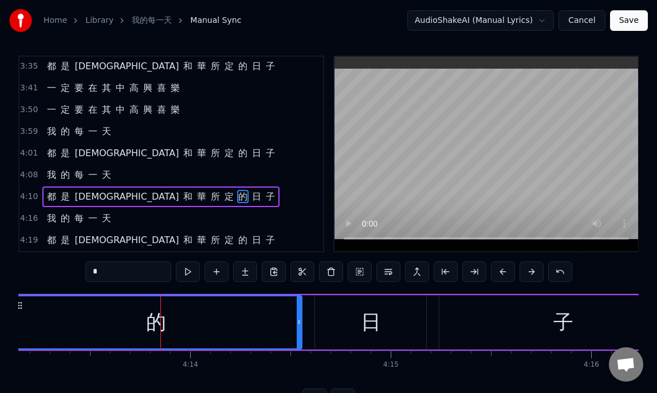
scroll to position [0, 50724]
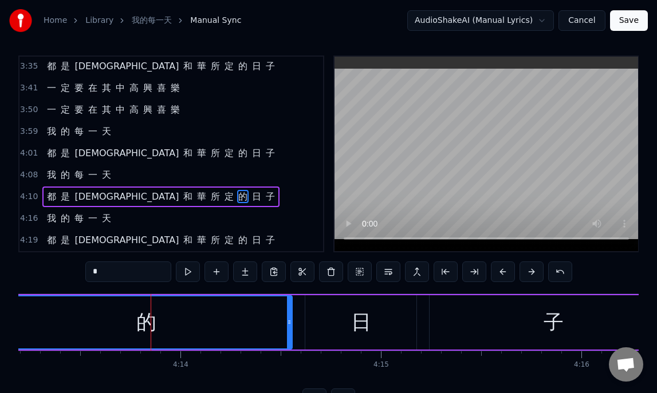
click at [361, 330] on div "日" at bounding box center [361, 322] width 20 height 30
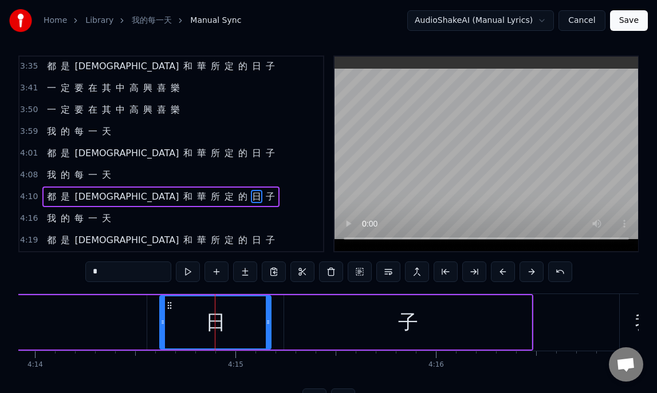
scroll to position [0, 50891]
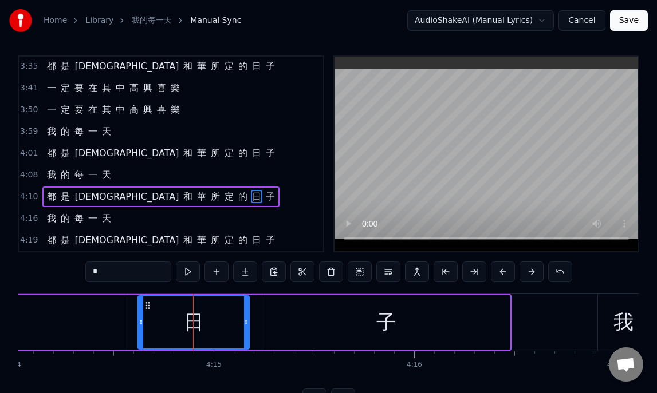
click at [380, 330] on div "子" at bounding box center [386, 322] width 20 height 30
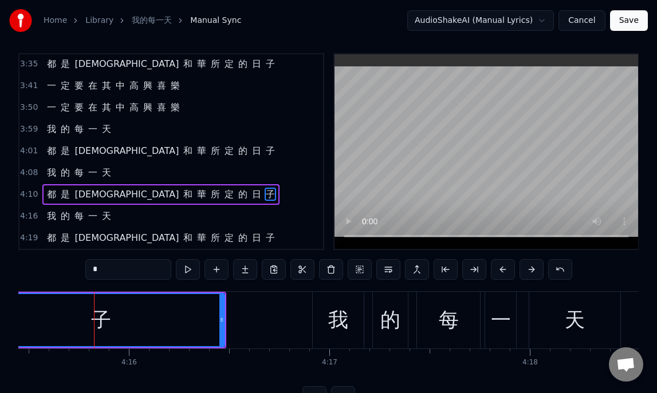
scroll to position [0, 51214]
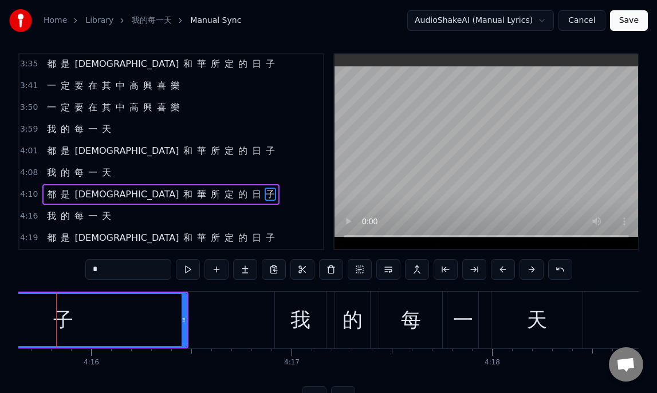
click at [293, 333] on div "我" at bounding box center [300, 320] width 20 height 30
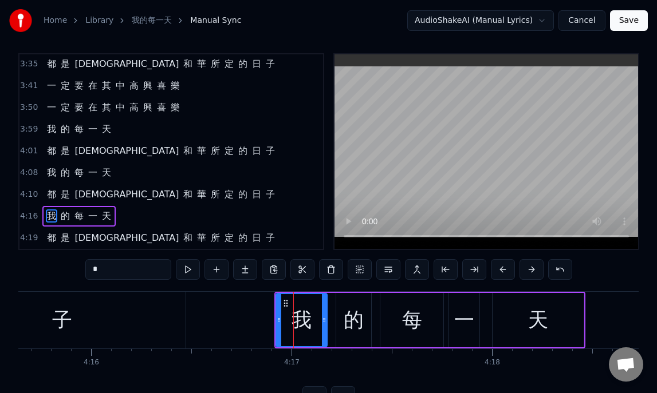
scroll to position [26, 0]
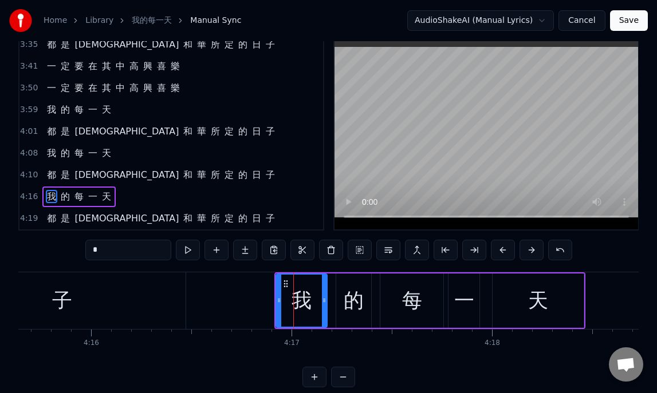
click at [539, 303] on div "天" at bounding box center [538, 301] width 20 height 30
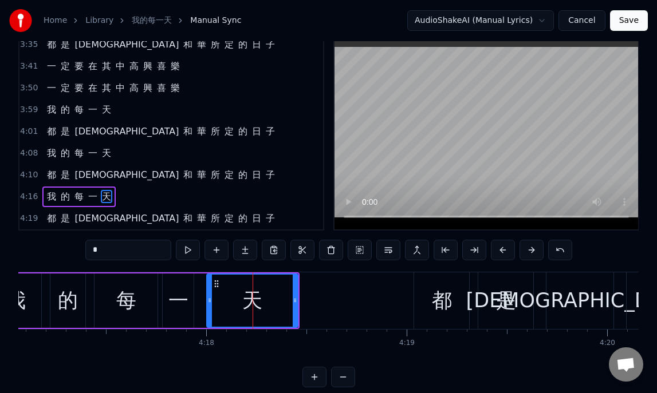
scroll to position [0, 51514]
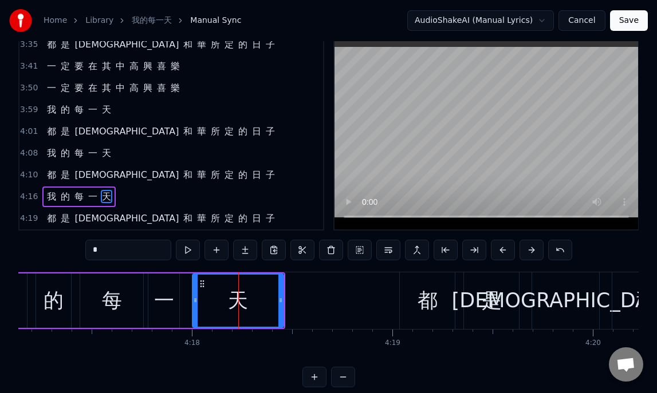
click at [417, 306] on div "都" at bounding box center [427, 300] width 55 height 57
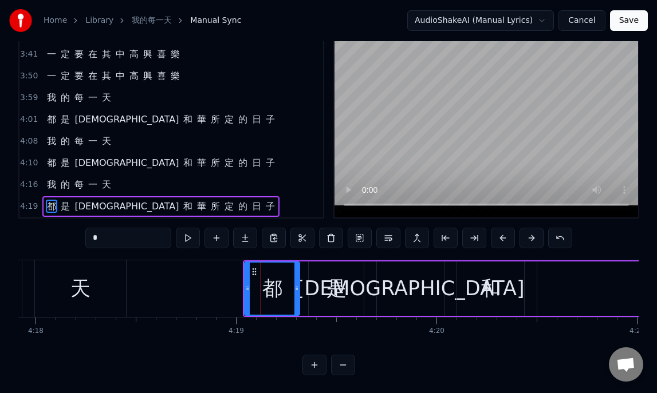
scroll to position [0, 51679]
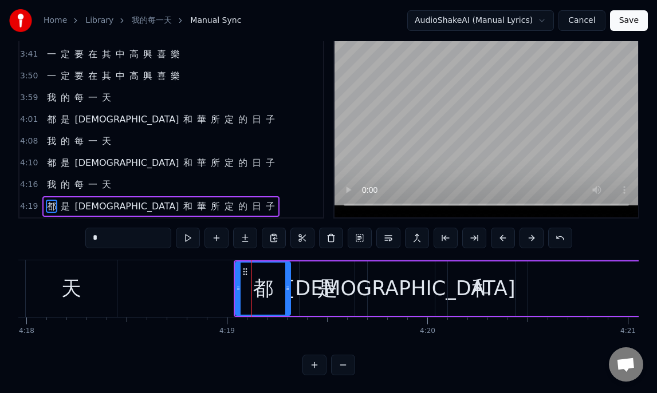
click at [331, 299] on div "是" at bounding box center [327, 289] width 20 height 30
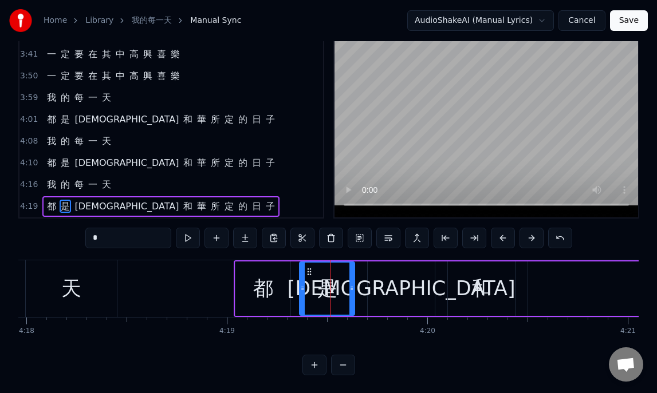
click at [402, 291] on div "[DEMOGRAPHIC_DATA]" at bounding box center [401, 289] width 228 height 30
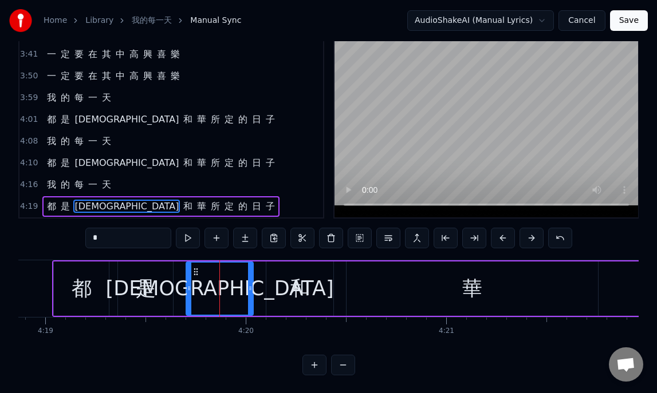
scroll to position [0, 51875]
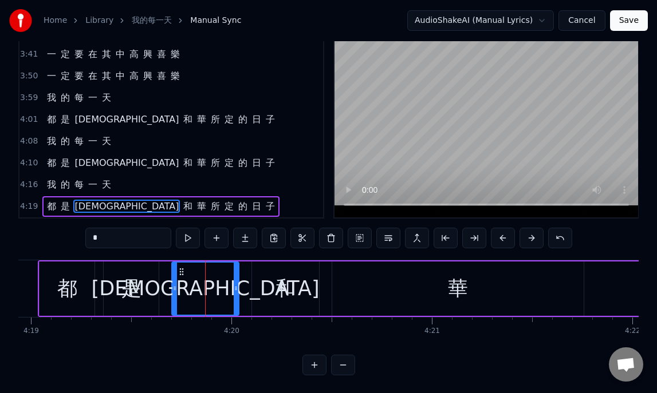
click at [455, 293] on div "華" at bounding box center [458, 289] width 20 height 30
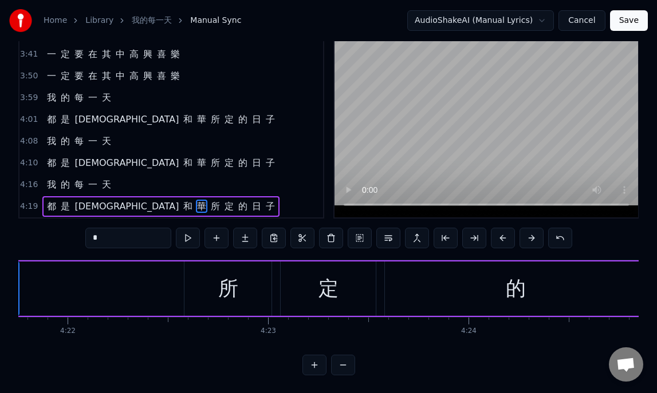
scroll to position [0, 52441]
click at [231, 294] on div "所" at bounding box center [226, 289] width 20 height 30
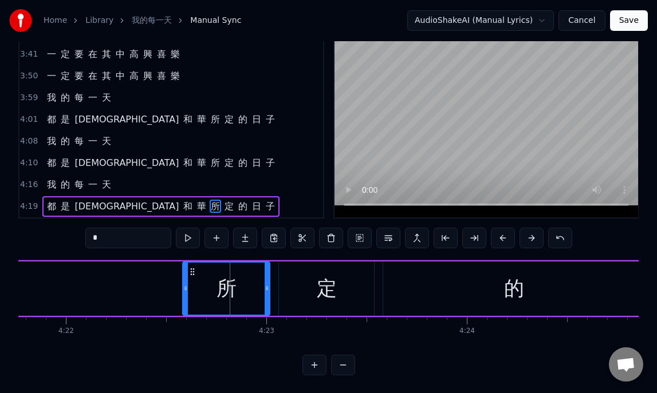
click at [338, 286] on div "定" at bounding box center [326, 289] width 95 height 54
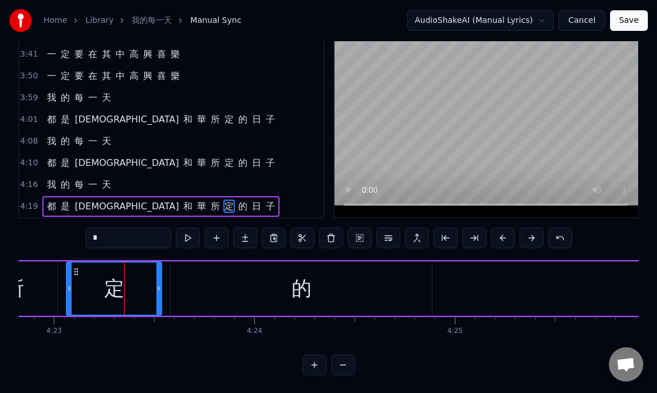
scroll to position [0, 52655]
click at [291, 291] on div "的" at bounding box center [300, 289] width 20 height 30
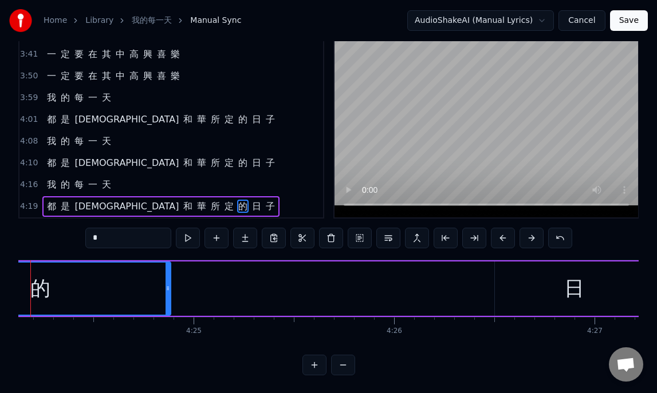
scroll to position [0, 52933]
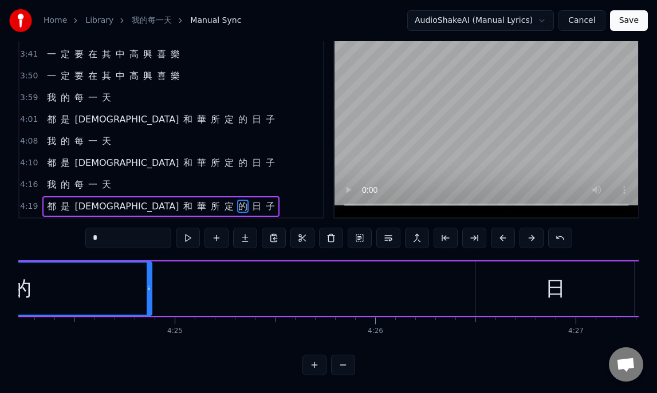
click at [530, 284] on div "日" at bounding box center [555, 289] width 158 height 54
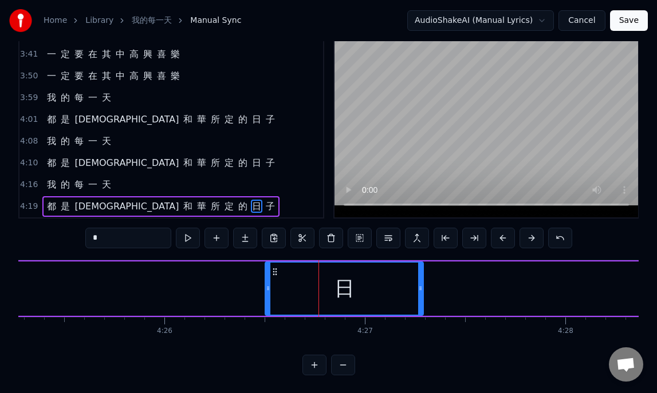
scroll to position [0, 53145]
drag, startPoint x: 420, startPoint y: 289, endPoint x: 401, endPoint y: 290, distance: 18.9
click at [401, 290] on icon at bounding box center [400, 288] width 5 height 9
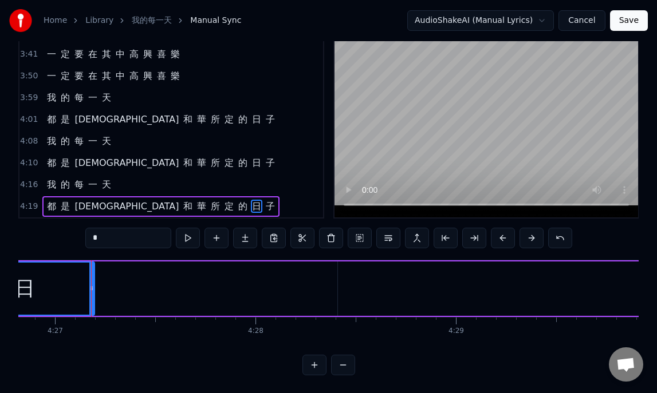
scroll to position [0, 53455]
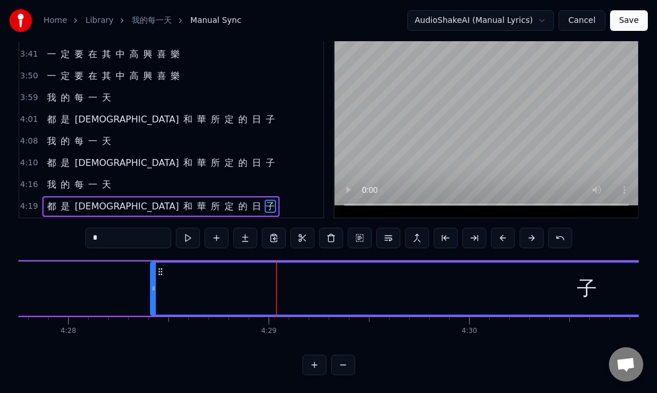
scroll to position [0, 53676]
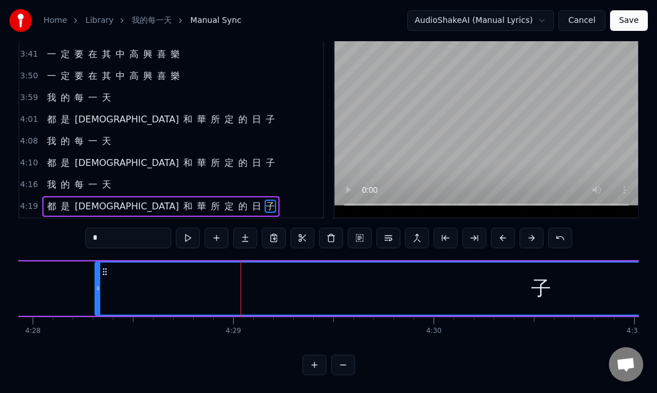
drag, startPoint x: 118, startPoint y: 286, endPoint x: 98, endPoint y: 287, distance: 20.0
click at [98, 287] on circle at bounding box center [98, 287] width 1 height 1
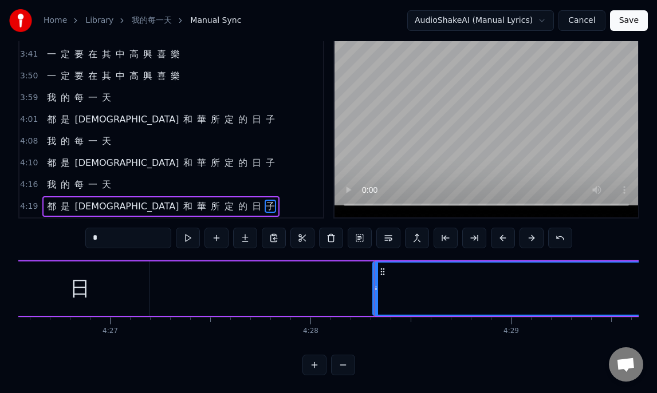
scroll to position [0, 53395]
click at [49, 184] on span "我" at bounding box center [51, 184] width 11 height 13
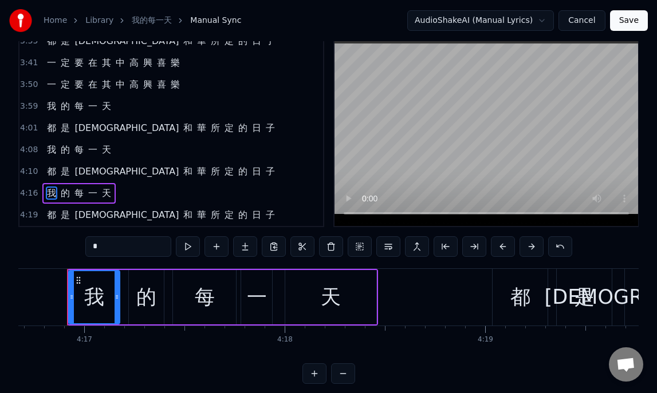
scroll to position [0, 51412]
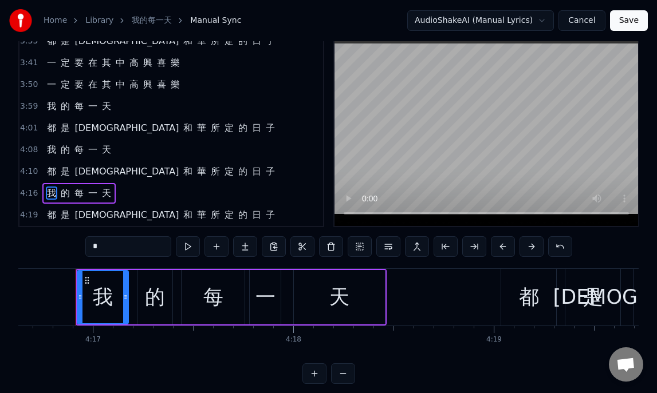
click at [343, 299] on div "天" at bounding box center [339, 297] width 20 height 30
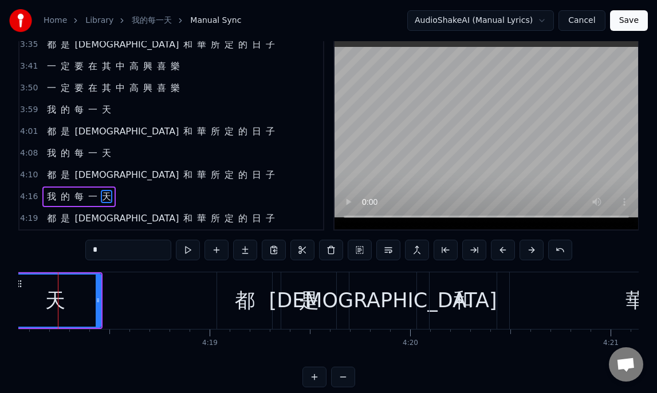
scroll to position [0, 51706]
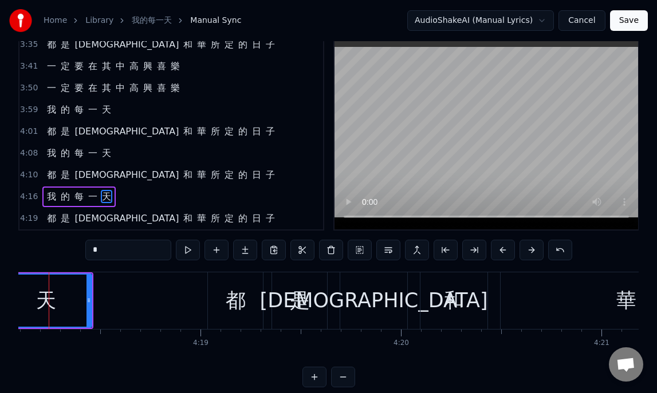
click at [247, 305] on div "都" at bounding box center [235, 300] width 55 height 57
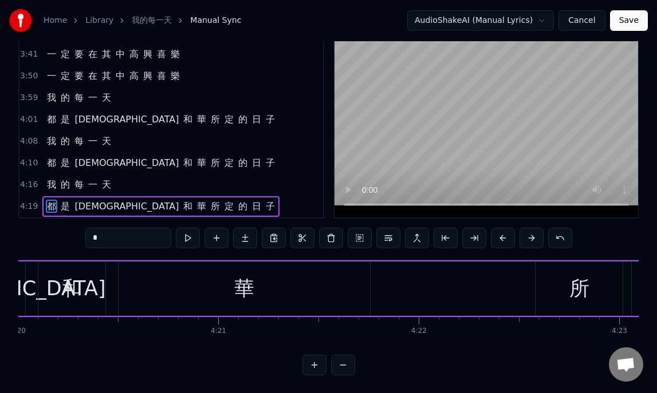
scroll to position [0, 52154]
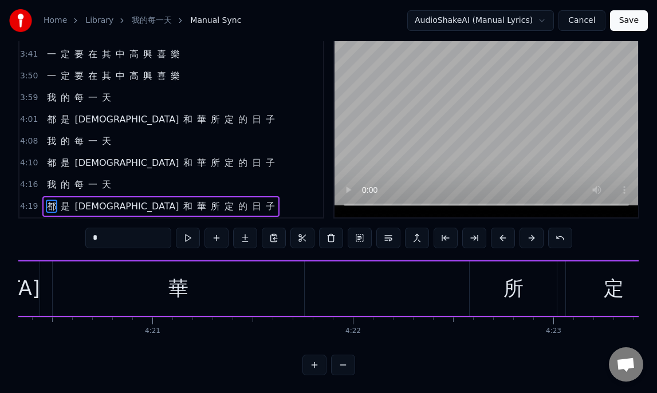
click at [221, 294] on div "華" at bounding box center [178, 289] width 251 height 54
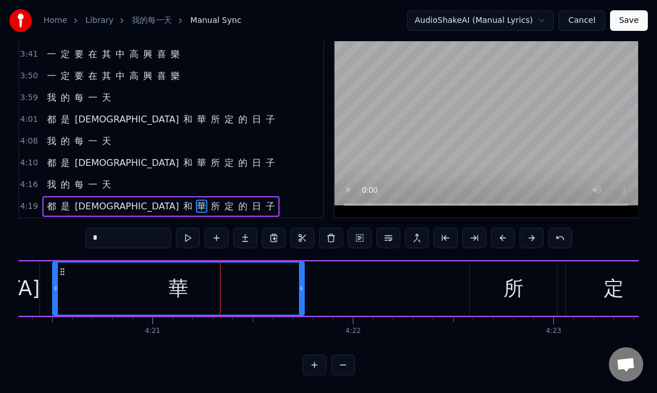
click at [497, 292] on div "所" at bounding box center [512, 289] width 87 height 54
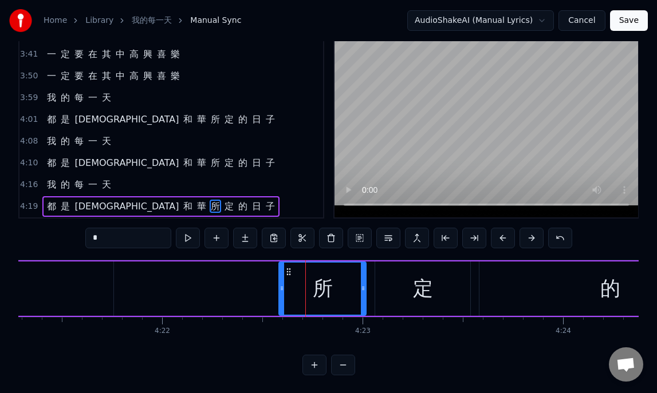
scroll to position [0, 52359]
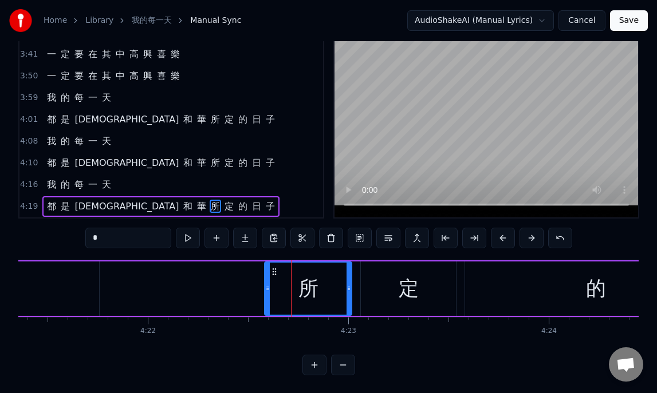
click at [409, 294] on div "定" at bounding box center [408, 289] width 20 height 30
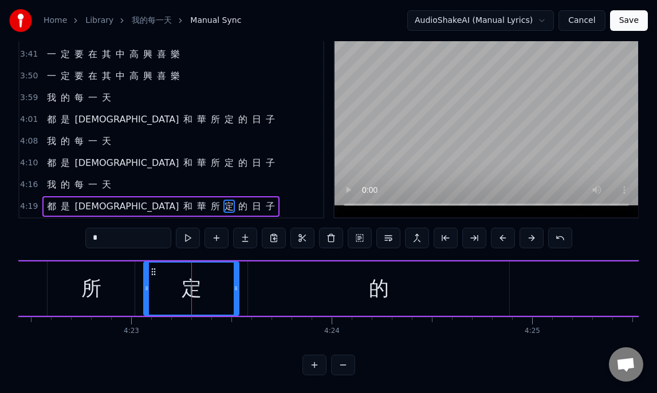
scroll to position [0, 52582]
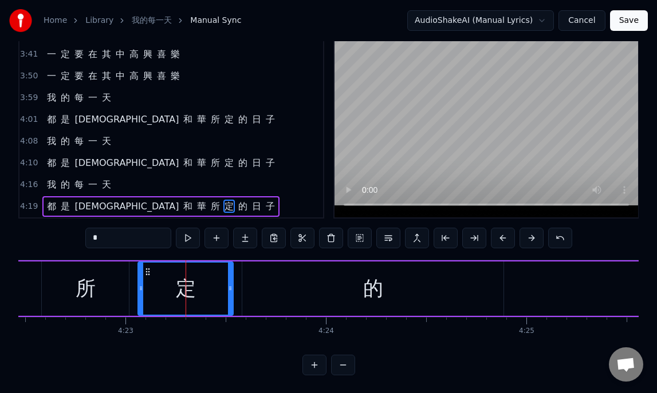
click at [480, 290] on div "的" at bounding box center [372, 289] width 261 height 54
type input "*"
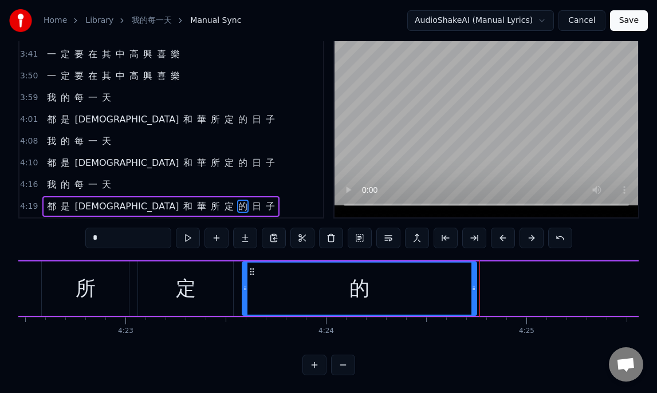
drag, startPoint x: 501, startPoint y: 286, endPoint x: 464, endPoint y: 286, distance: 37.8
click at [471, 286] on icon at bounding box center [473, 288] width 5 height 9
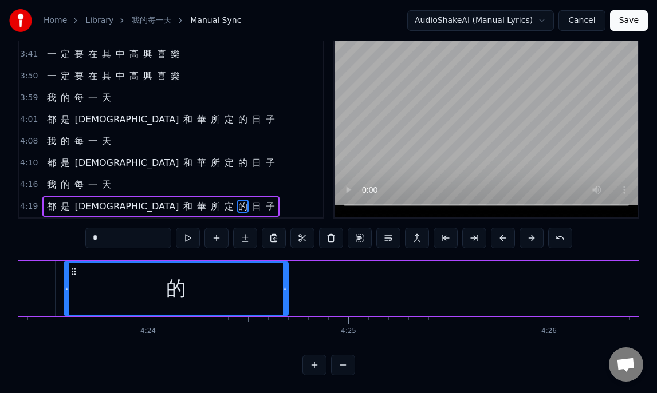
scroll to position [0, 52788]
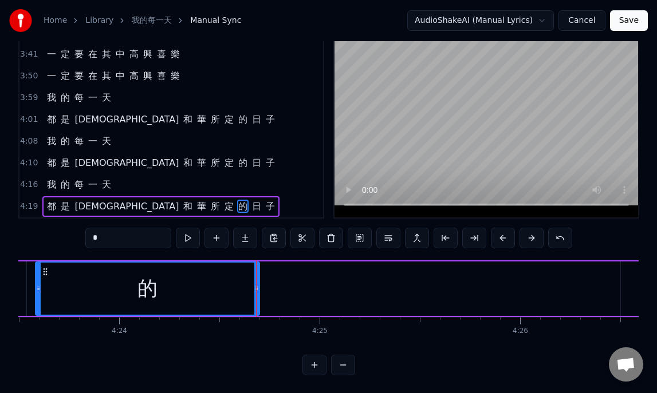
click at [376, 284] on div "都 是 [DEMOGRAPHIC_DATA] 所 定 的 日 子" at bounding box center [500, 288] width 2752 height 57
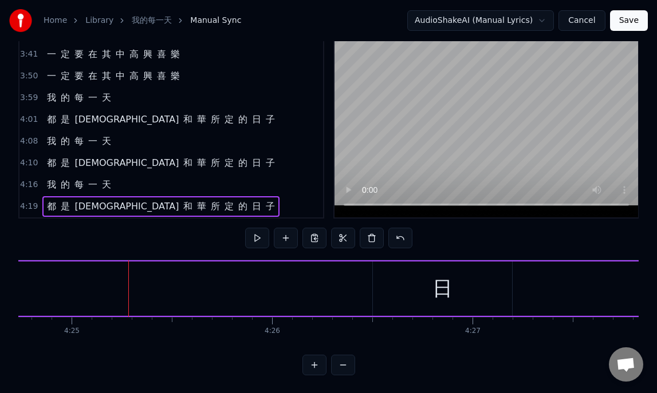
scroll to position [0, 53037]
click at [371, 292] on div "日" at bounding box center [441, 289] width 140 height 54
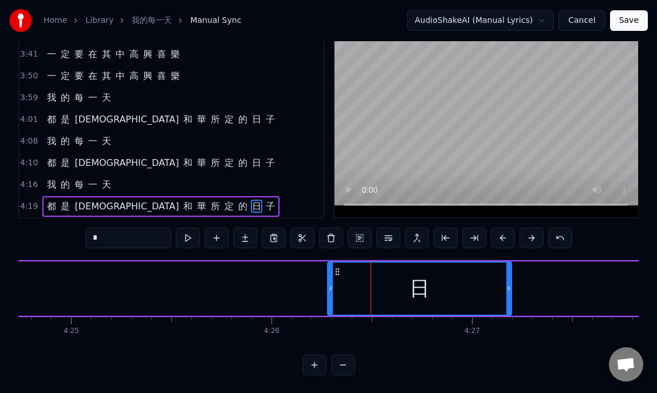
drag, startPoint x: 375, startPoint y: 288, endPoint x: 330, endPoint y: 288, distance: 44.7
click at [330, 288] on icon at bounding box center [330, 288] width 5 height 9
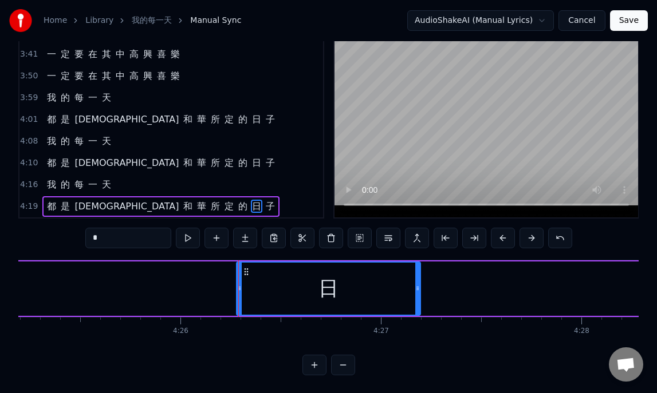
scroll to position [0, 53277]
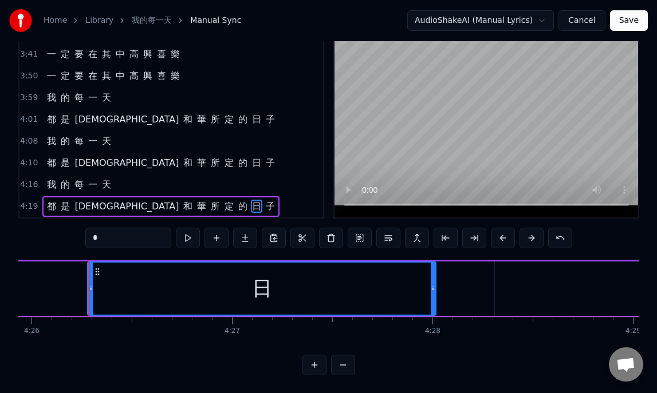
drag, startPoint x: 267, startPoint y: 288, endPoint x: 430, endPoint y: 302, distance: 163.1
click at [430, 302] on div "日" at bounding box center [261, 289] width 347 height 52
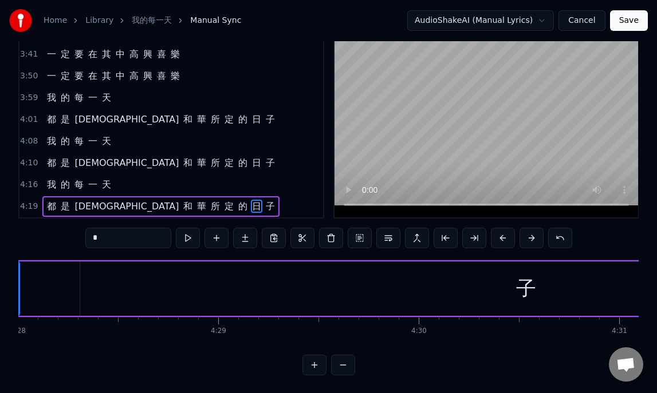
scroll to position [0, 53692]
click at [416, 292] on div "子" at bounding box center [525, 289] width 892 height 54
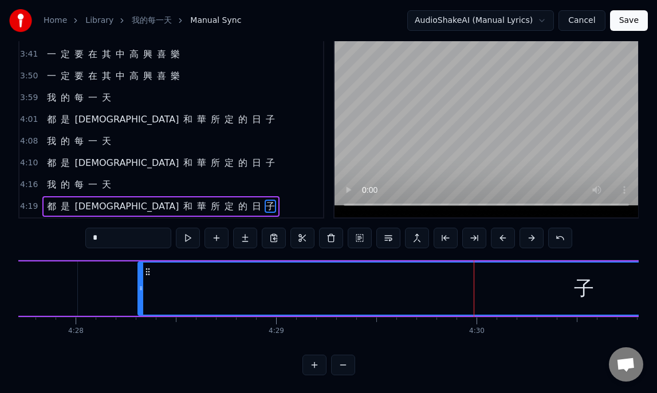
scroll to position [0, 53574]
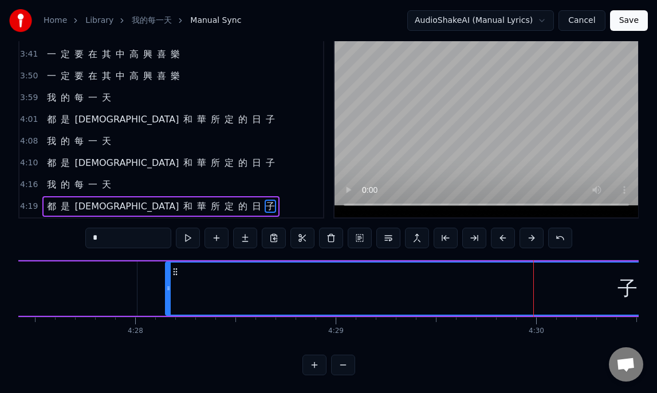
drag, startPoint x: 201, startPoint y: 287, endPoint x: 169, endPoint y: 282, distance: 32.5
click at [169, 282] on div at bounding box center [168, 289] width 5 height 52
click at [53, 187] on span "我" at bounding box center [51, 184] width 11 height 13
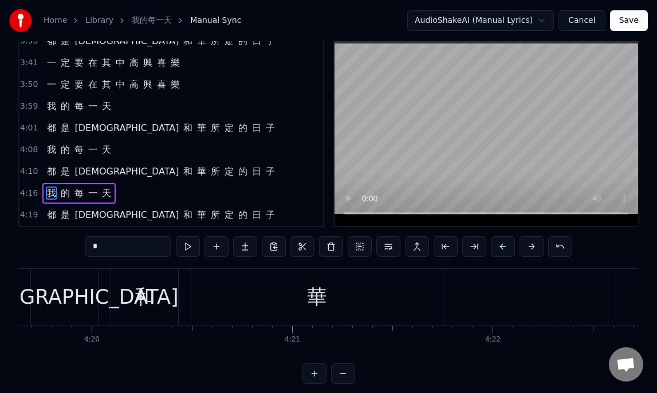
scroll to position [0, 52015]
click at [291, 299] on div "華" at bounding box center [316, 297] width 251 height 57
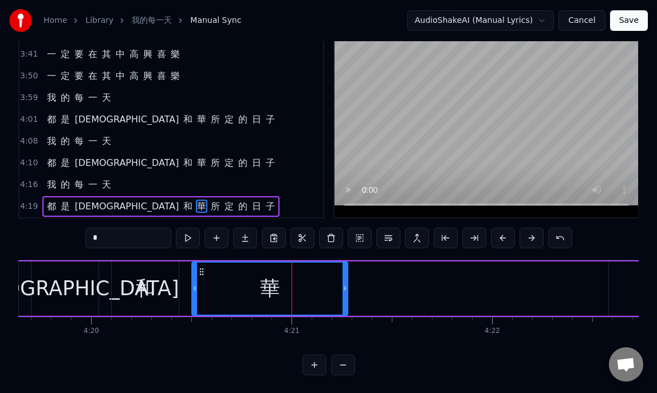
drag, startPoint x: 441, startPoint y: 291, endPoint x: 343, endPoint y: 282, distance: 98.4
click at [345, 282] on div at bounding box center [344, 289] width 5 height 52
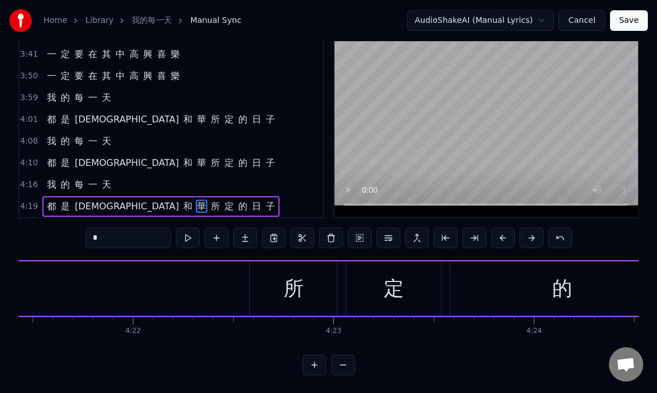
scroll to position [0, 52385]
click at [280, 286] on div "所" at bounding box center [282, 289] width 20 height 30
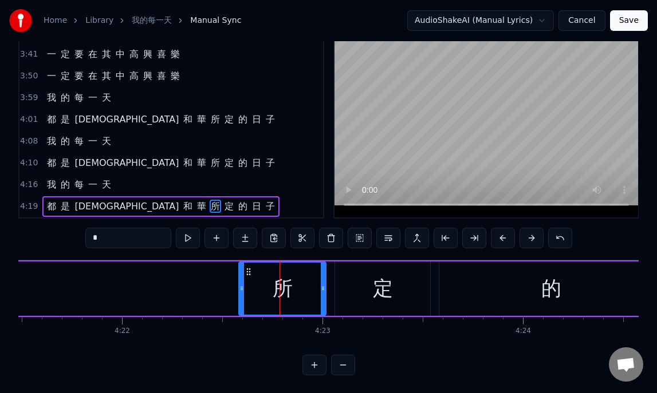
click at [369, 275] on div "定" at bounding box center [382, 289] width 95 height 54
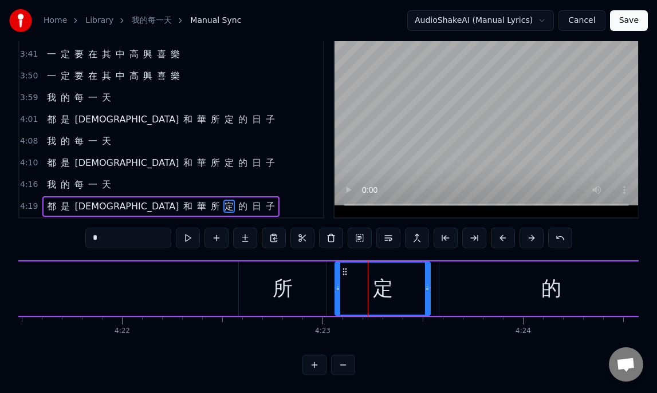
drag, startPoint x: 404, startPoint y: 280, endPoint x: 392, endPoint y: 279, distance: 12.1
click at [392, 279] on div "定" at bounding box center [382, 289] width 94 height 52
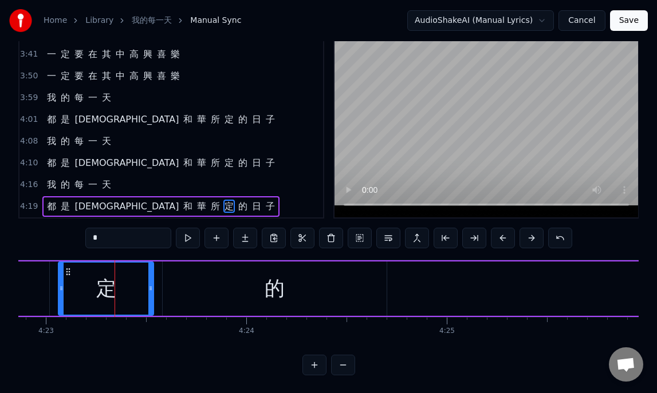
scroll to position [0, 52685]
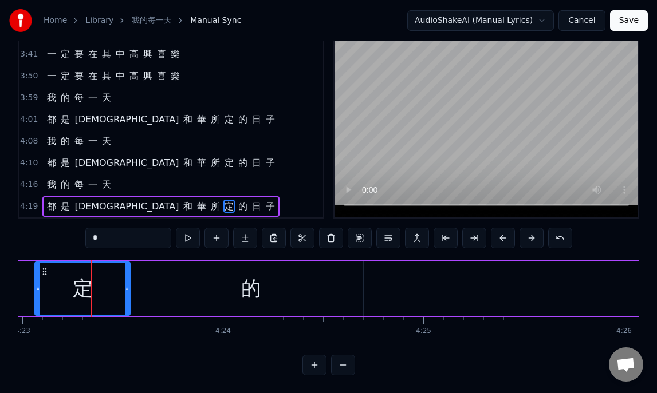
click at [314, 287] on div "的" at bounding box center [251, 289] width 224 height 54
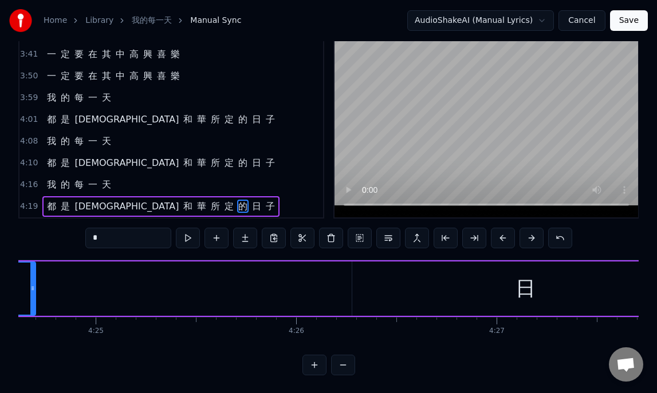
scroll to position [0, 53013]
click at [48, 160] on span "都" at bounding box center [51, 162] width 11 height 13
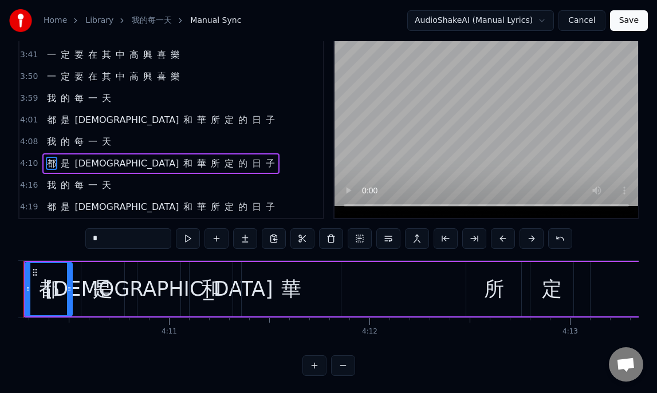
scroll to position [0, 50082]
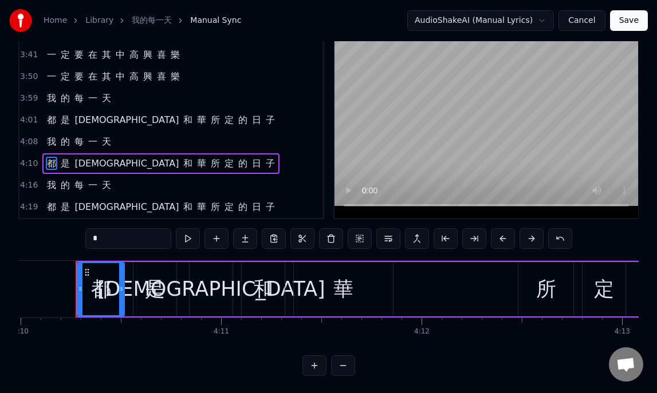
click at [47, 184] on span "我" at bounding box center [51, 185] width 11 height 13
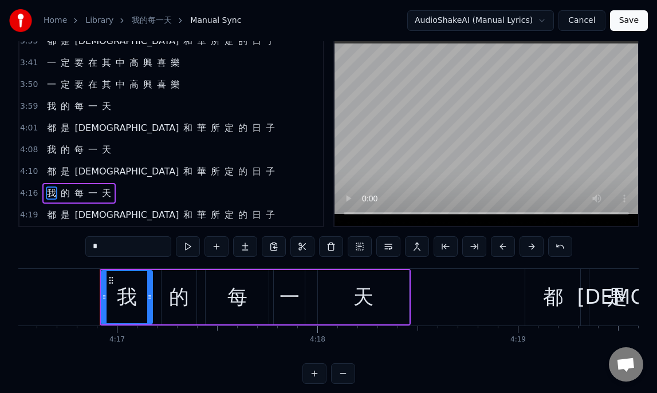
scroll to position [0, 51412]
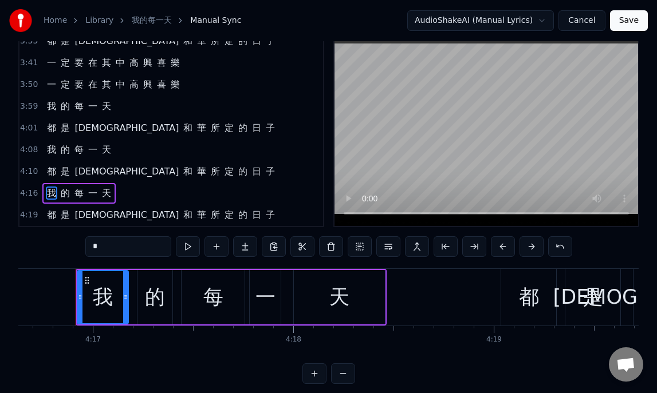
click at [52, 218] on span "都" at bounding box center [51, 214] width 11 height 13
type input "*"
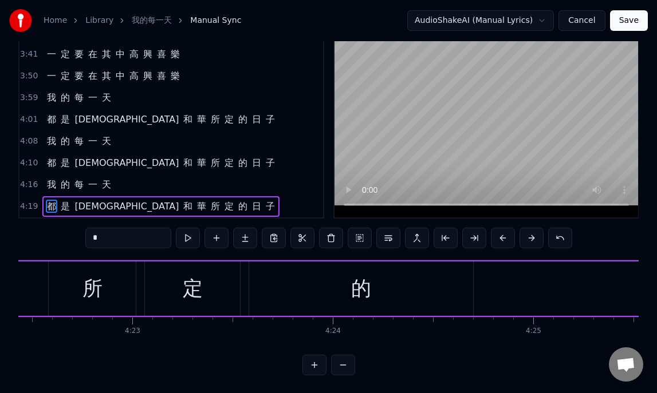
scroll to position [0, 52574]
click at [630, 21] on button "Save" at bounding box center [629, 20] width 38 height 21
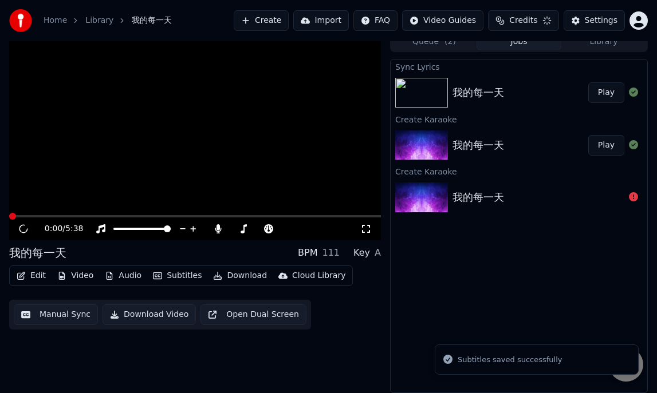
scroll to position [10, 0]
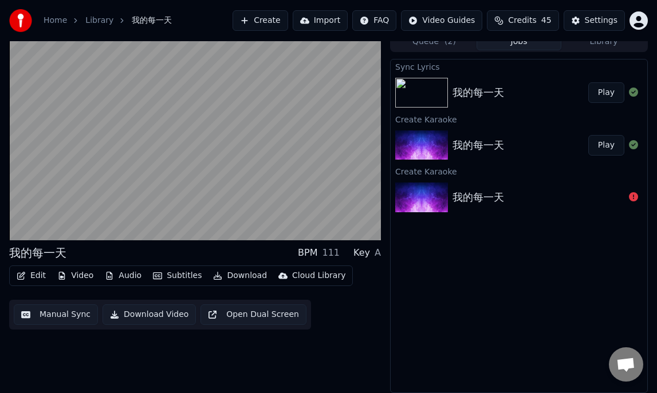
click at [236, 276] on button "Download" at bounding box center [239, 276] width 63 height 16
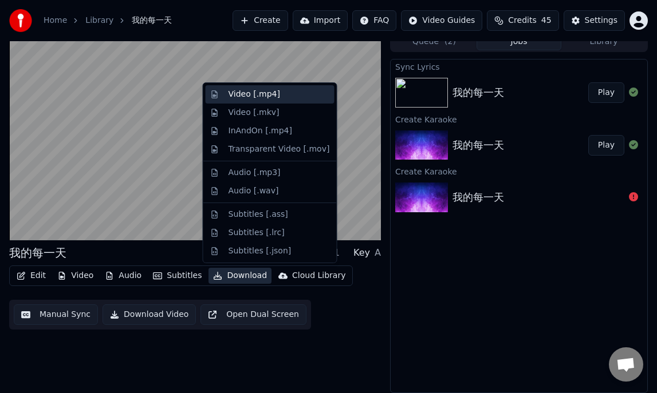
click at [268, 90] on div "Video [.mp4]" at bounding box center [254, 94] width 52 height 11
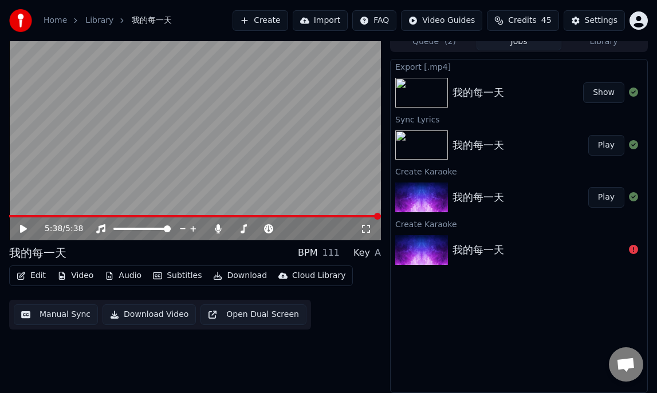
drag, startPoint x: 268, startPoint y: 90, endPoint x: 277, endPoint y: 76, distance: 17.5
click at [277, 77] on video at bounding box center [194, 135] width 371 height 209
